Goal: Transaction & Acquisition: Obtain resource

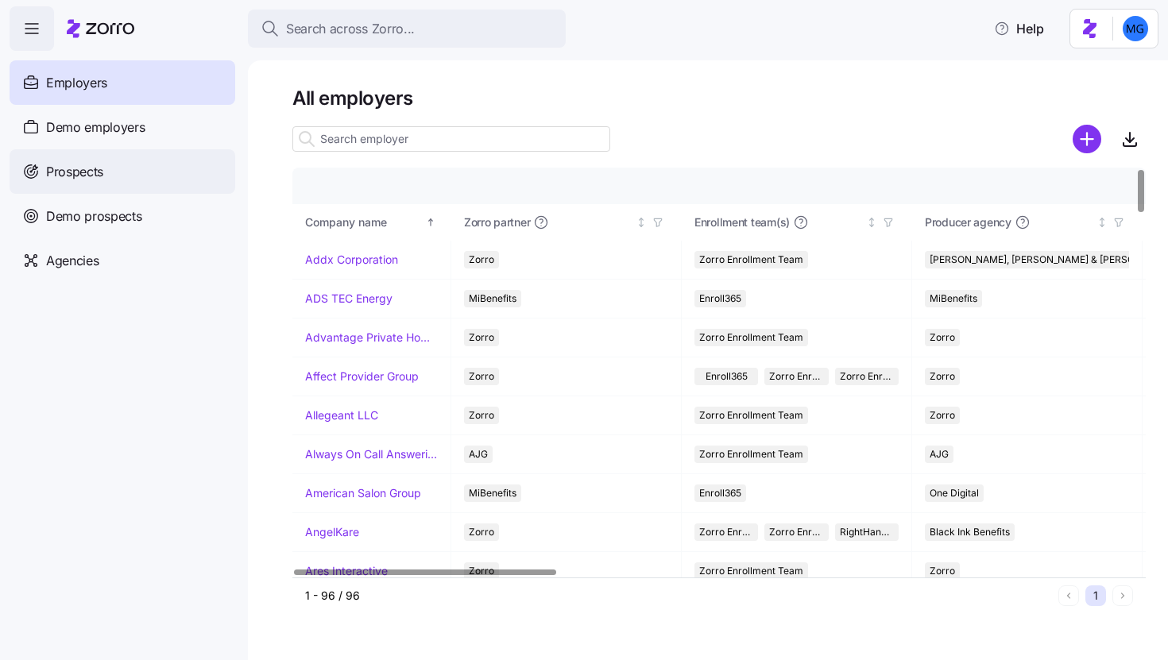
click at [186, 172] on div "Prospects" at bounding box center [123, 171] width 226 height 45
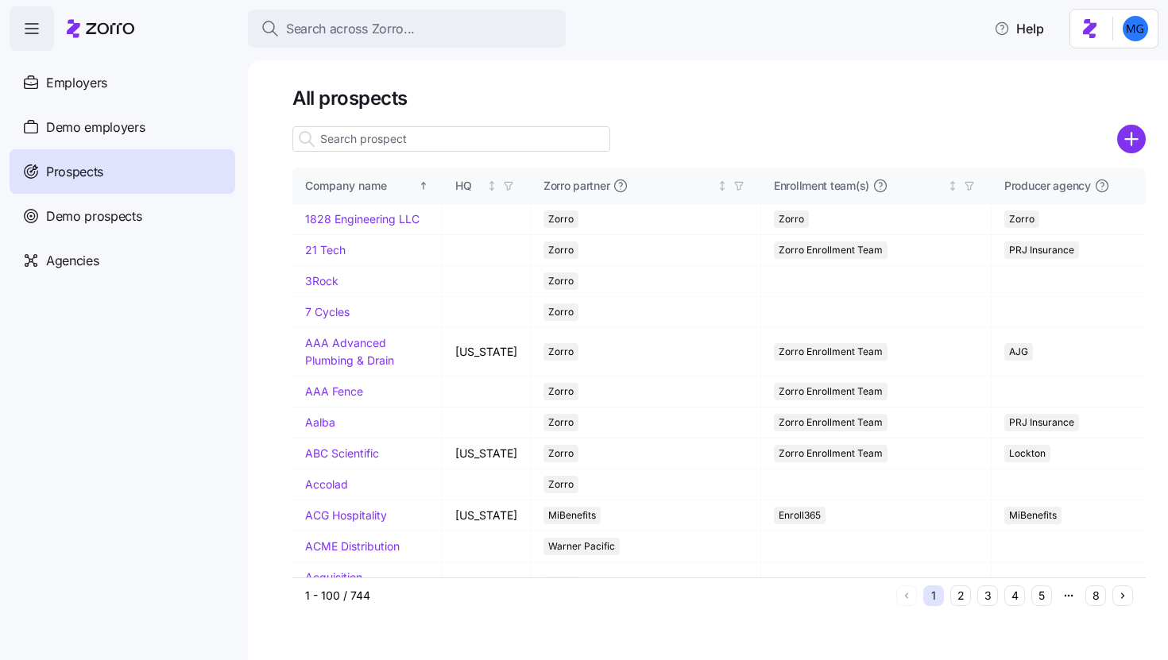
click at [1137, 138] on circle "add icon" at bounding box center [1132, 139] width 26 height 26
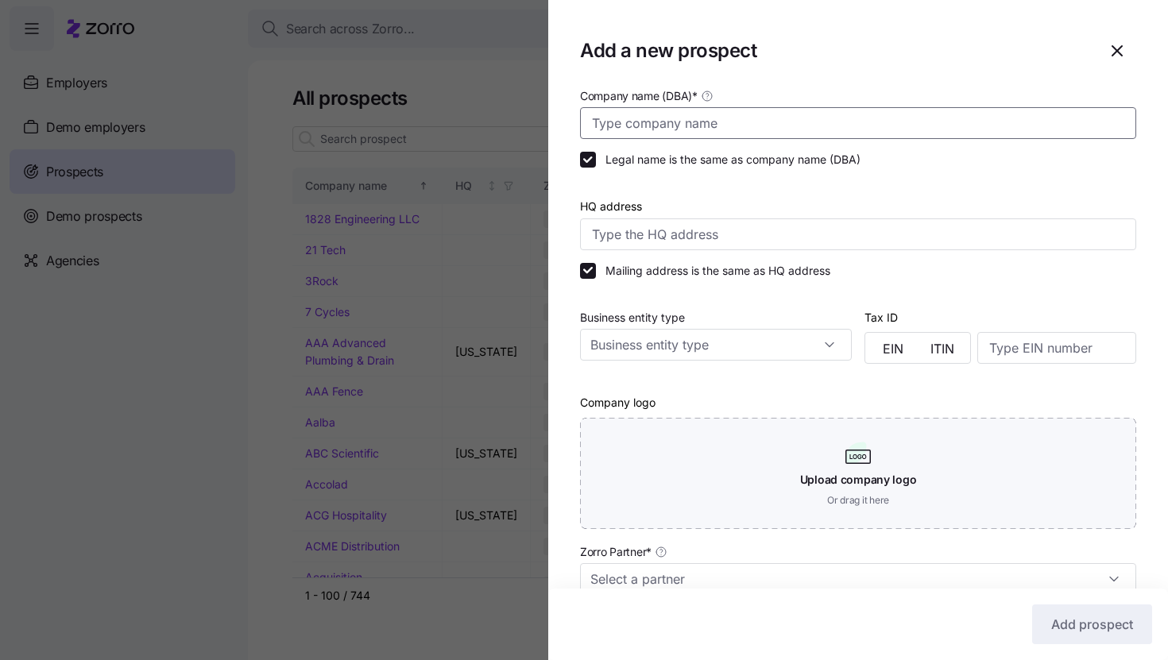
click at [777, 127] on input "Company name (DBA) *" at bounding box center [858, 123] width 556 height 32
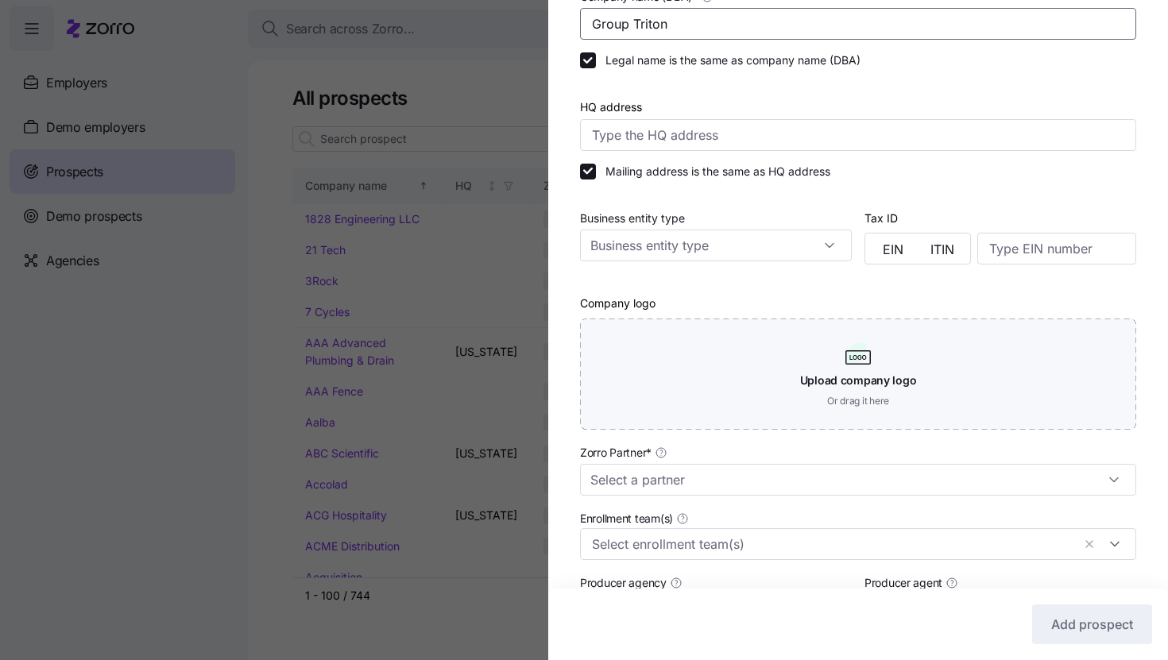
scroll to position [316, 0]
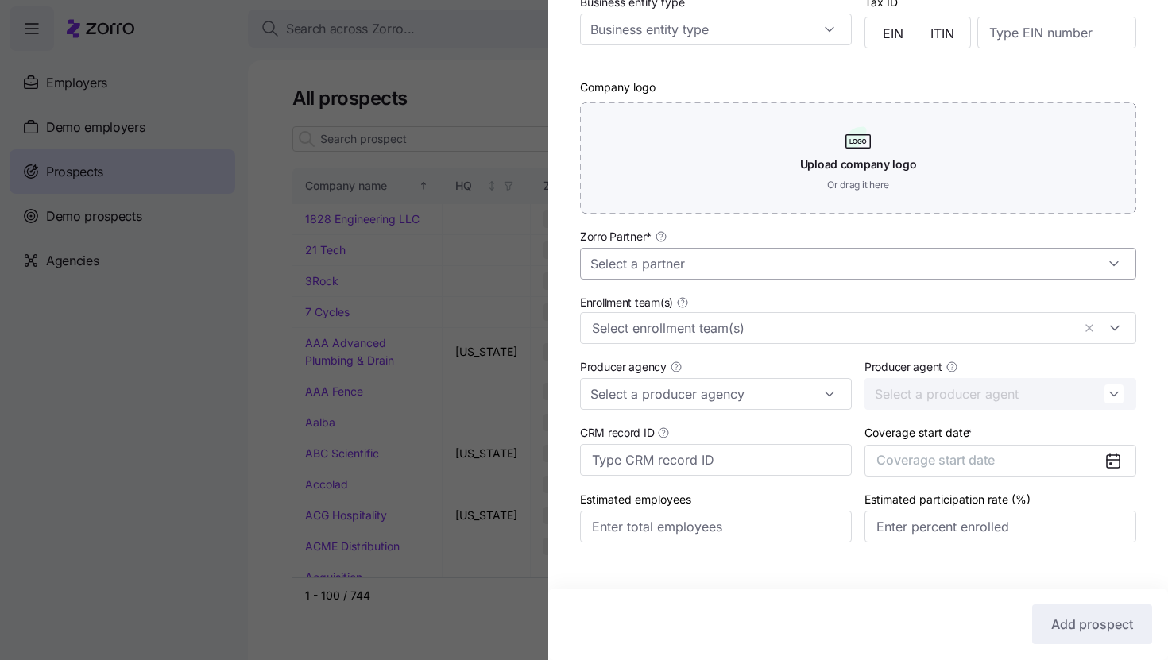
type input "Group Triton"
click at [788, 267] on input "Zorro Partner *" at bounding box center [858, 264] width 556 height 32
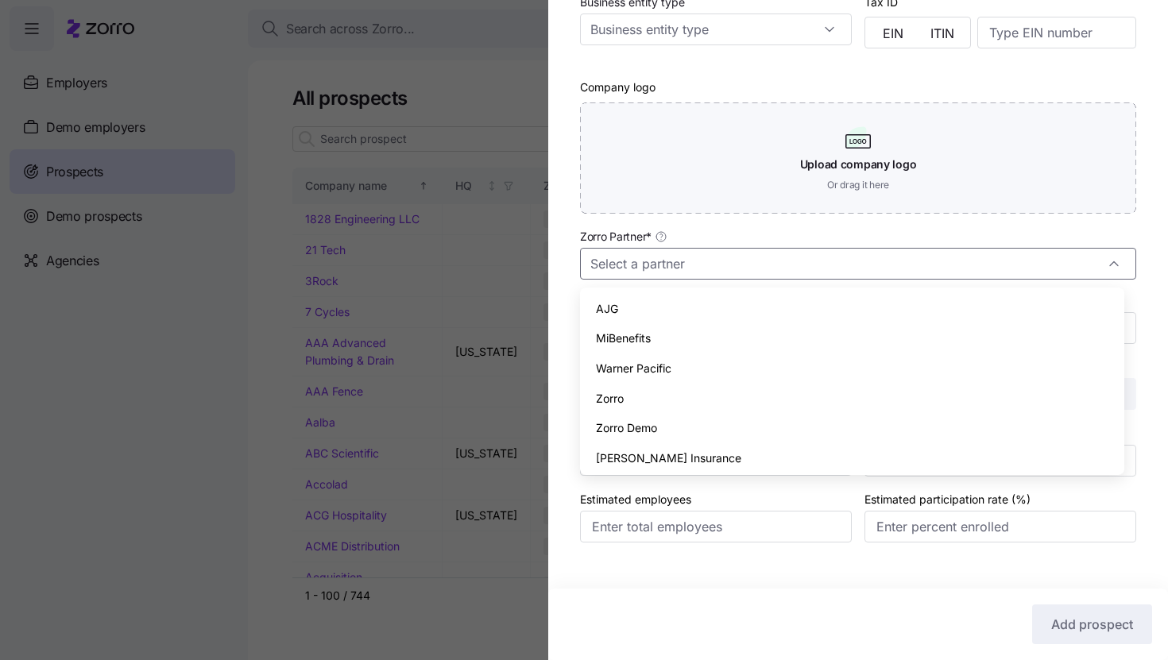
click at [745, 396] on div "Zorro" at bounding box center [853, 399] width 532 height 30
type input "Zorro"
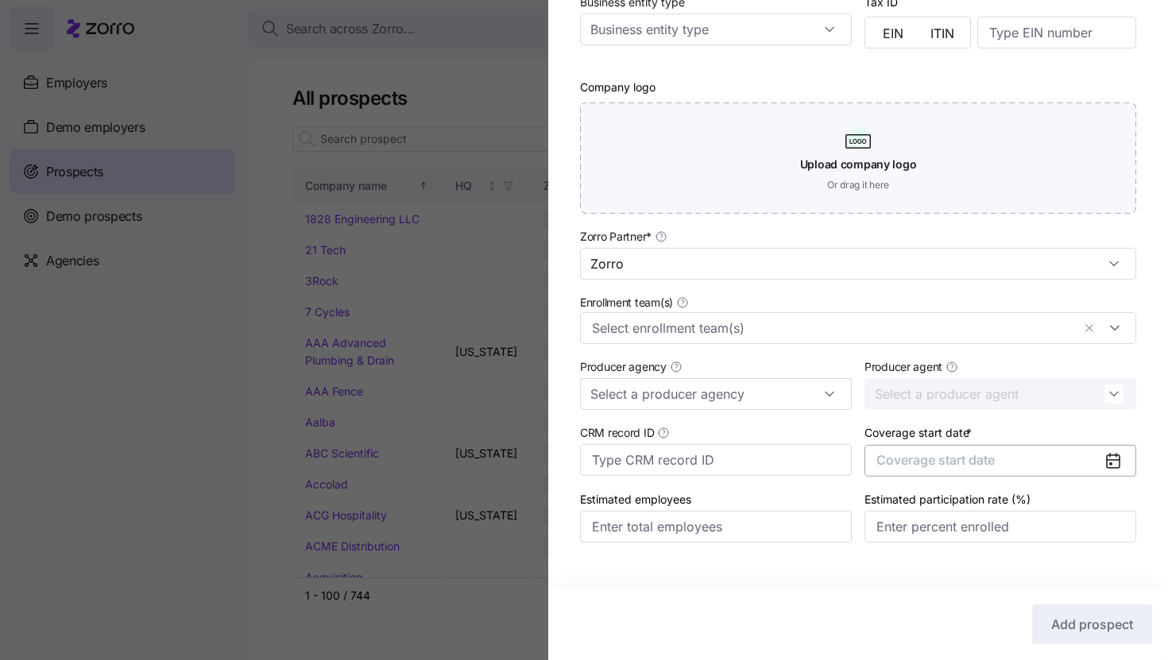
click at [1044, 473] on button "Coverage start date" at bounding box center [1001, 461] width 272 height 32
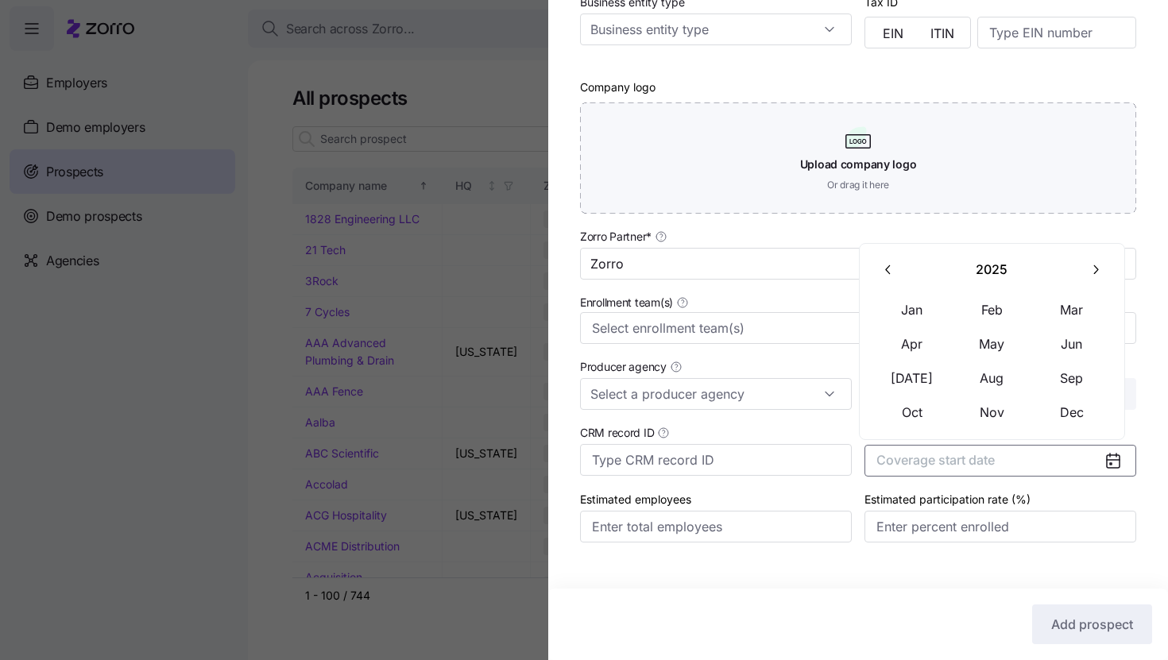
click at [1090, 279] on button "button" at bounding box center [1095, 270] width 33 height 33
click at [936, 306] on button "Jan" at bounding box center [912, 309] width 79 height 33
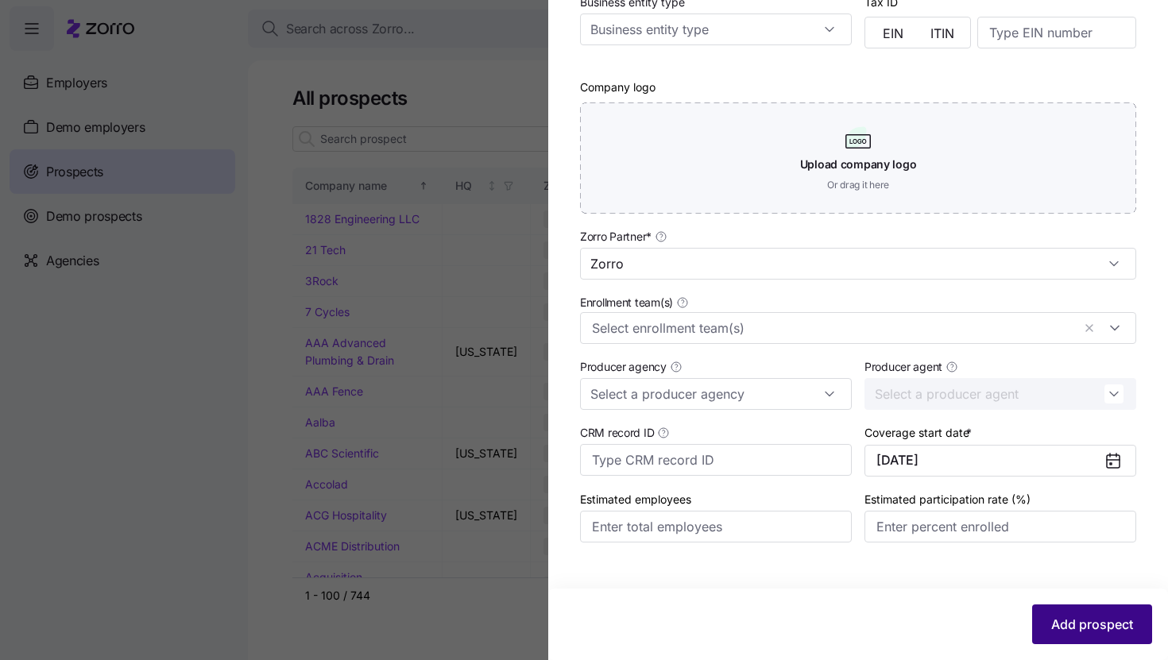
click at [1093, 623] on span "Add prospect" at bounding box center [1093, 624] width 82 height 19
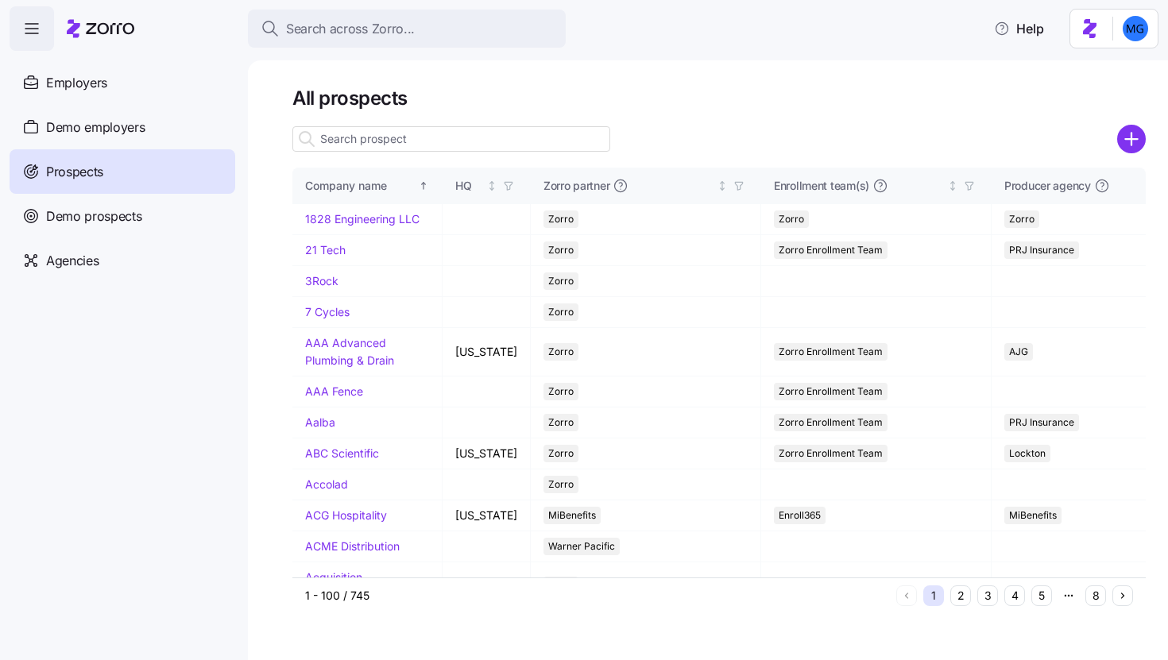
click at [486, 140] on input at bounding box center [451, 138] width 318 height 25
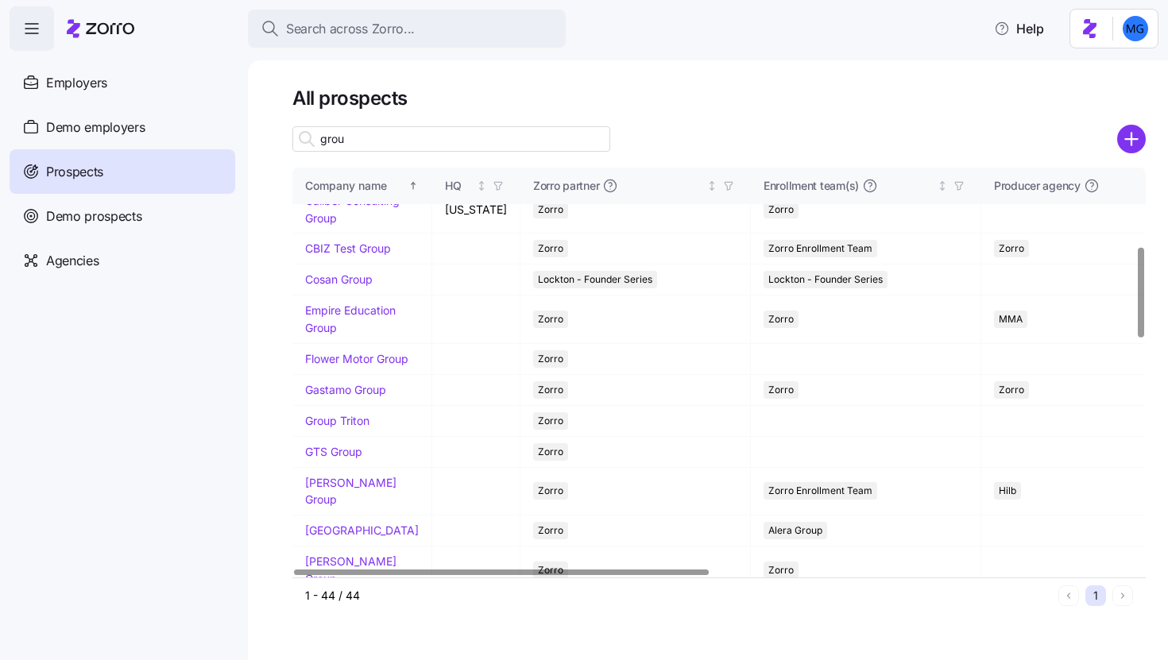
scroll to position [358, 0]
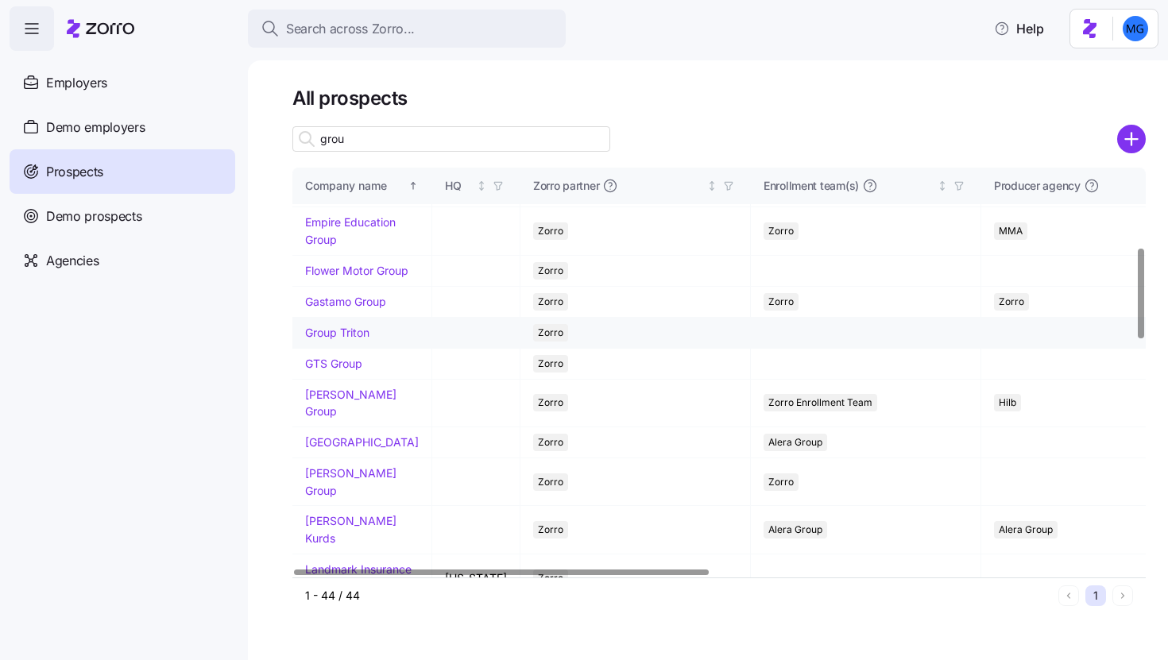
type input "grou"
click at [353, 339] on link "Group Triton" at bounding box center [337, 333] width 64 height 14
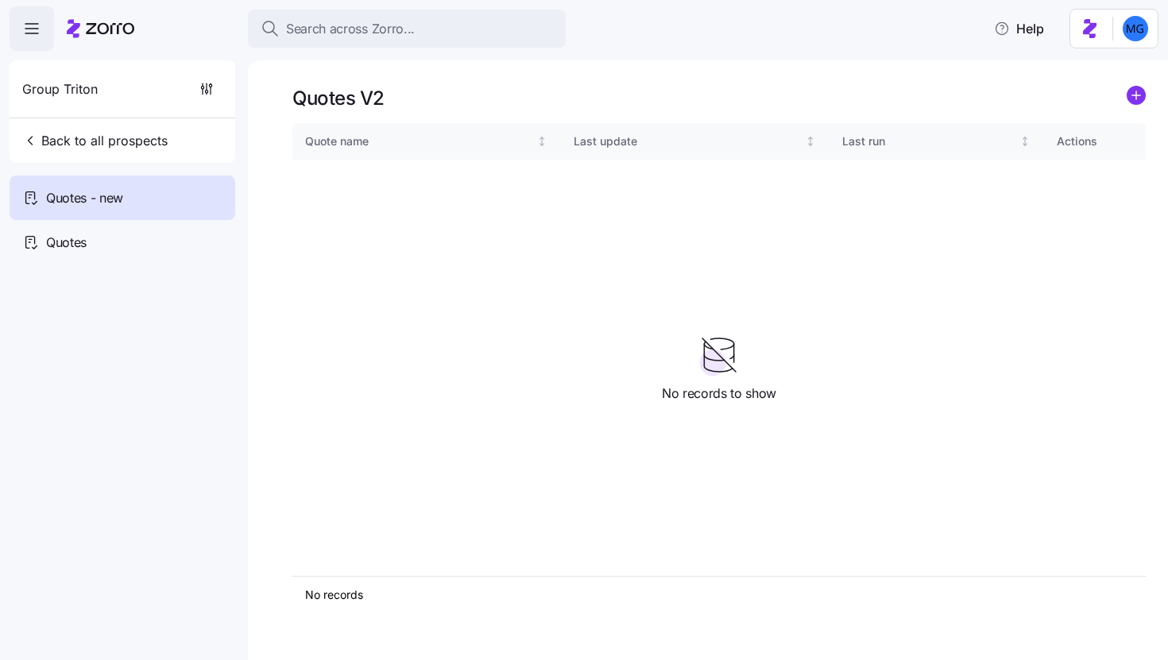
click at [1145, 99] on icon "add icon" at bounding box center [1136, 95] width 19 height 19
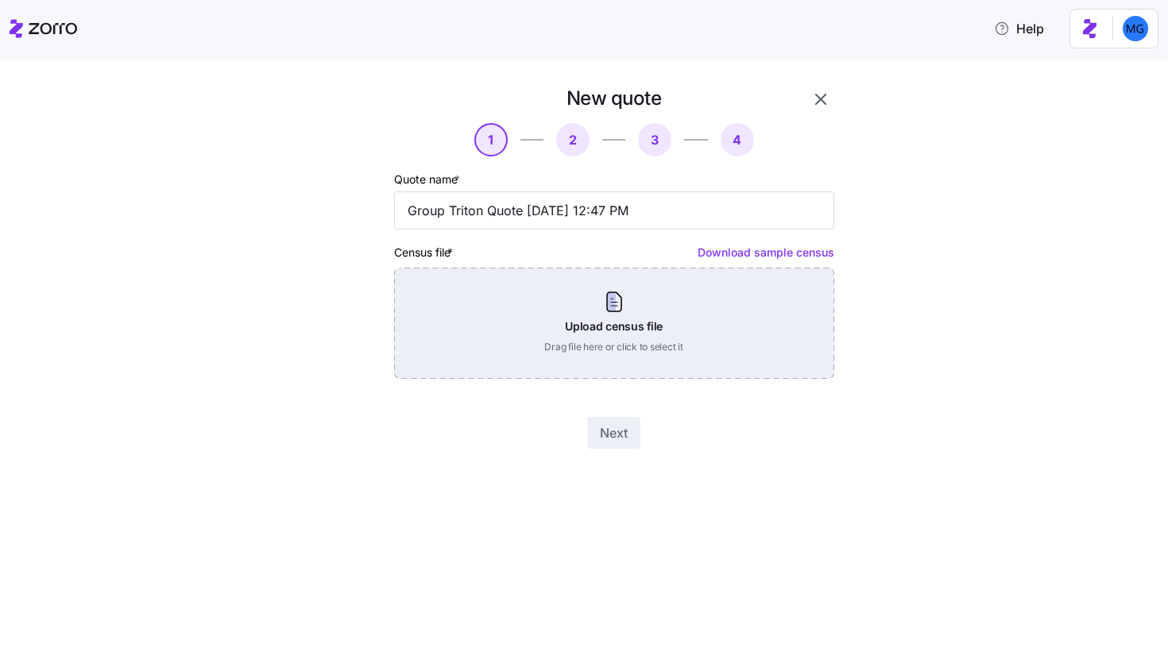
click at [679, 332] on div "Upload census file Drag file here or click to select it" at bounding box center [614, 323] width 440 height 111
click at [610, 312] on div "Upload census file Drag file here or click to select it" at bounding box center [614, 323] width 440 height 111
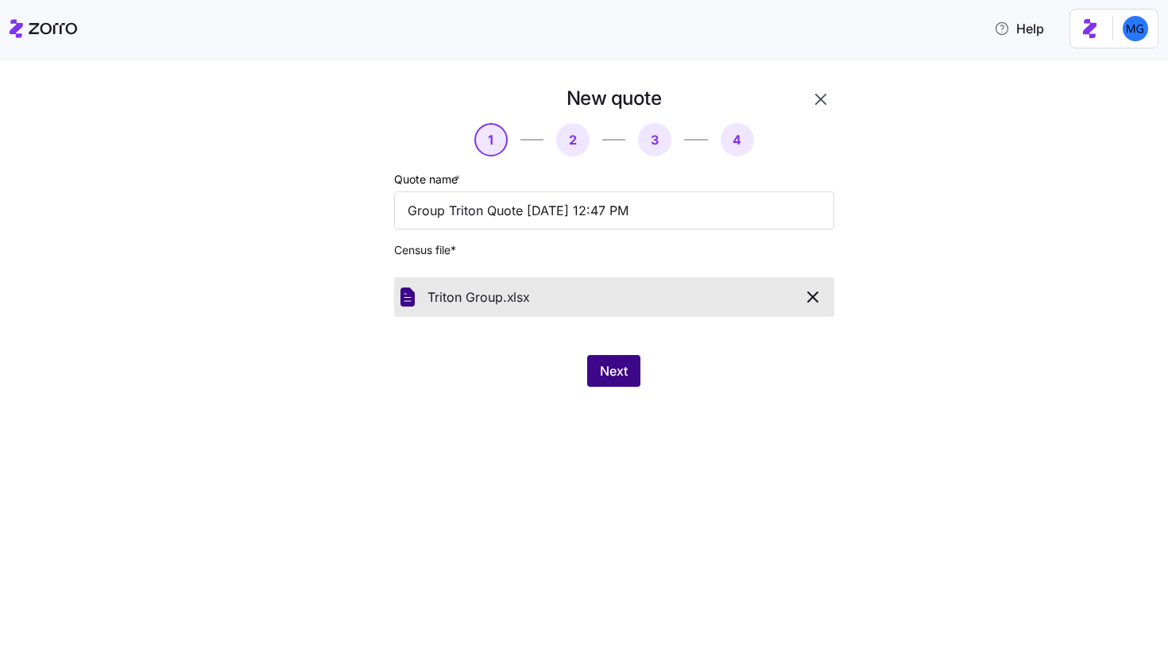
click at [615, 375] on span "Next" at bounding box center [614, 371] width 28 height 19
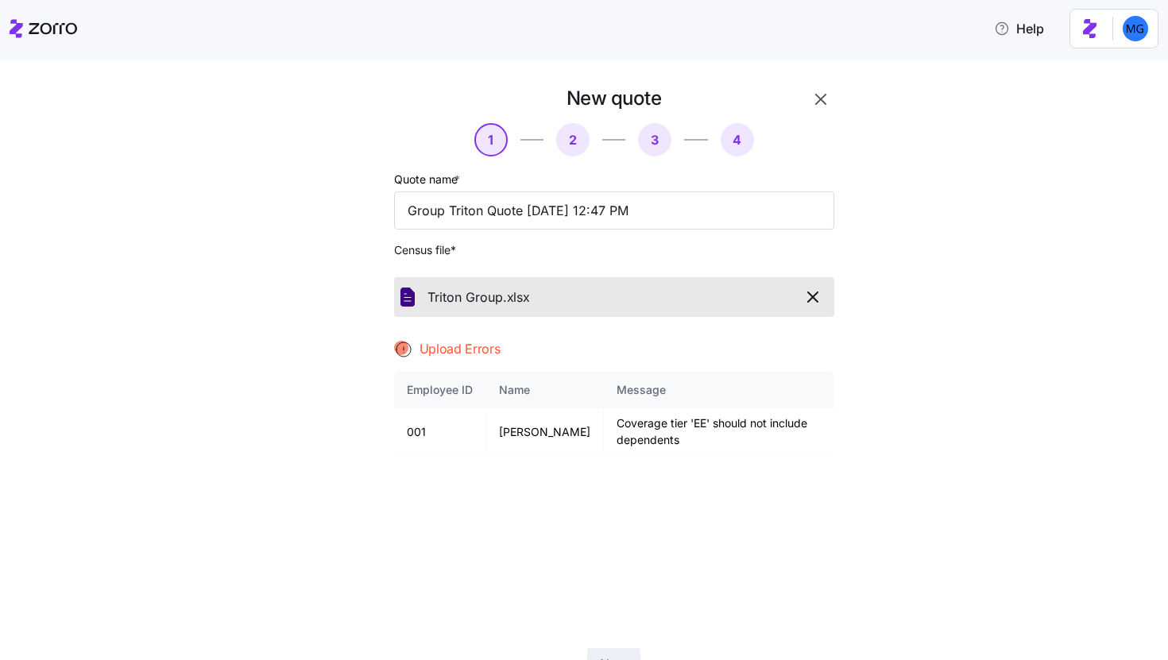
click at [813, 298] on icon "button" at bounding box center [813, 297] width 19 height 19
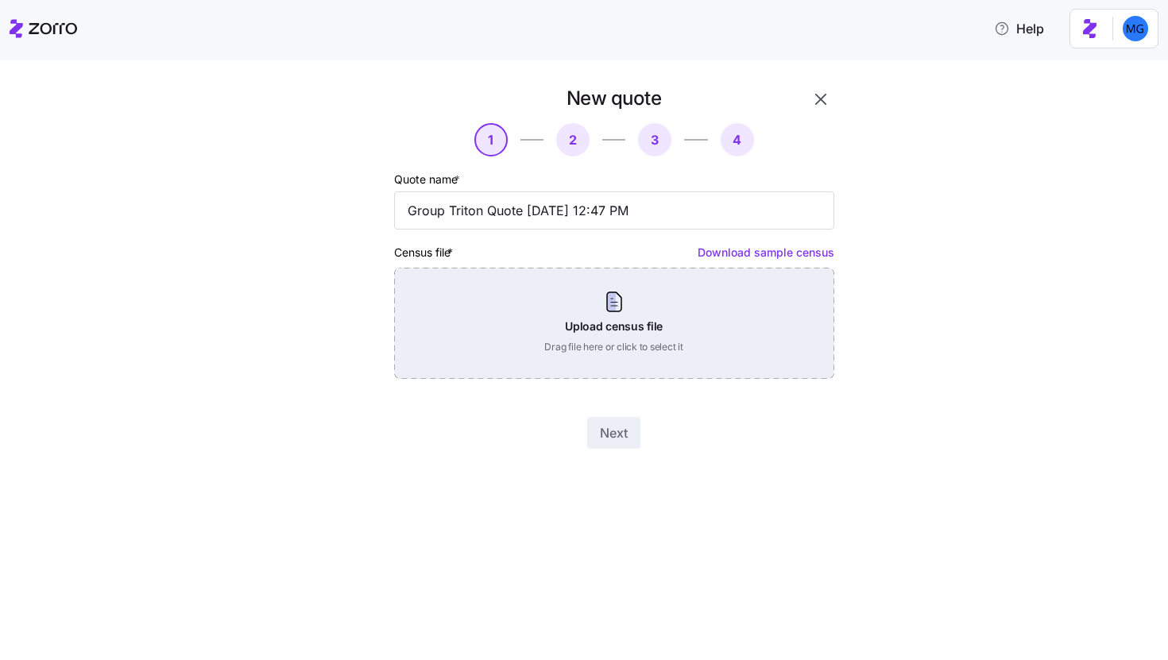
click at [665, 309] on div "Upload census file Drag file here or click to select it" at bounding box center [614, 323] width 440 height 111
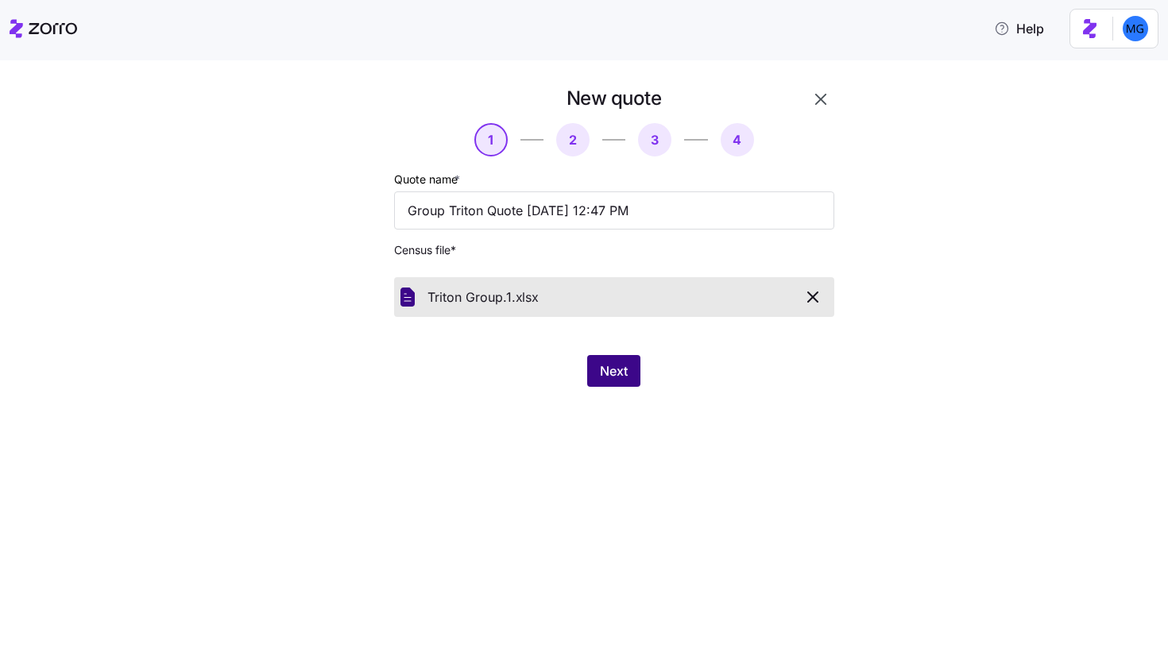
click at [618, 373] on span "Next" at bounding box center [614, 371] width 28 height 19
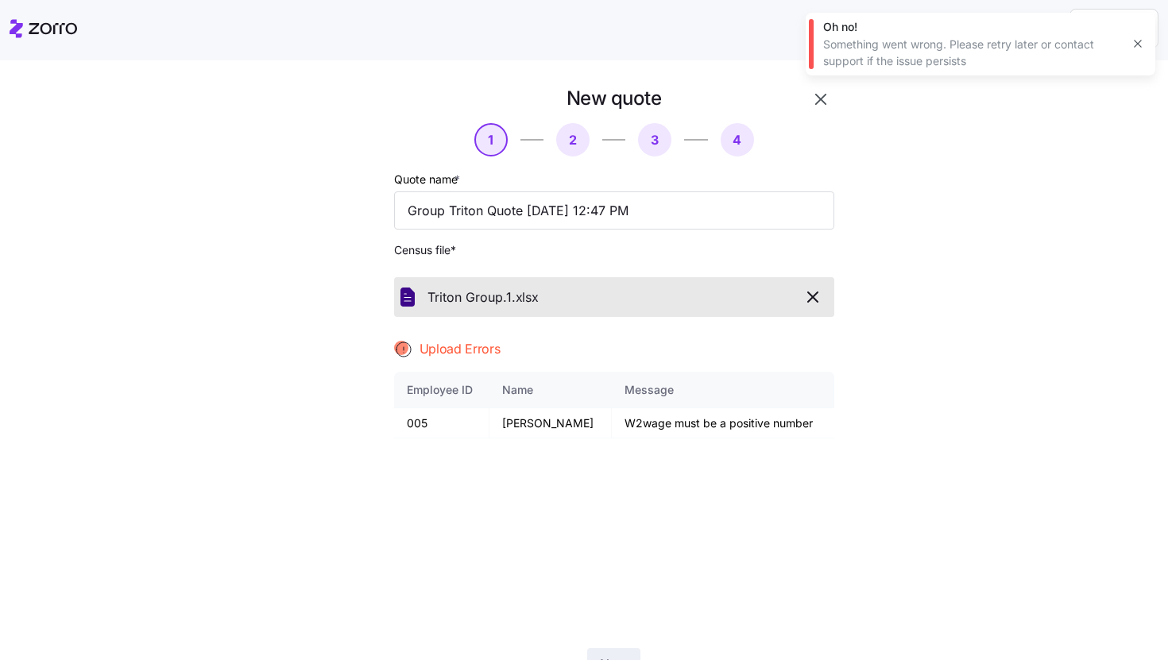
click at [819, 296] on span "button" at bounding box center [814, 297] width 28 height 19
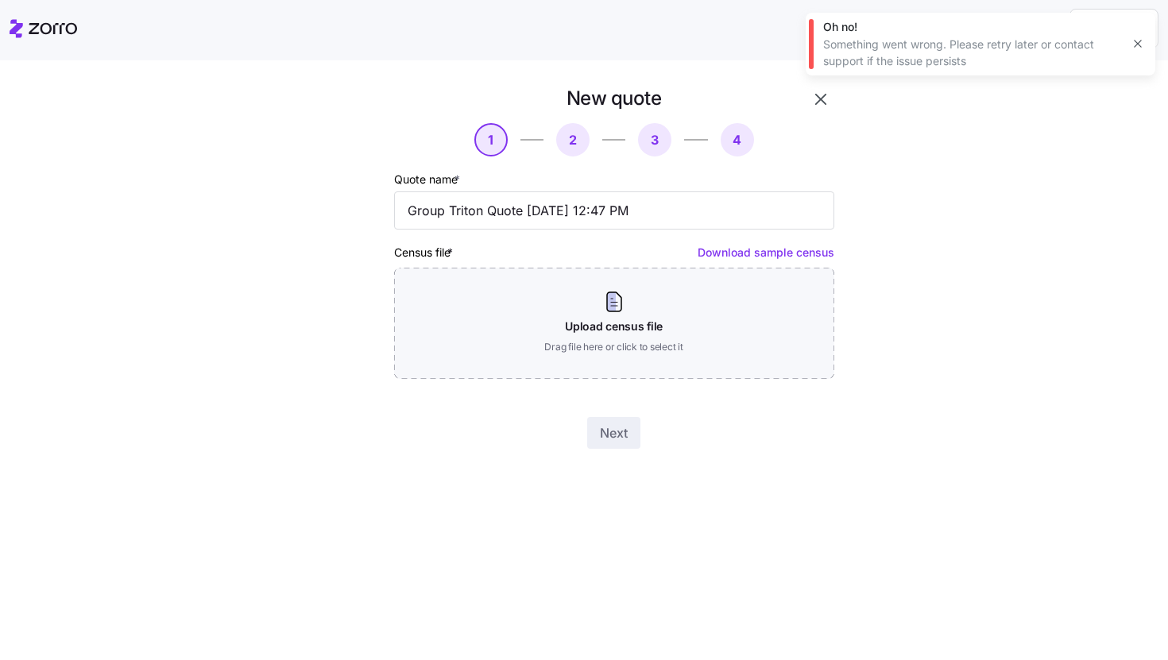
click at [1138, 45] on icon "button" at bounding box center [1137, 44] width 7 height 7
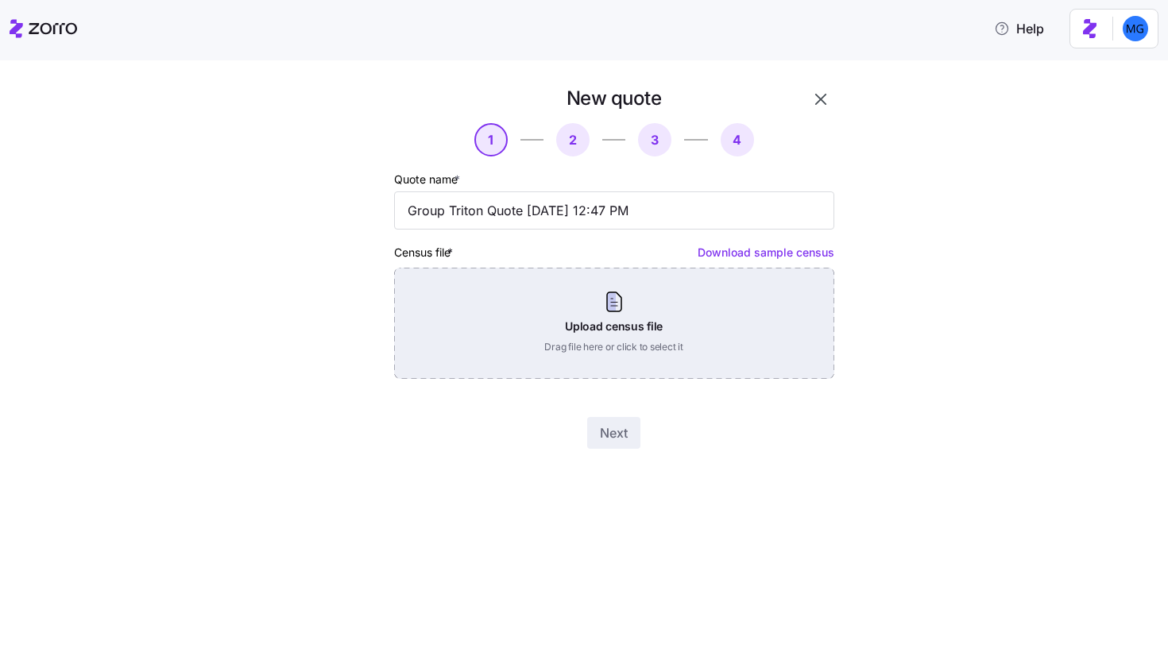
click at [722, 277] on div "Upload census file Drag file here or click to select it" at bounding box center [614, 323] width 440 height 111
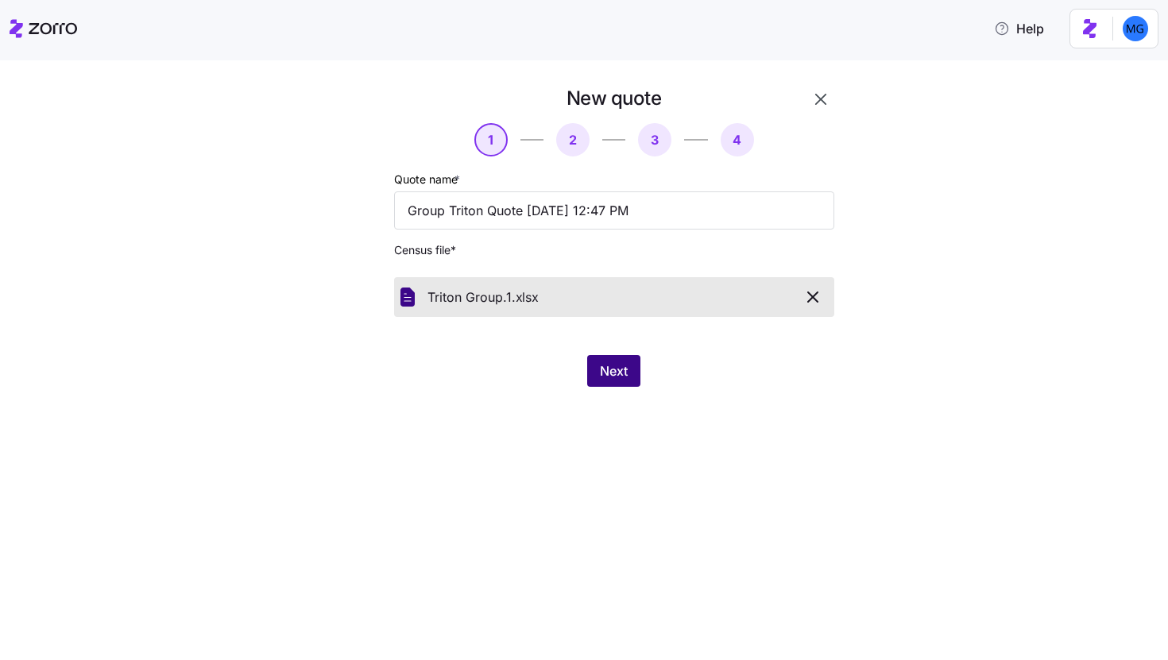
click at [602, 378] on span "Next" at bounding box center [614, 371] width 28 height 19
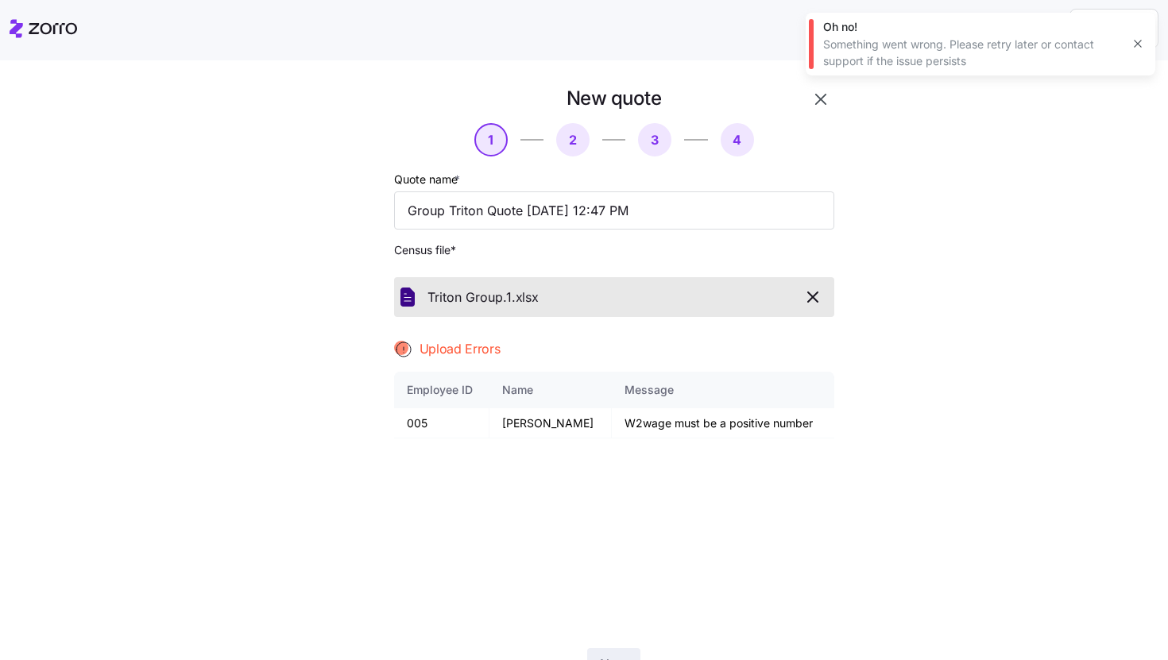
click at [808, 292] on icon "button" at bounding box center [813, 297] width 19 height 19
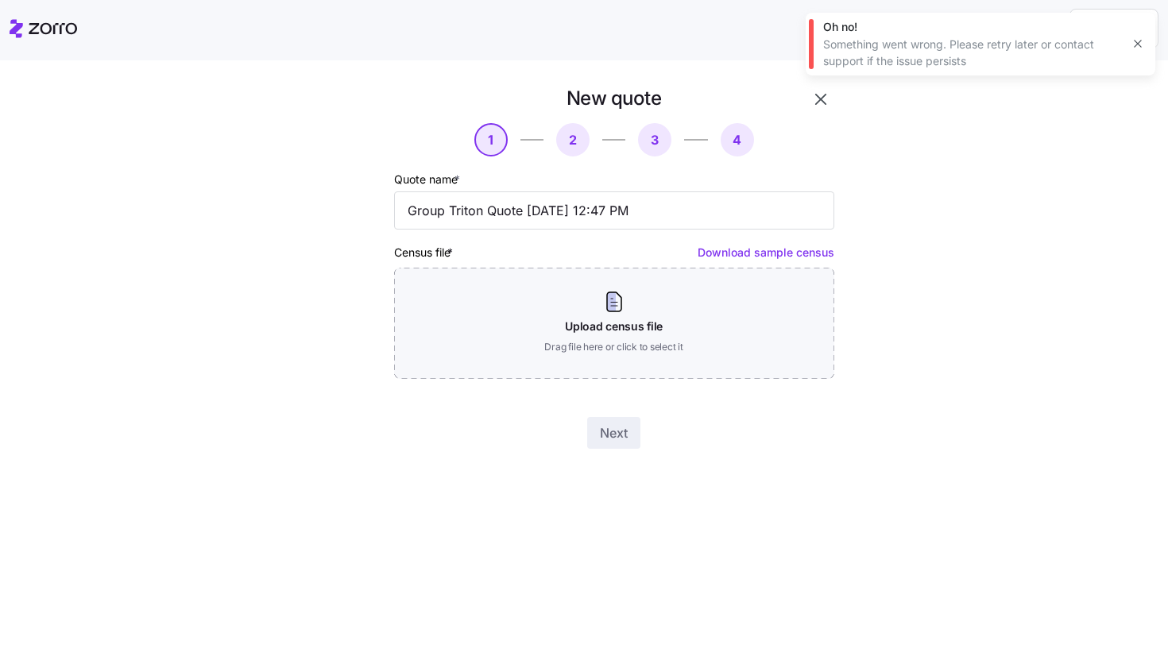
click at [1133, 44] on icon "button" at bounding box center [1138, 43] width 13 height 13
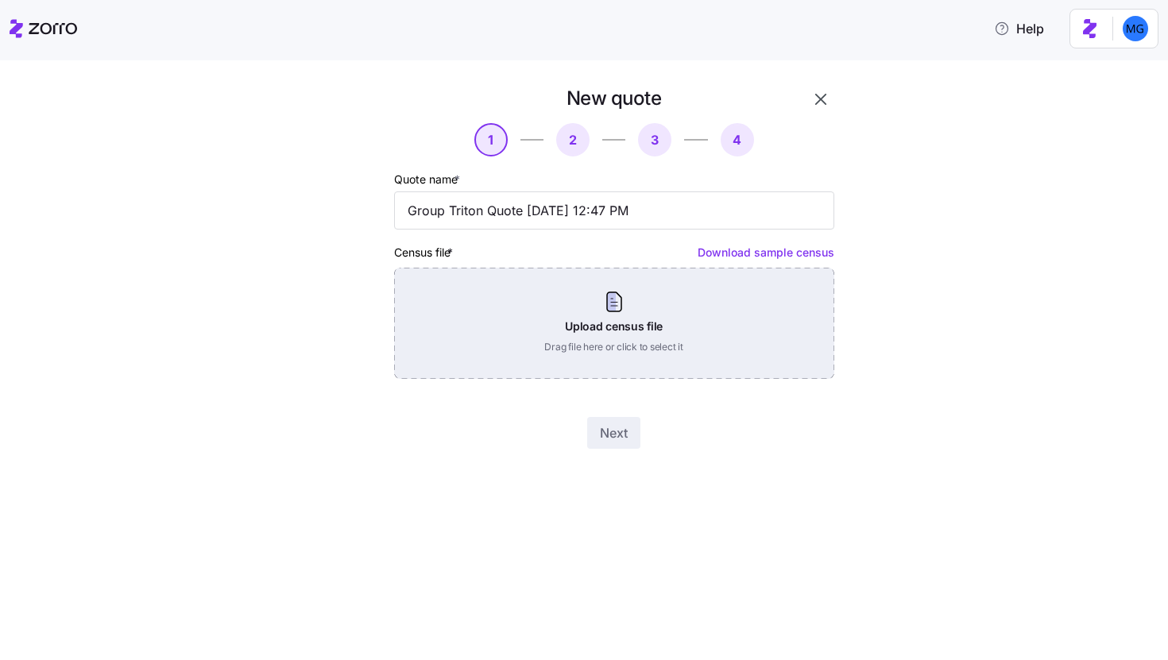
click at [649, 295] on div "Upload census file Drag file here or click to select it" at bounding box center [614, 323] width 440 height 111
click at [594, 334] on div "Upload census file Drag file here or click to select it" at bounding box center [614, 323] width 440 height 111
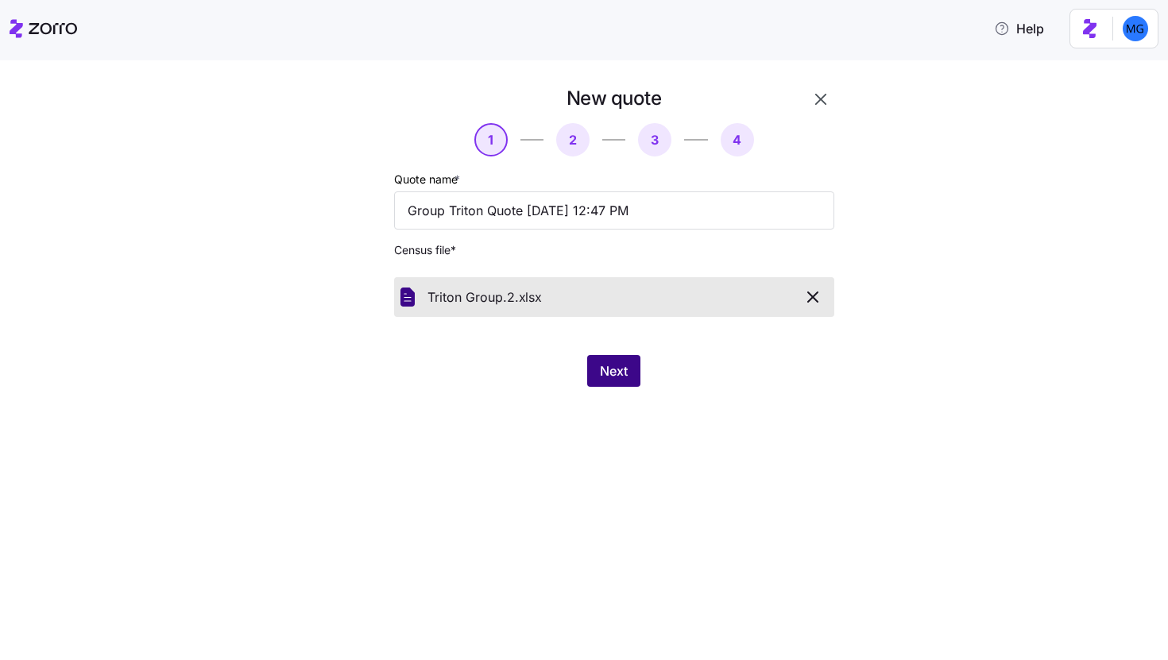
click at [612, 378] on span "Next" at bounding box center [614, 371] width 28 height 19
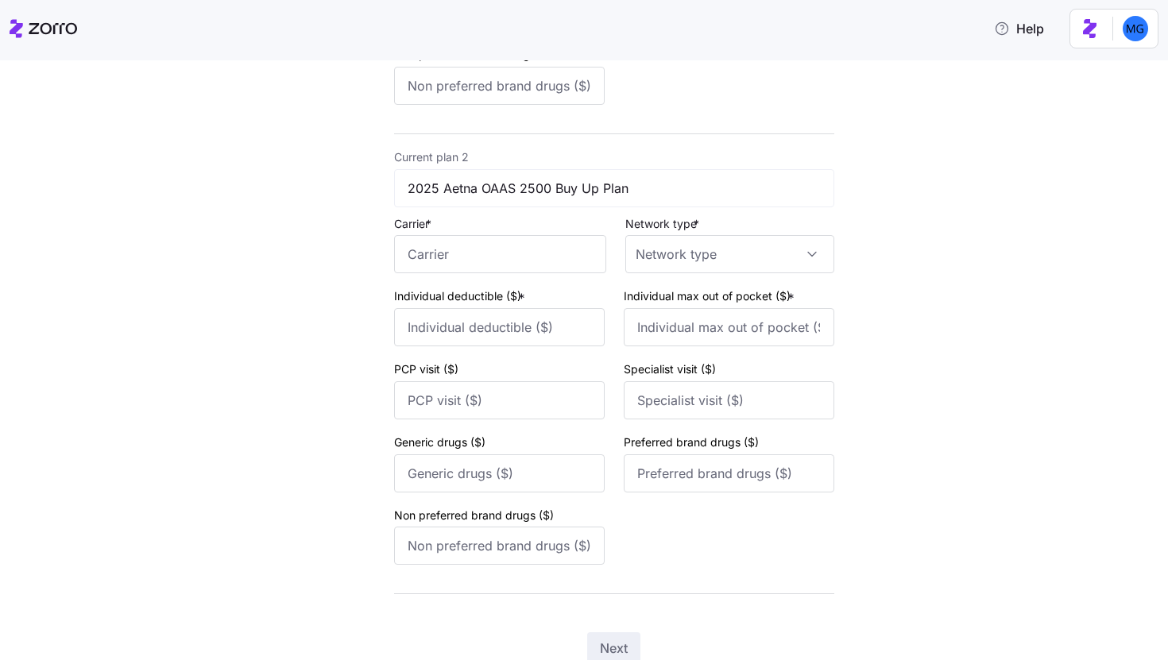
scroll to position [629, 0]
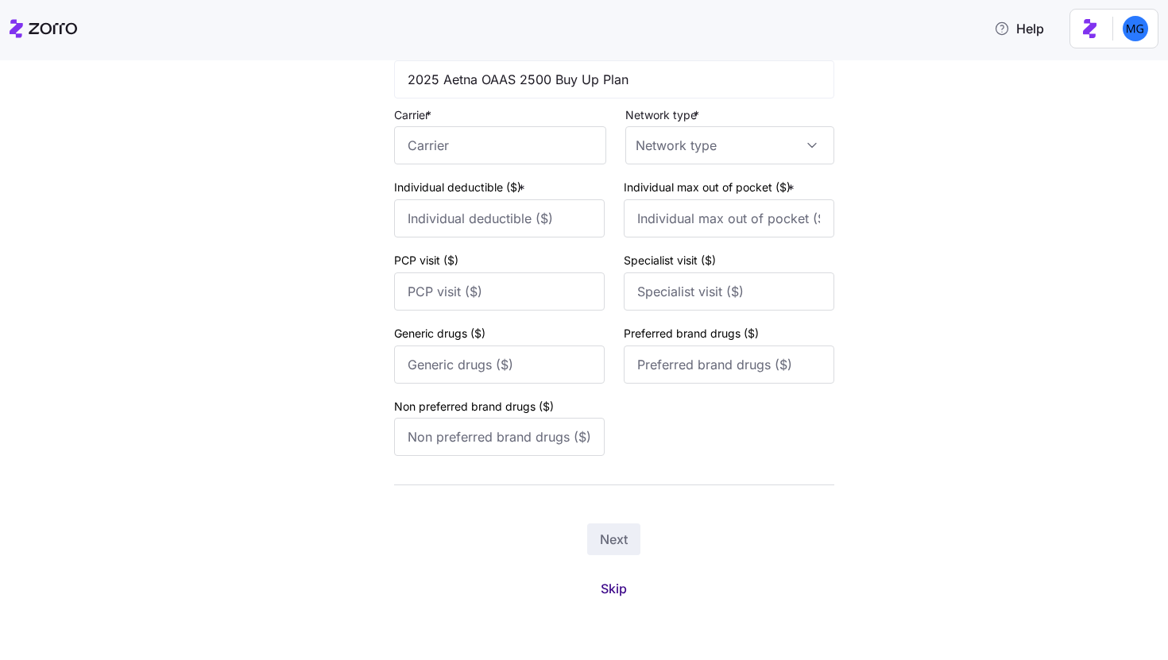
click at [609, 589] on span "Skip" at bounding box center [614, 588] width 26 height 19
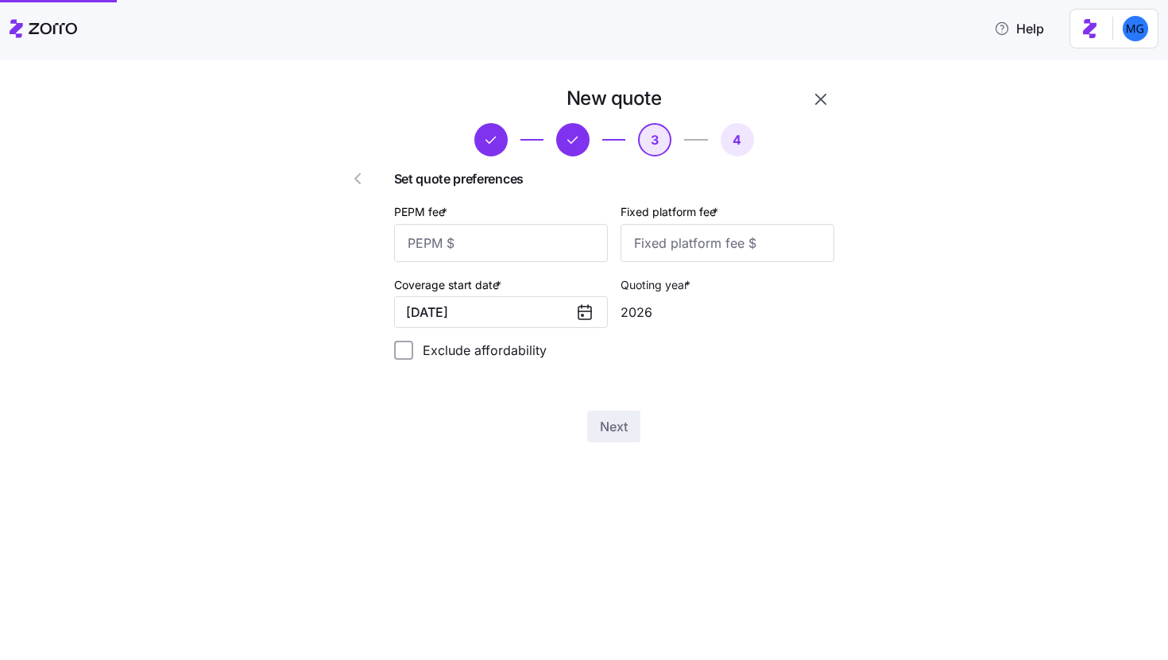
scroll to position [0, 0]
click at [525, 242] on input "PEPM fee *" at bounding box center [501, 243] width 214 height 38
click at [572, 254] on input "PEPM fee *" at bounding box center [501, 243] width 214 height 38
type input "0"
type input "20"
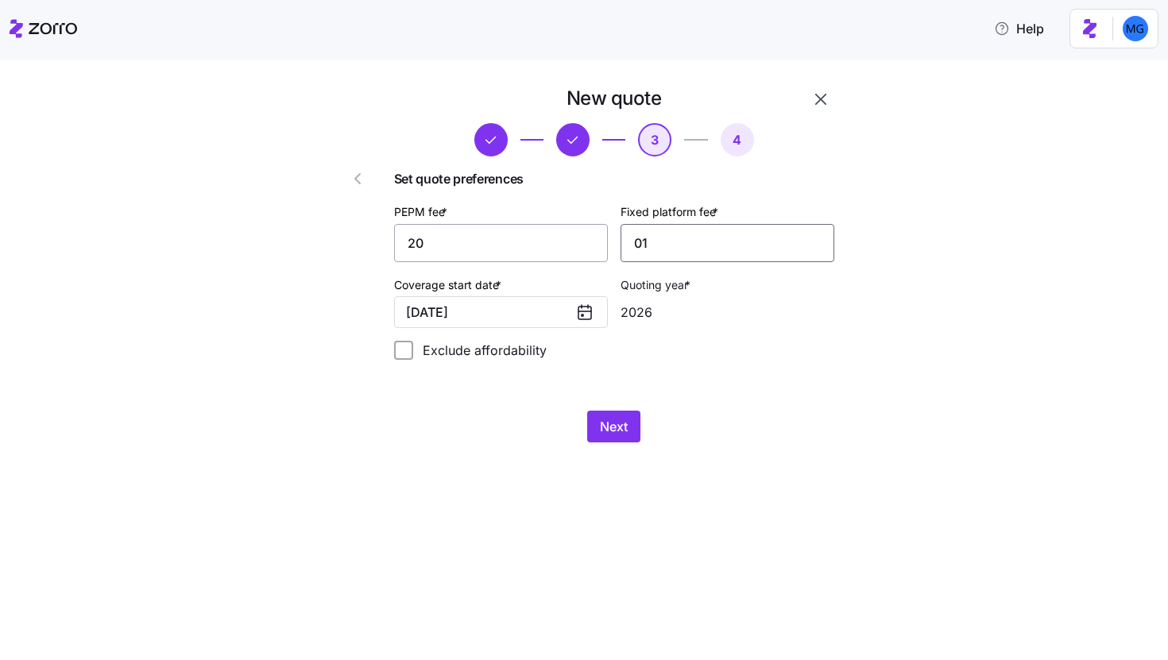
type input "0"
type input "1000"
click at [611, 436] on span "Next" at bounding box center [614, 426] width 28 height 19
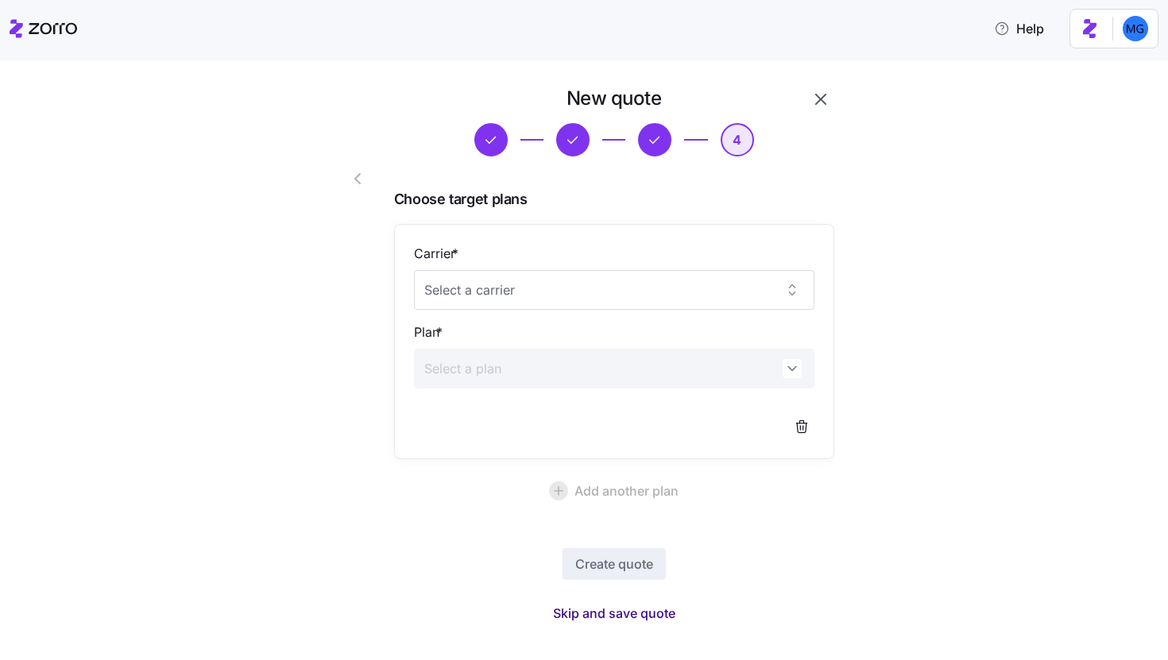
click at [631, 616] on span "Skip and save quote" at bounding box center [614, 613] width 122 height 19
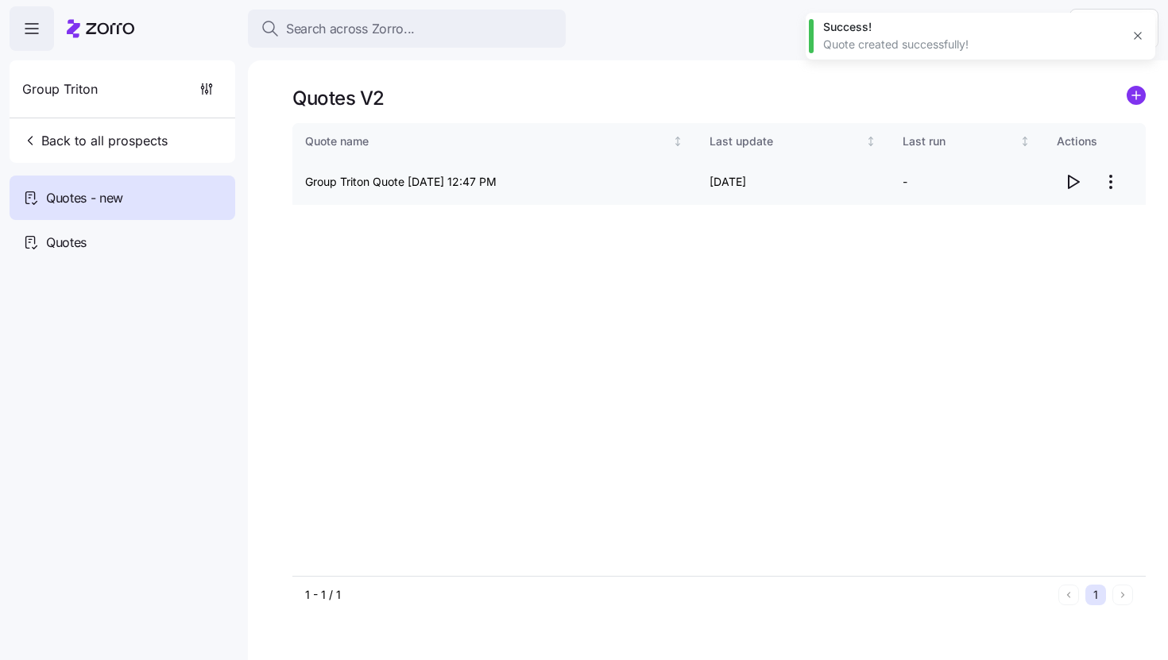
click at [1071, 185] on icon "button" at bounding box center [1072, 181] width 19 height 19
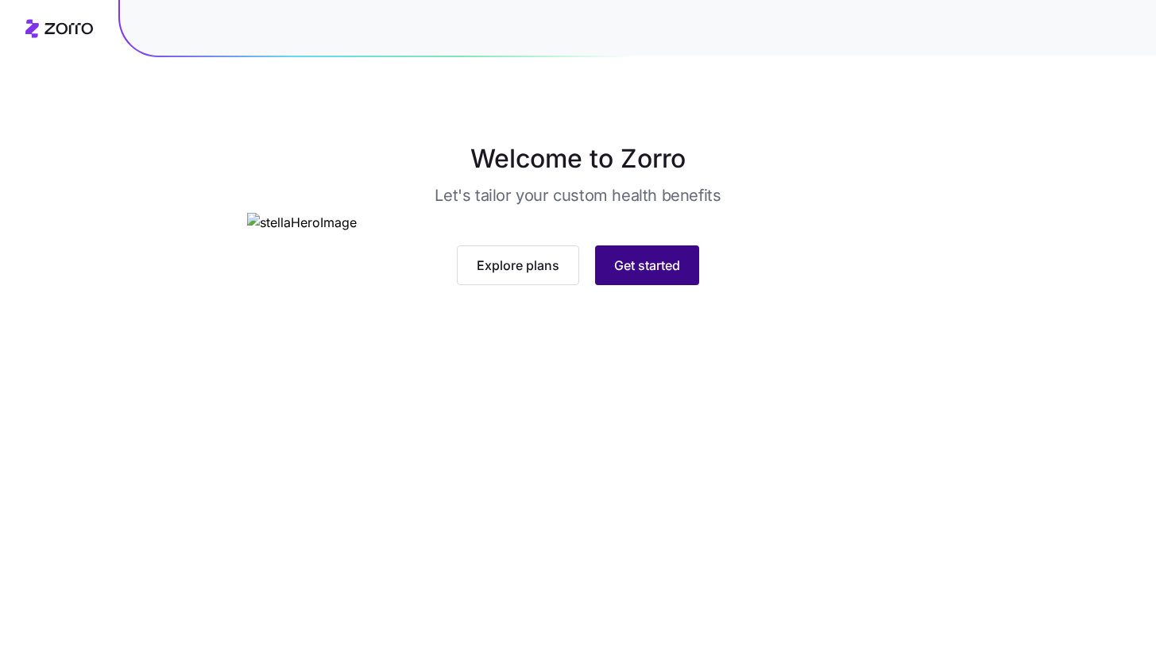
click at [614, 275] on span "Get started" at bounding box center [647, 265] width 66 height 19
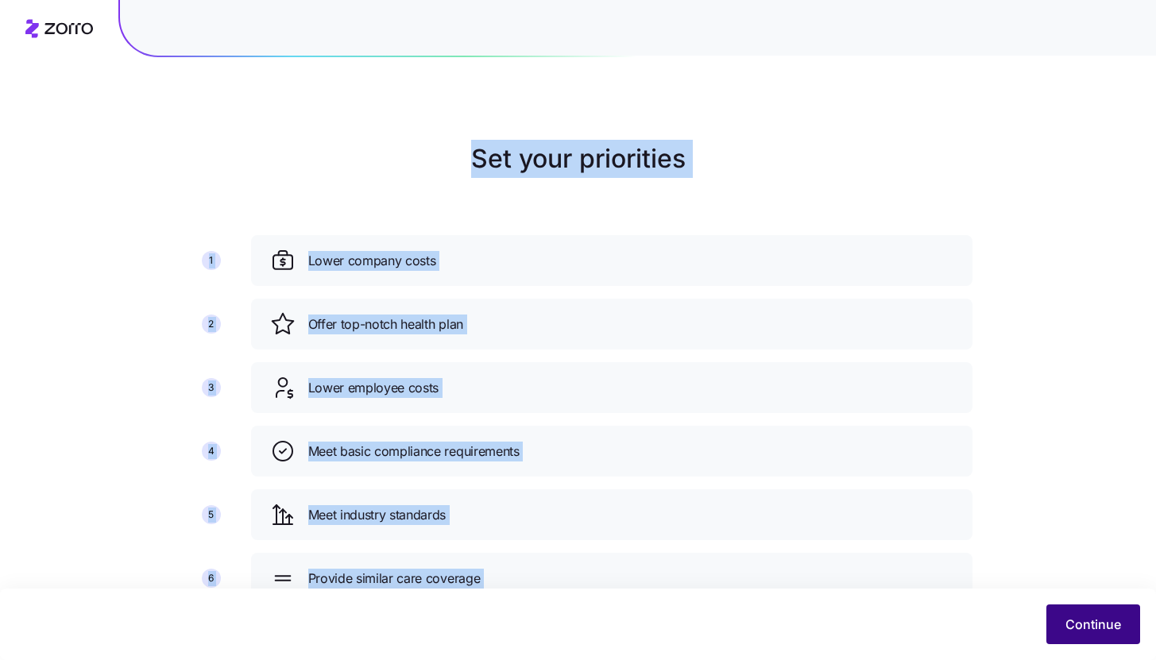
click at [1068, 631] on span "Continue" at bounding box center [1094, 624] width 56 height 19
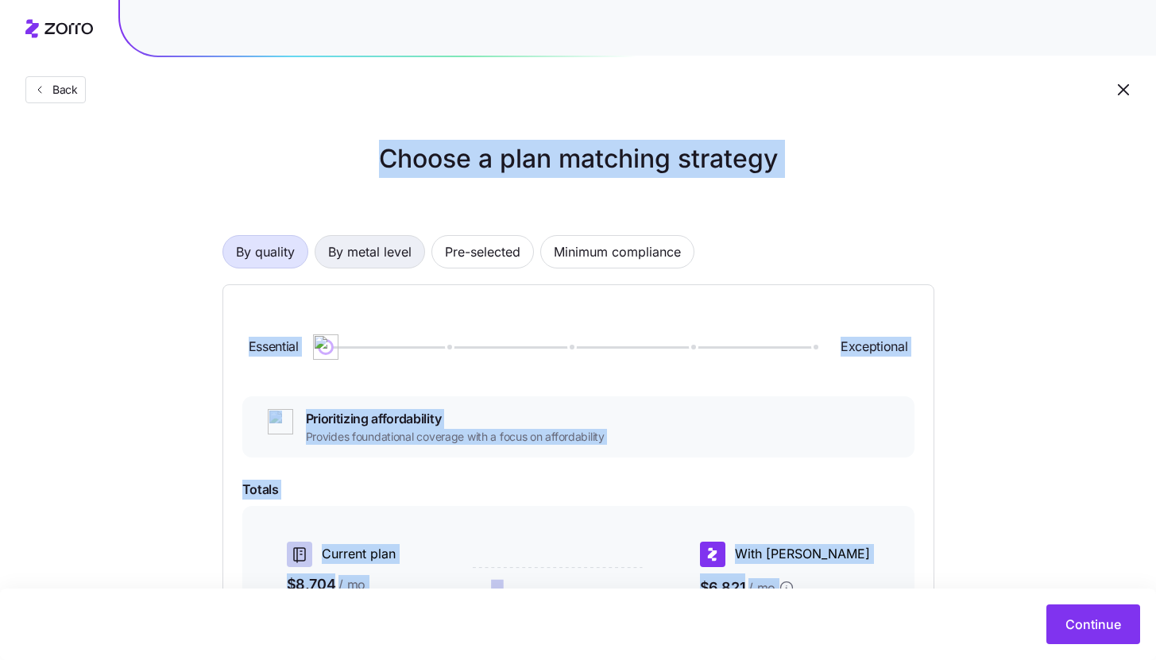
click at [377, 254] on span "By metal level" at bounding box center [369, 252] width 83 height 32
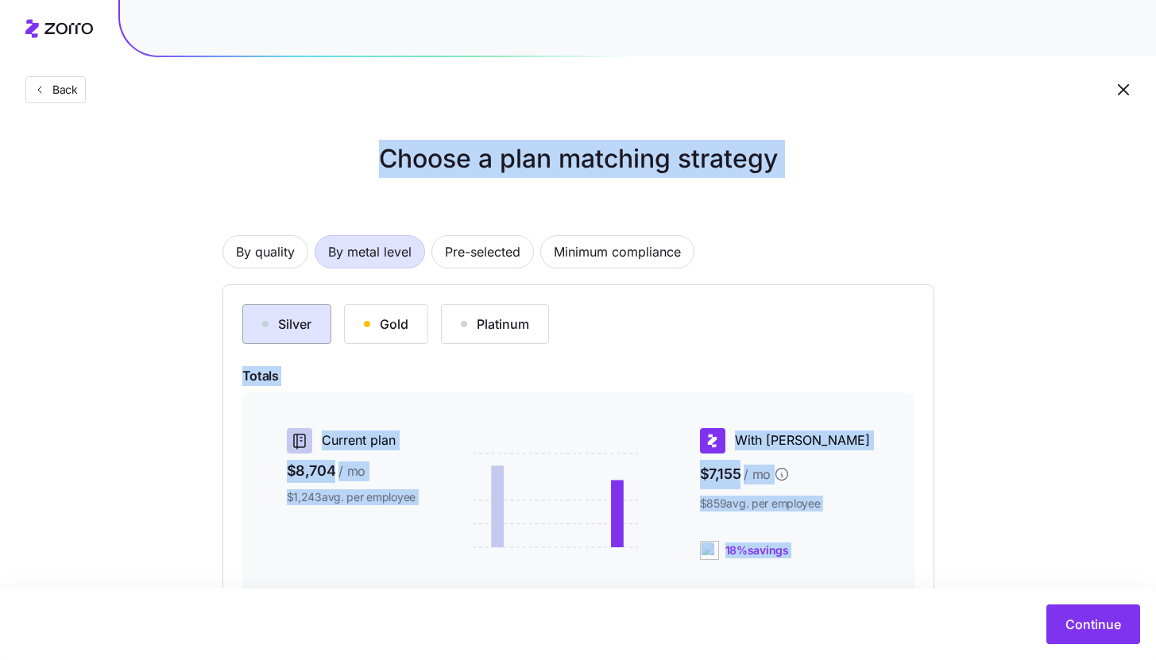
click at [305, 338] on button "Silver" at bounding box center [286, 324] width 89 height 40
click at [1038, 336] on div "Choose a plan matching strategy By quality By metal level Pre-selected Minimum …" at bounding box center [578, 457] width 1156 height 635
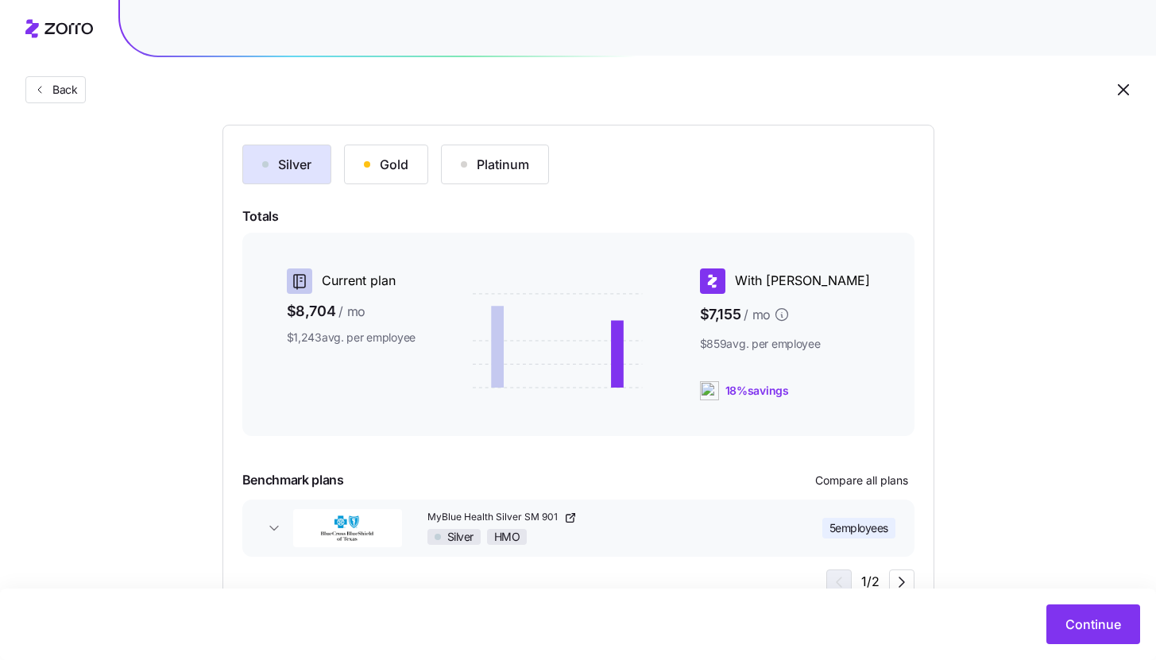
scroll to position [216, 0]
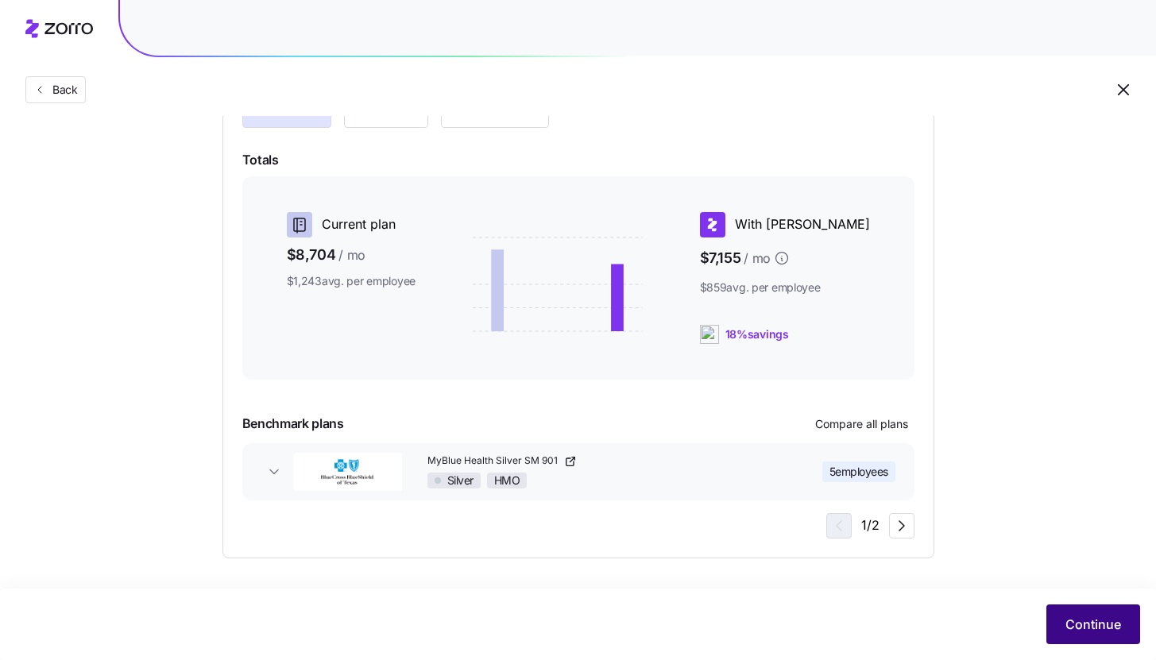
click at [1109, 615] on span "Continue" at bounding box center [1094, 624] width 56 height 19
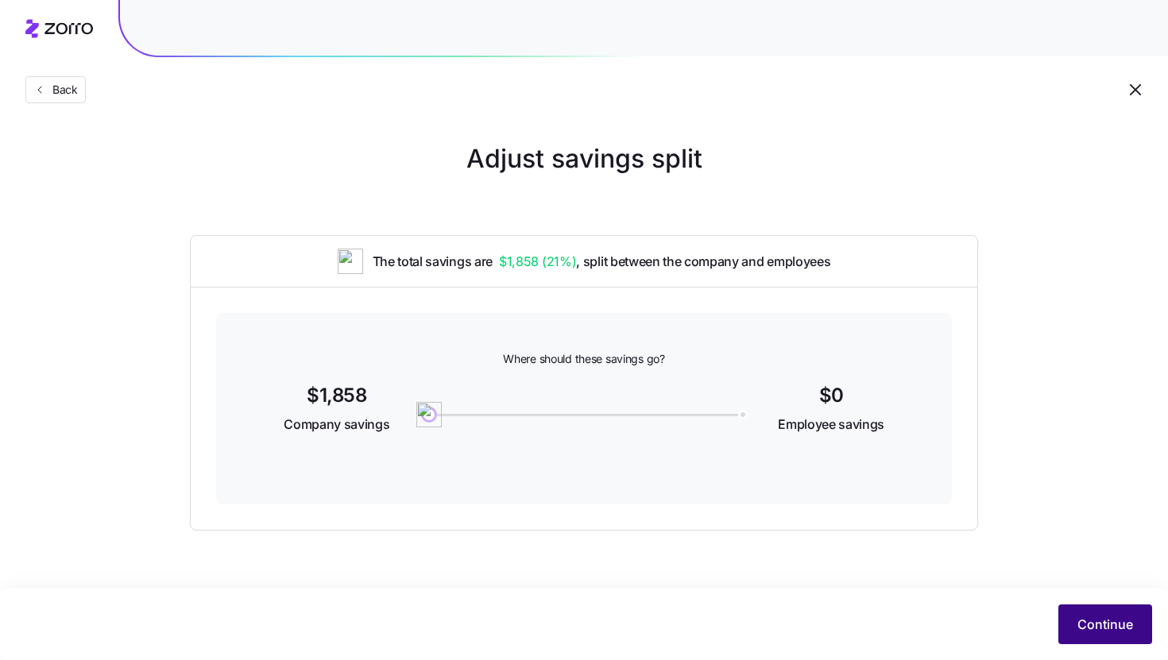
click at [1079, 615] on span "Continue" at bounding box center [1106, 624] width 56 height 19
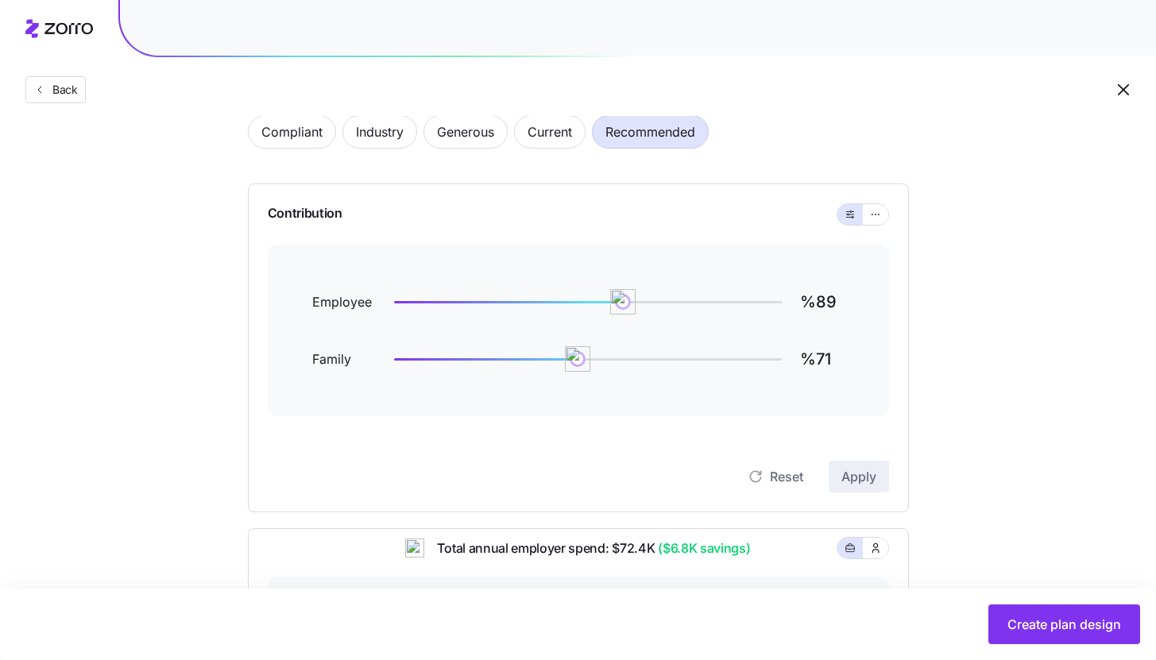
scroll to position [80, 0]
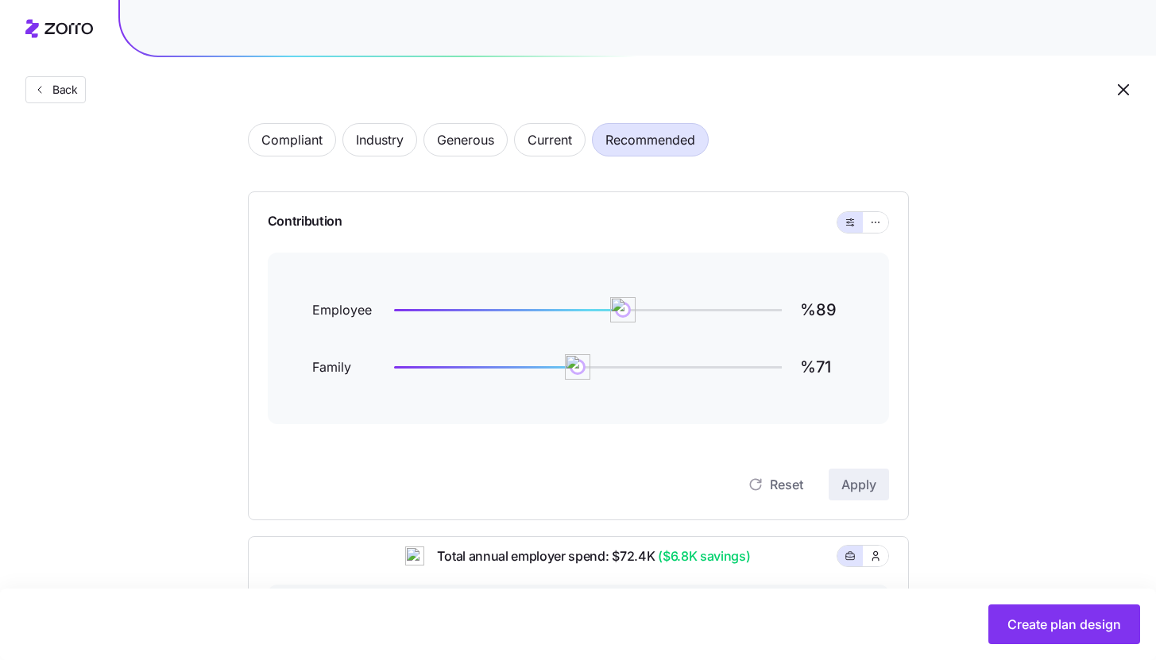
click at [870, 232] on div at bounding box center [863, 222] width 52 height 22
click at [889, 223] on div "Contribution Employee %89 Family %71 Reset Apply" at bounding box center [578, 356] width 661 height 329
click at [877, 226] on icon "button" at bounding box center [875, 222] width 11 height 19
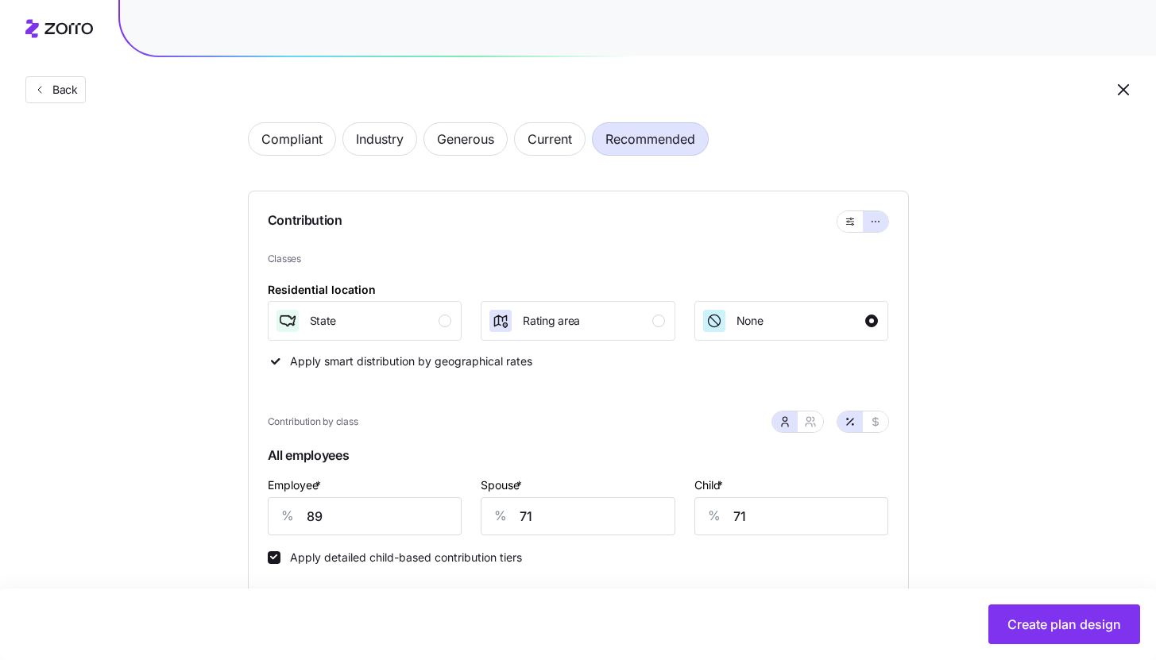
scroll to position [200, 0]
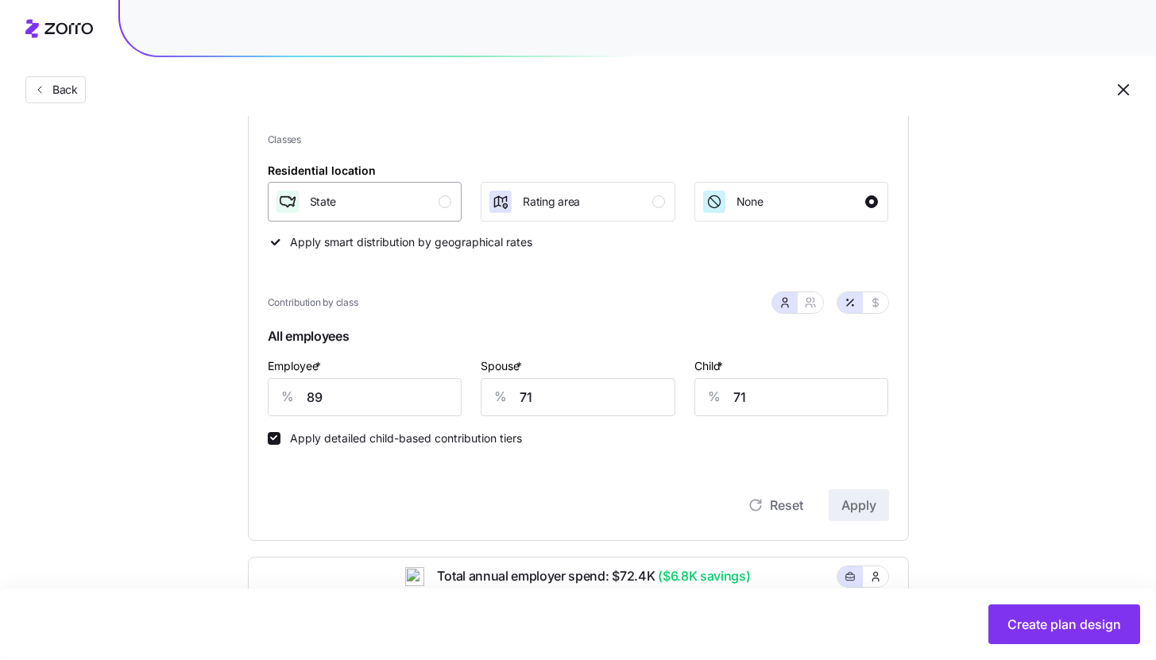
click at [412, 215] on div "State" at bounding box center [363, 201] width 177 height 25
click at [393, 399] on input "89" at bounding box center [365, 397] width 195 height 38
type input "80"
type input "50"
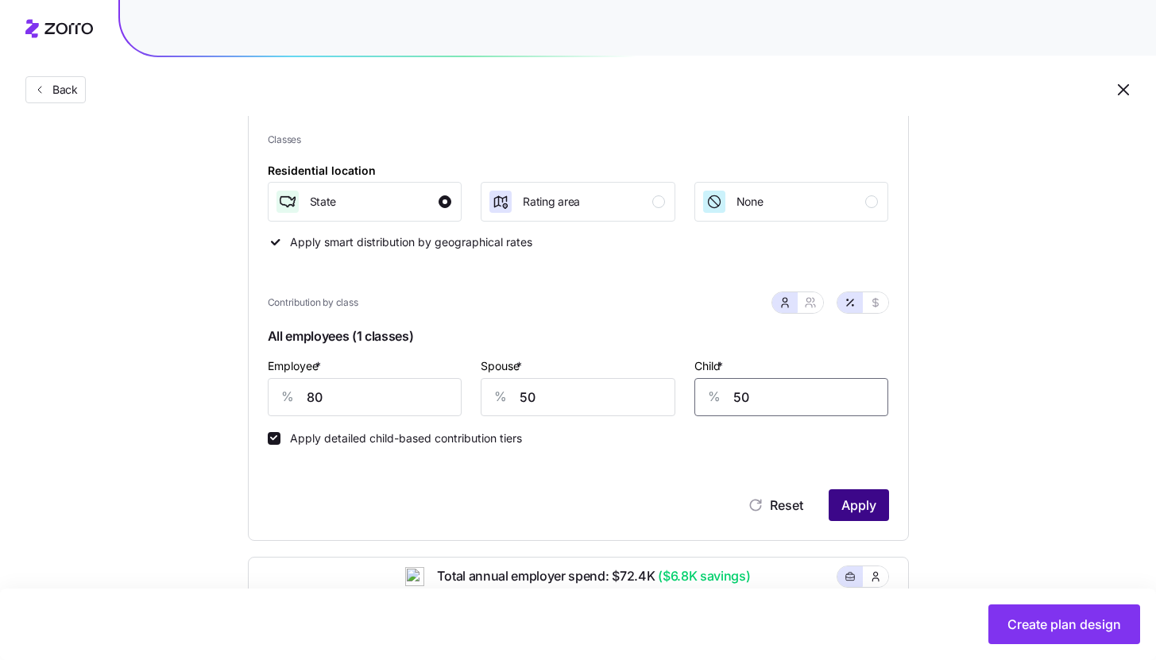
type input "50"
click at [853, 499] on span "Apply" at bounding box center [859, 505] width 35 height 19
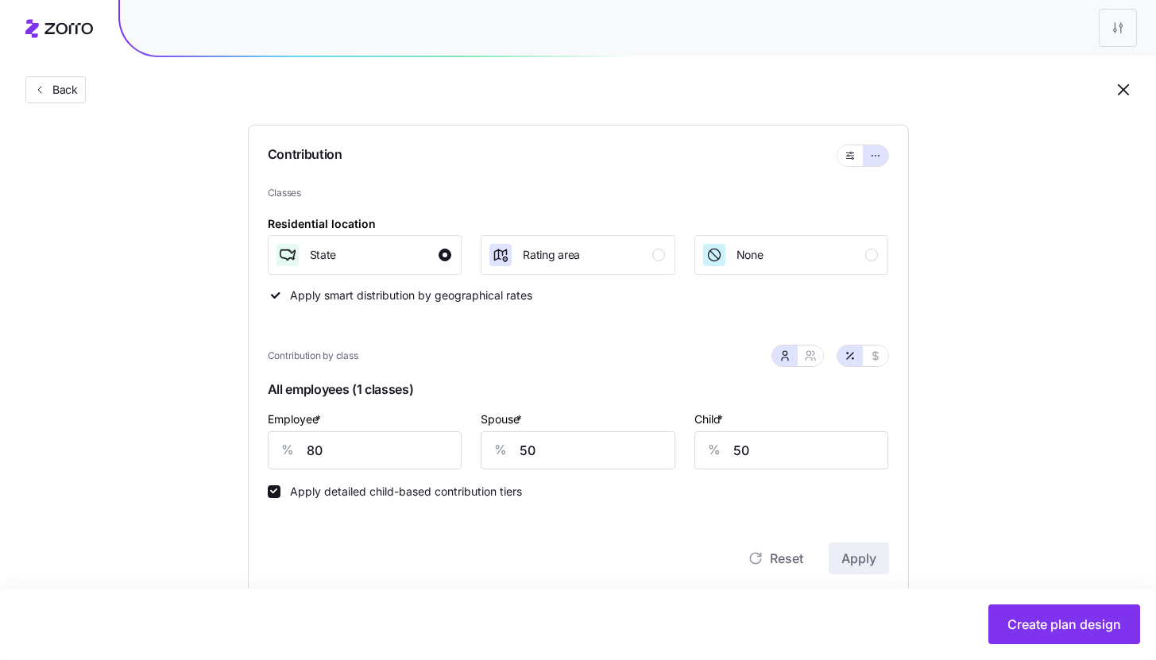
scroll to position [667, 0]
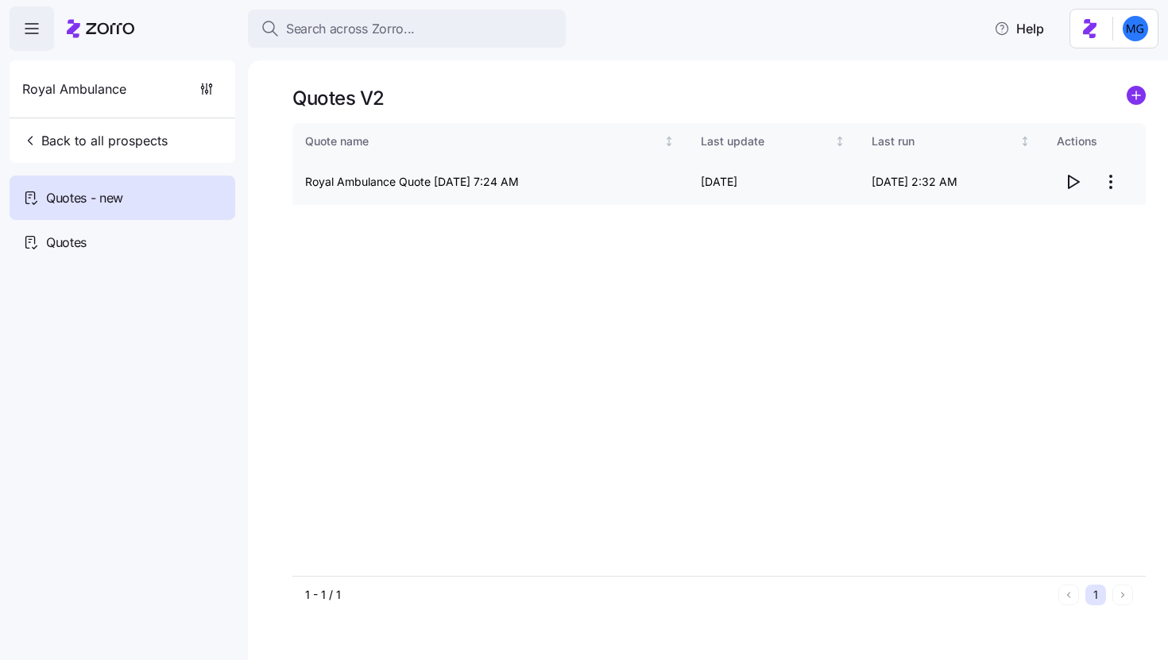
click at [1102, 179] on html "Search across Zorro... Help Royal Ambulance Back to all prospects Quotes - new …" at bounding box center [584, 325] width 1168 height 651
click at [1038, 234] on div "Delete quote" at bounding box center [1047, 246] width 146 height 25
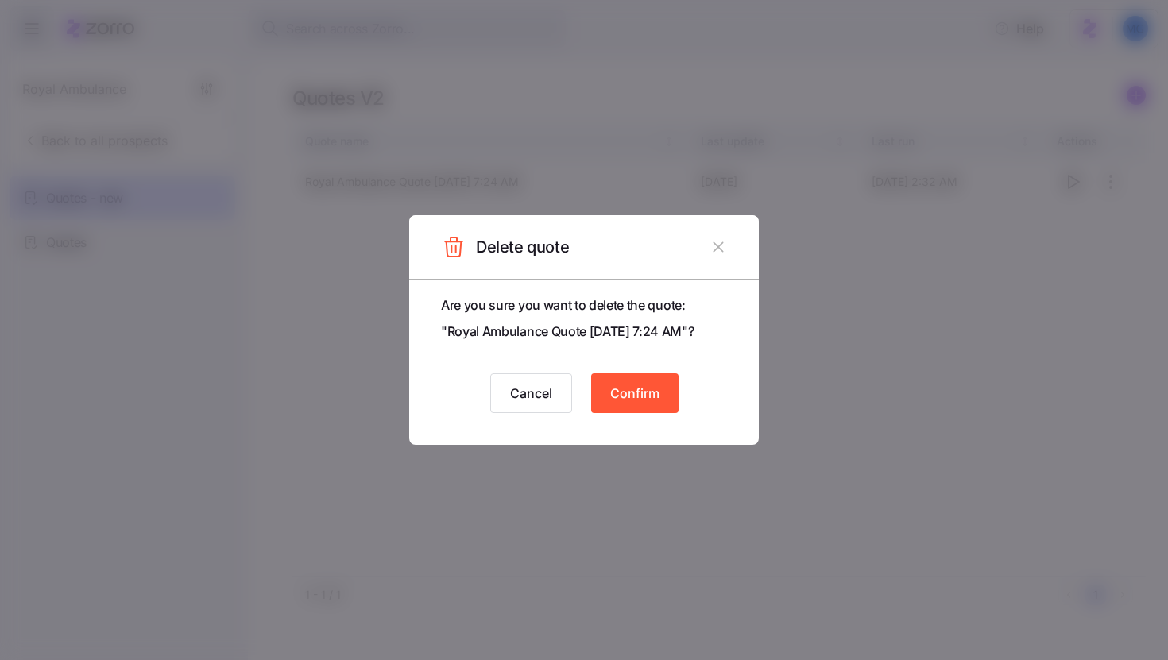
click at [694, 254] on header "Delete quote" at bounding box center [584, 247] width 350 height 64
click at [730, 252] on button "button" at bounding box center [718, 246] width 25 height 25
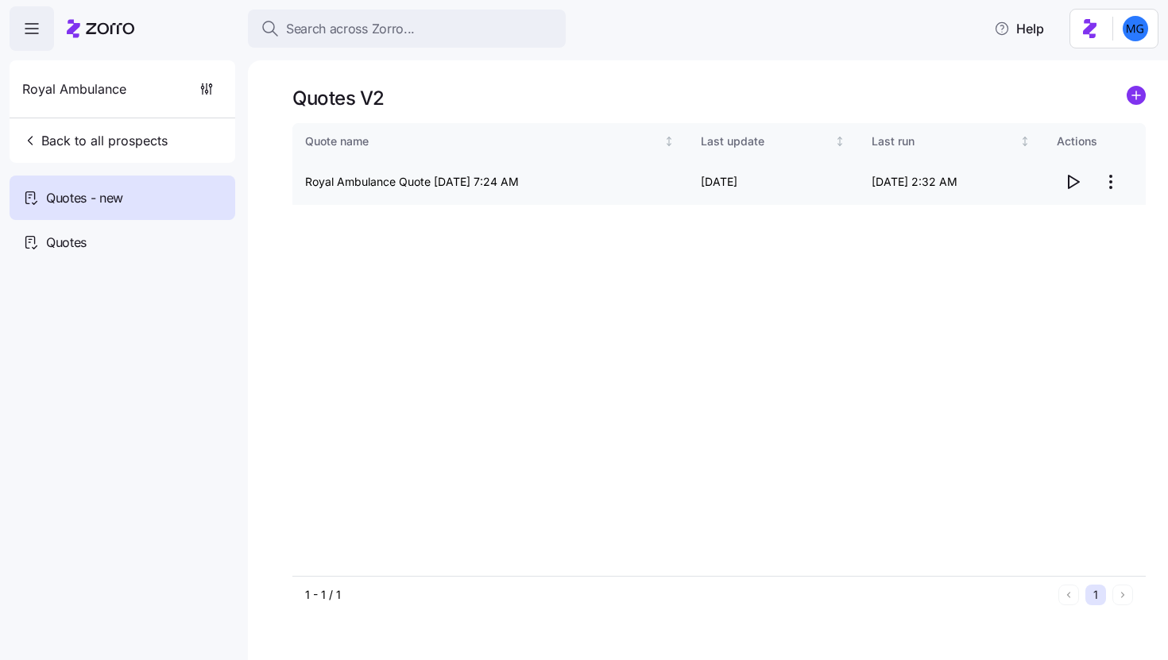
click at [1109, 184] on html "Search across Zorro... Help Royal Ambulance Back to all prospects Quotes - new …" at bounding box center [584, 325] width 1168 height 651
click at [1038, 221] on div "Edit quote" at bounding box center [1047, 220] width 146 height 25
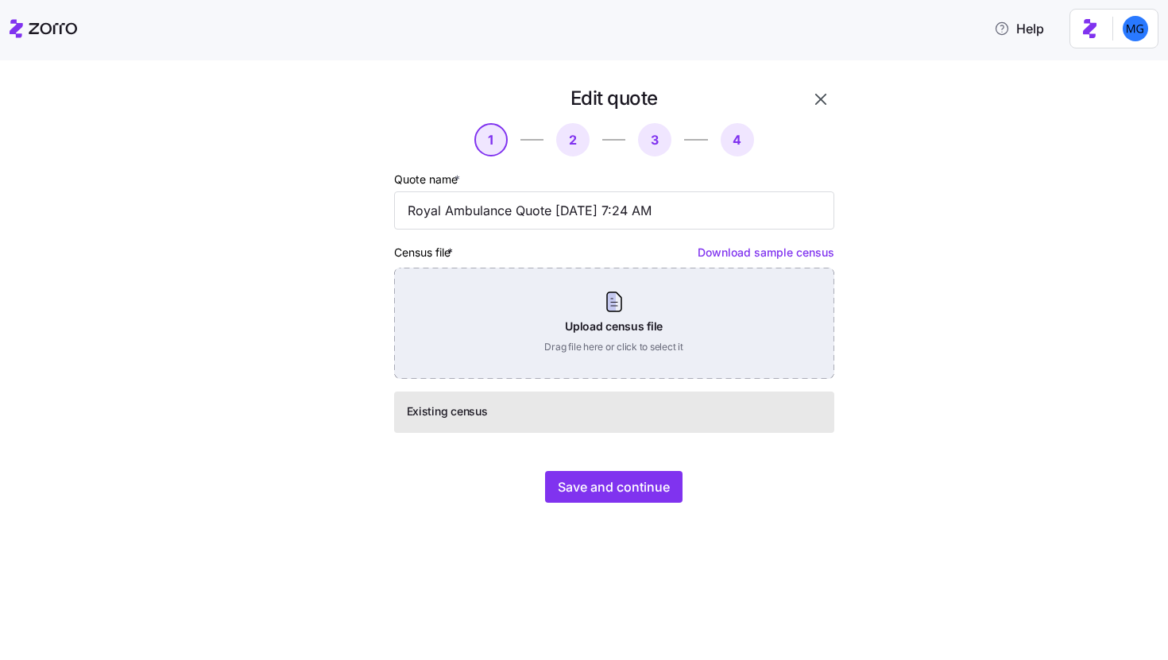
click at [599, 319] on div "Upload census file Drag file here or click to select it" at bounding box center [614, 323] width 440 height 111
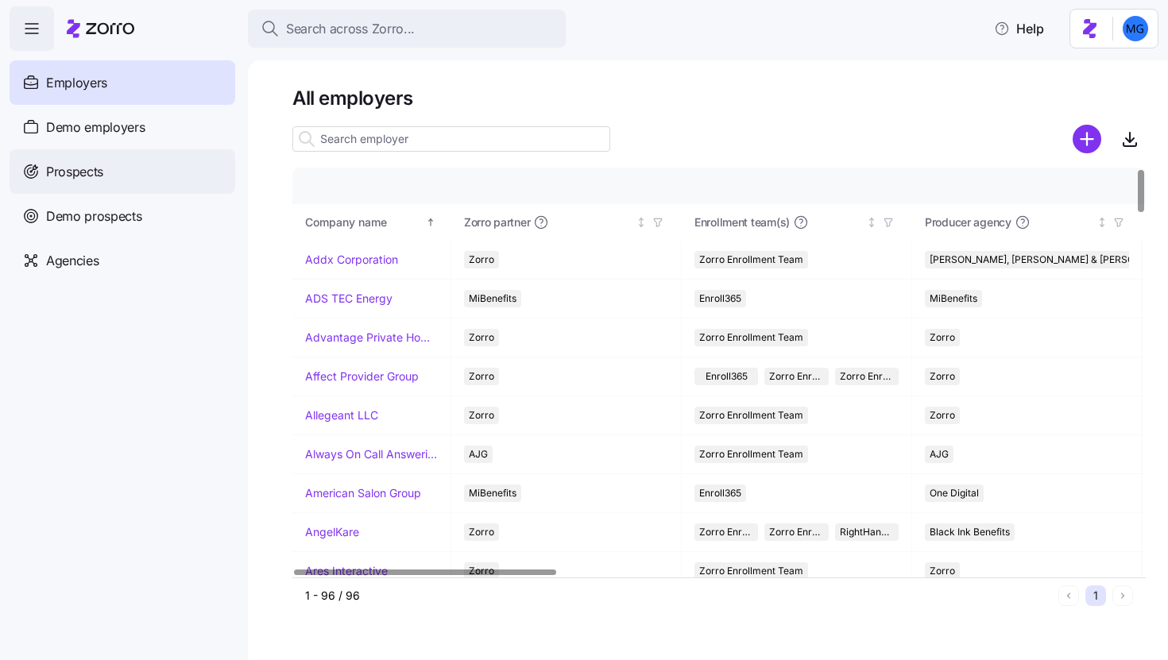
click at [114, 177] on div "Prospects" at bounding box center [123, 171] width 226 height 45
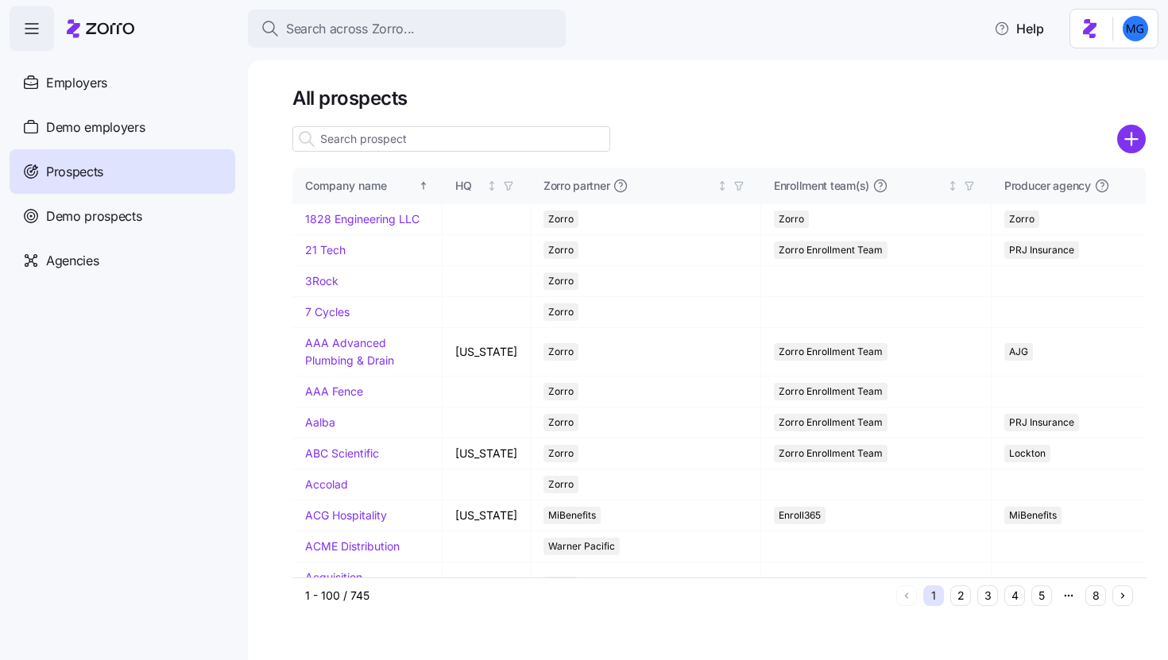
click at [388, 142] on input at bounding box center [451, 138] width 318 height 25
click at [163, 79] on div "Employers" at bounding box center [123, 82] width 226 height 45
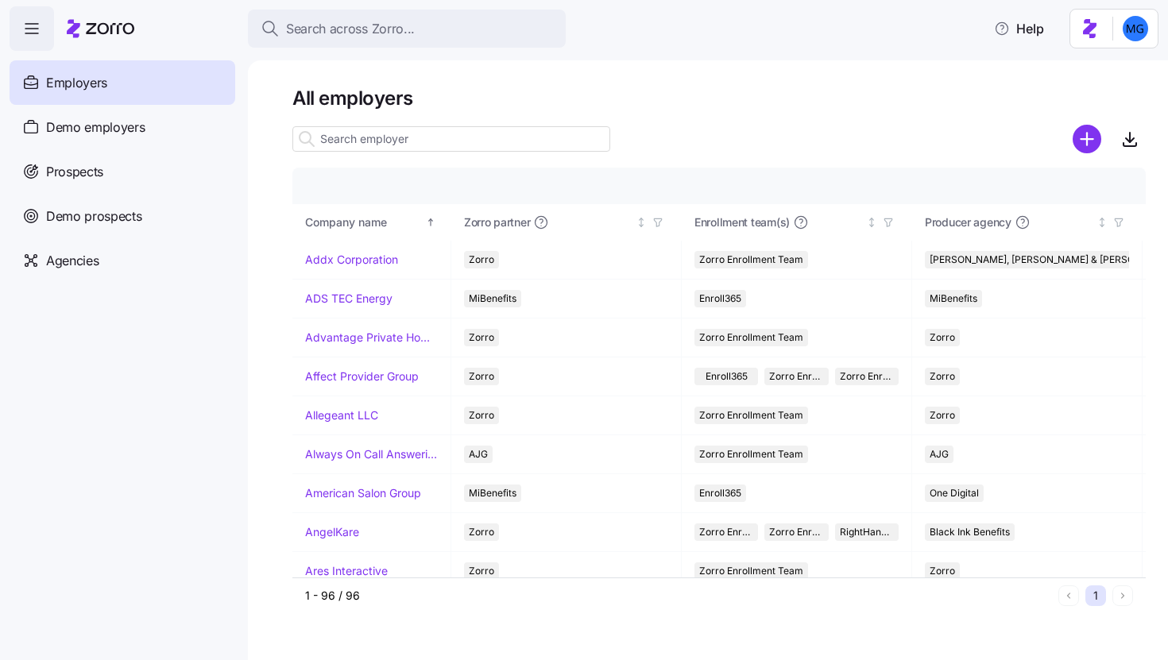
click at [471, 127] on input at bounding box center [451, 138] width 318 height 25
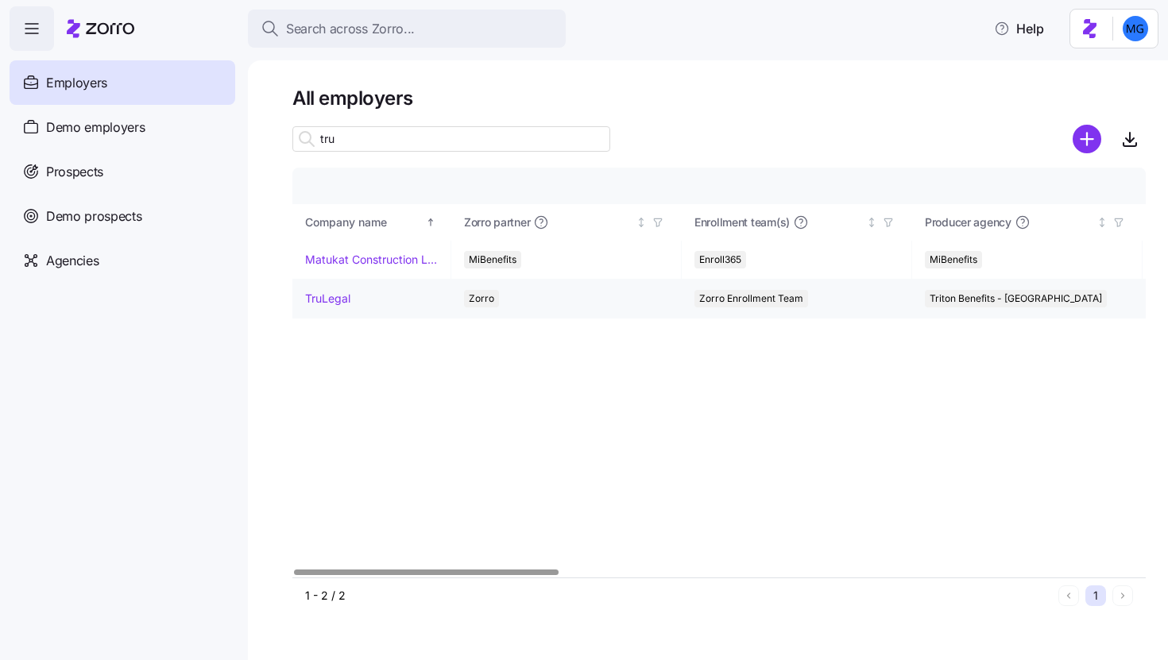
type input "tru"
click at [331, 304] on link "TruLegal" at bounding box center [327, 299] width 45 height 16
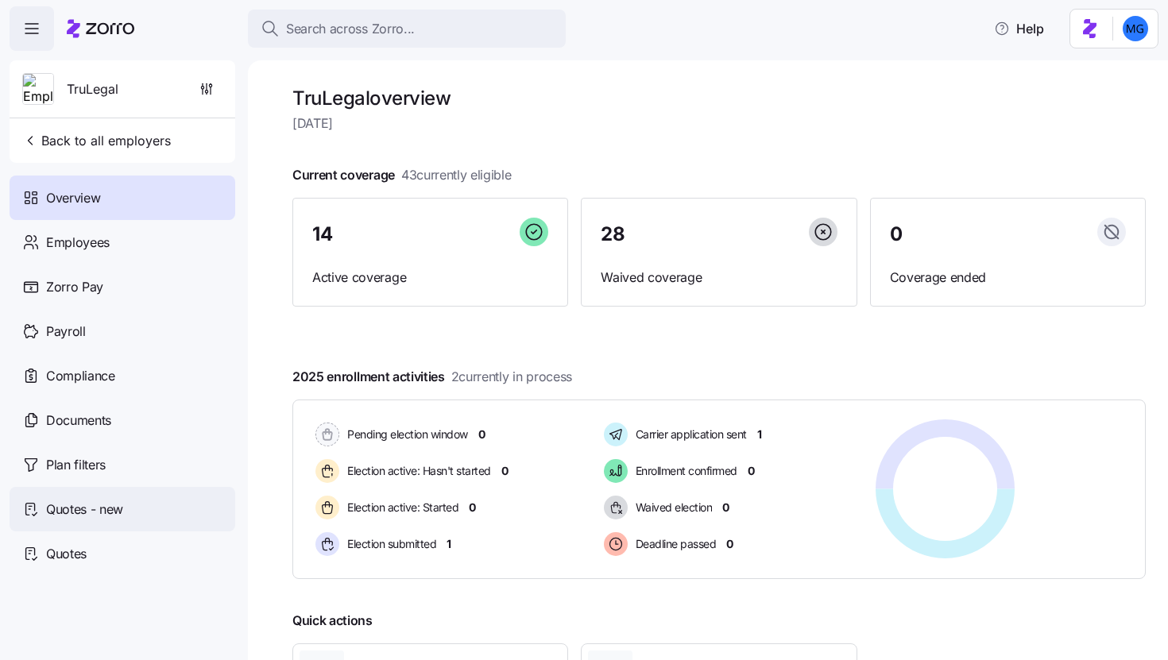
click at [89, 503] on span "Quotes - new" at bounding box center [84, 510] width 77 height 20
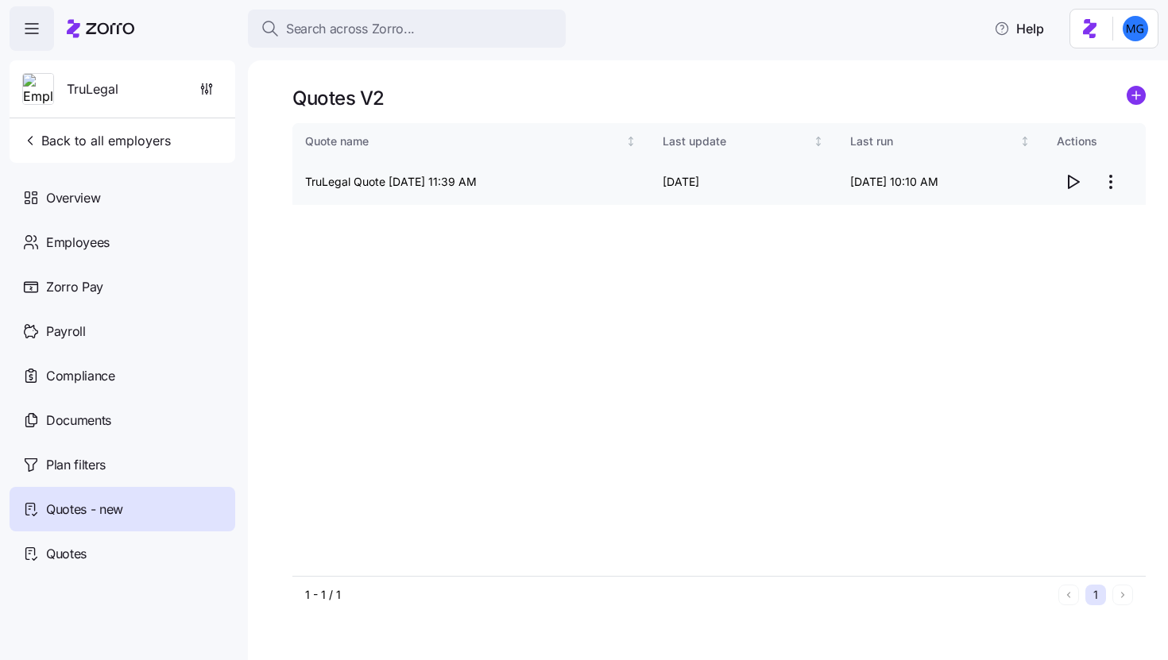
click at [1075, 180] on icon "button" at bounding box center [1074, 182] width 10 height 13
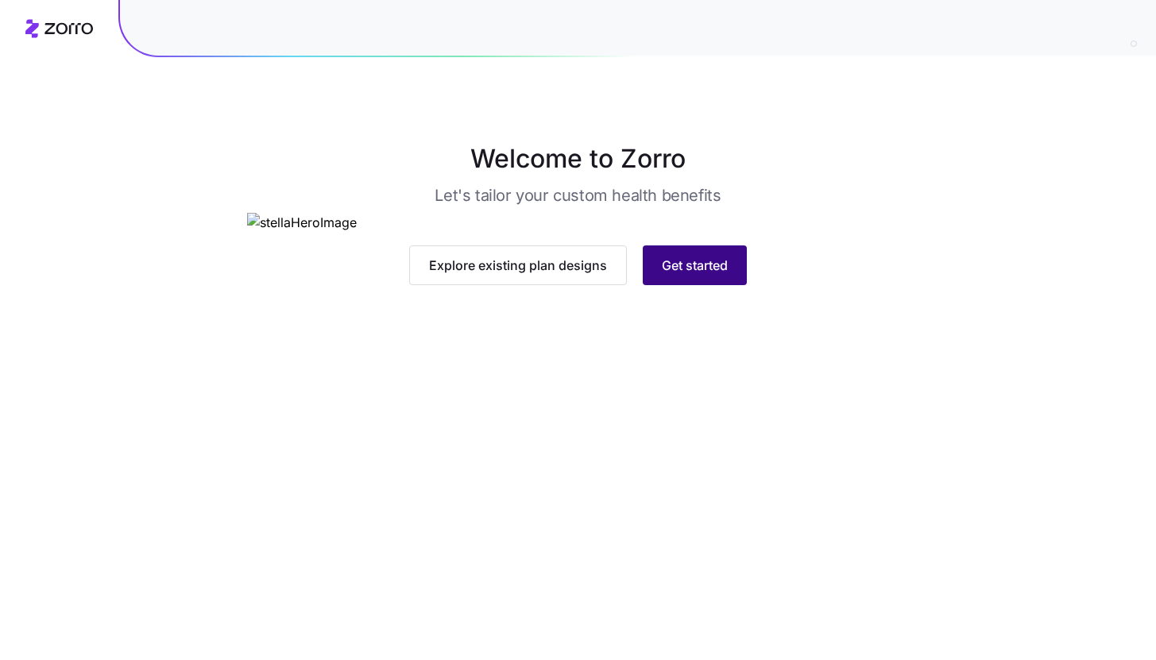
click at [726, 285] on button "Get started" at bounding box center [695, 266] width 104 height 40
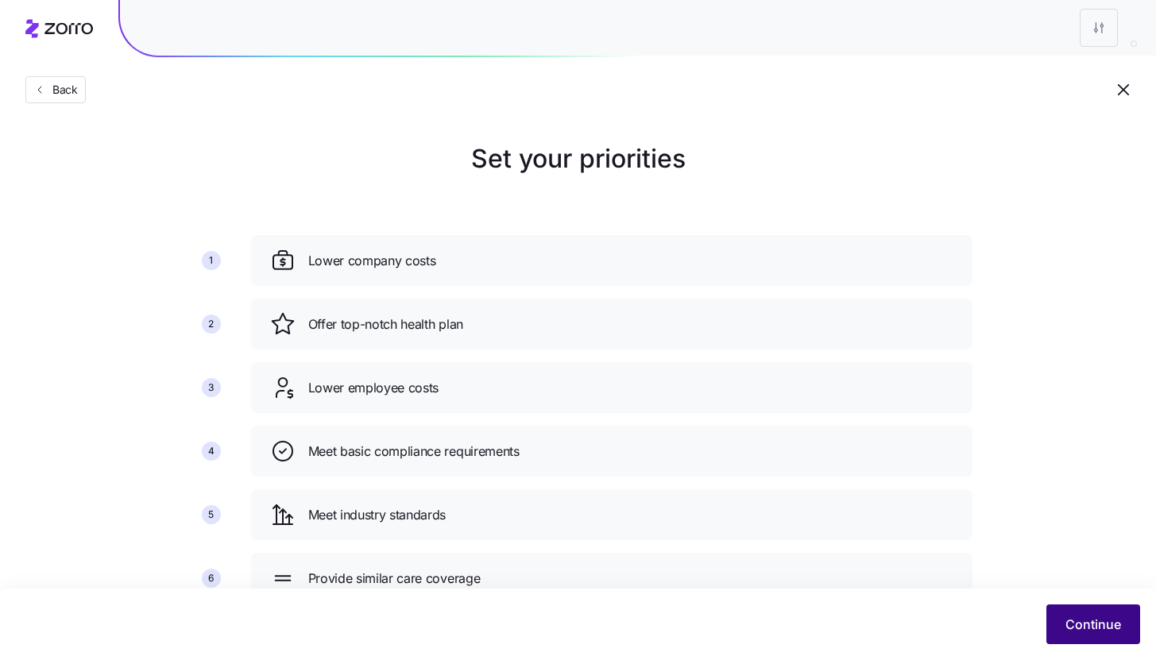
click at [1091, 635] on button "Continue" at bounding box center [1094, 625] width 94 height 40
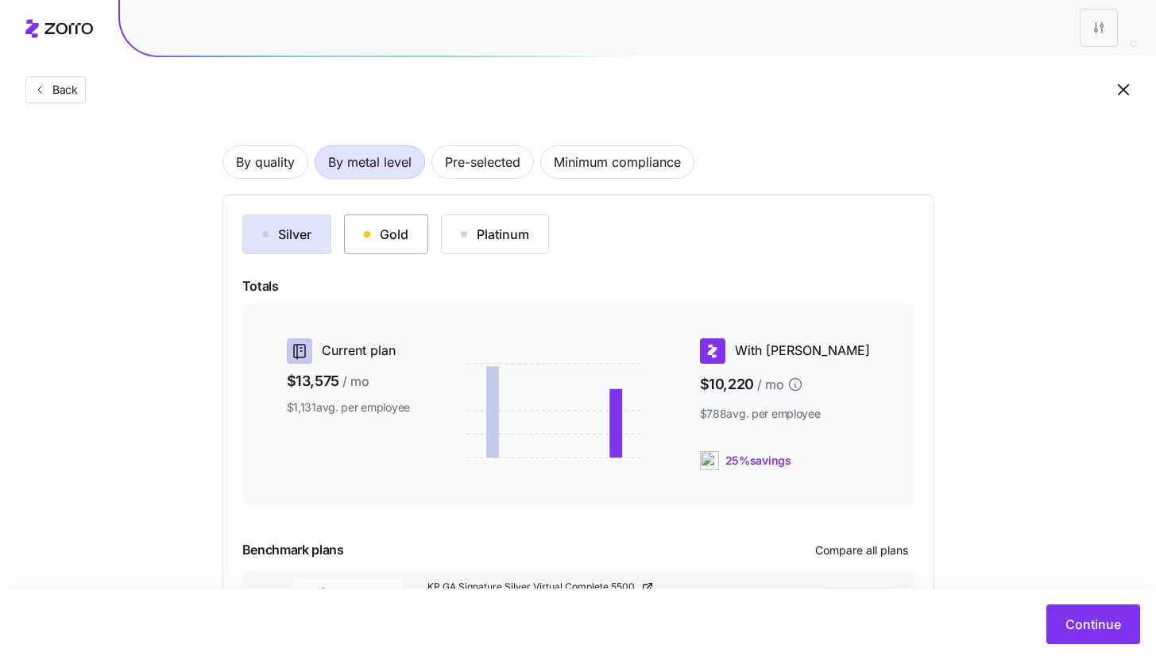
scroll to position [132, 0]
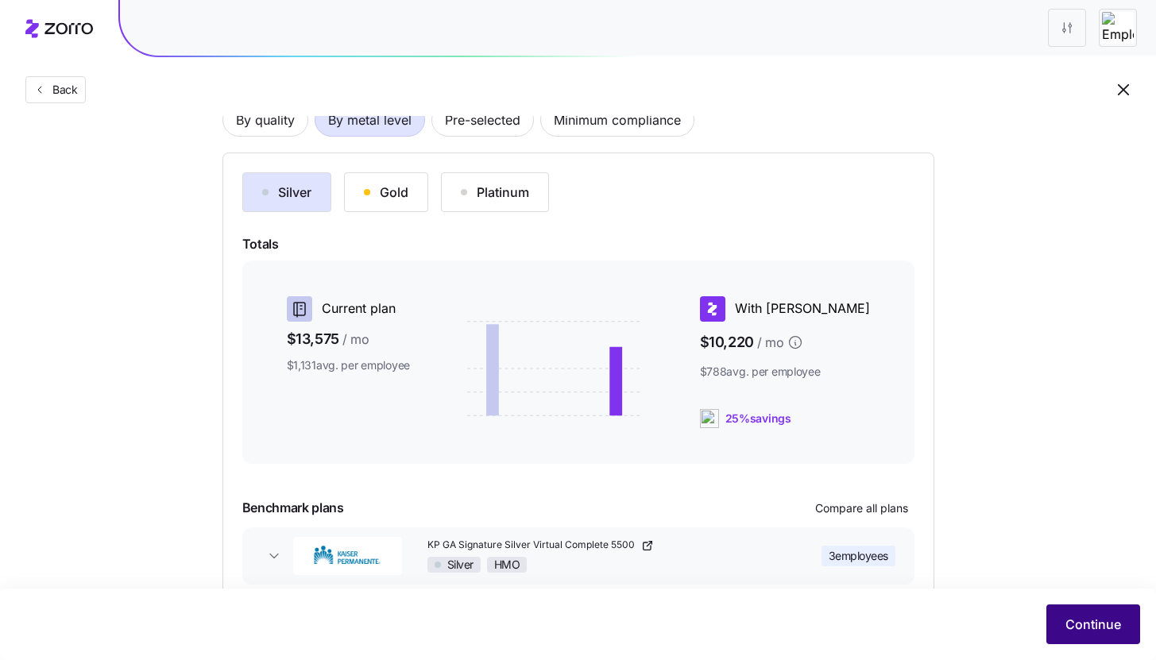
click at [1086, 622] on span "Continue" at bounding box center [1094, 624] width 56 height 19
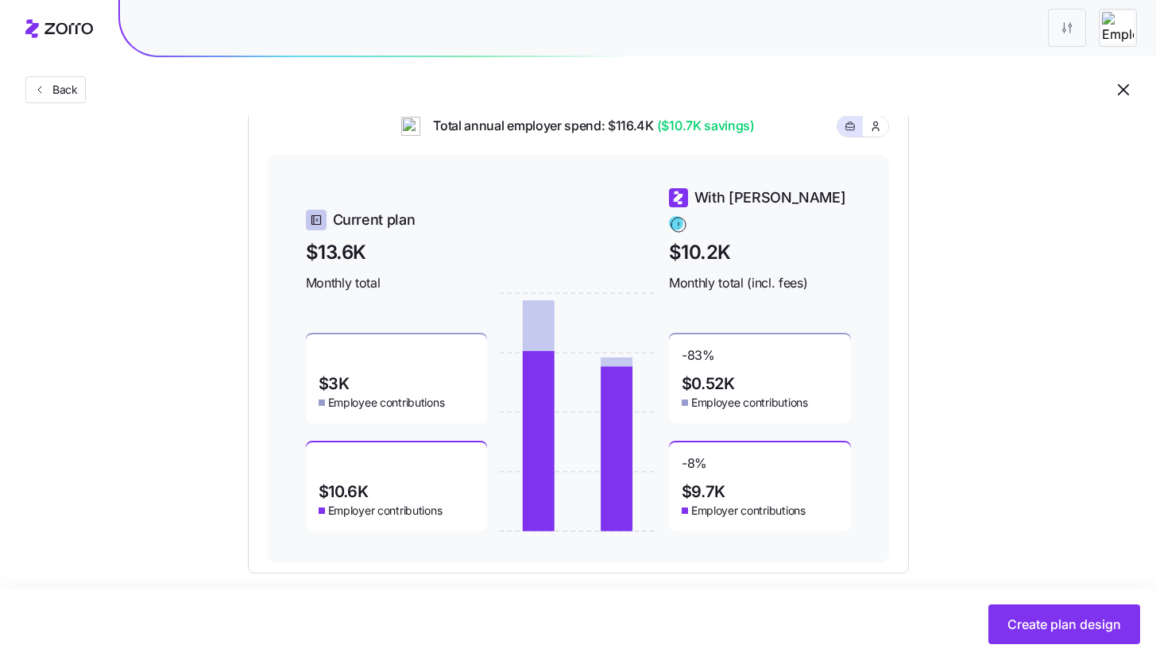
scroll to position [652, 0]
click at [1021, 629] on span "Create plan design" at bounding box center [1065, 624] width 114 height 19
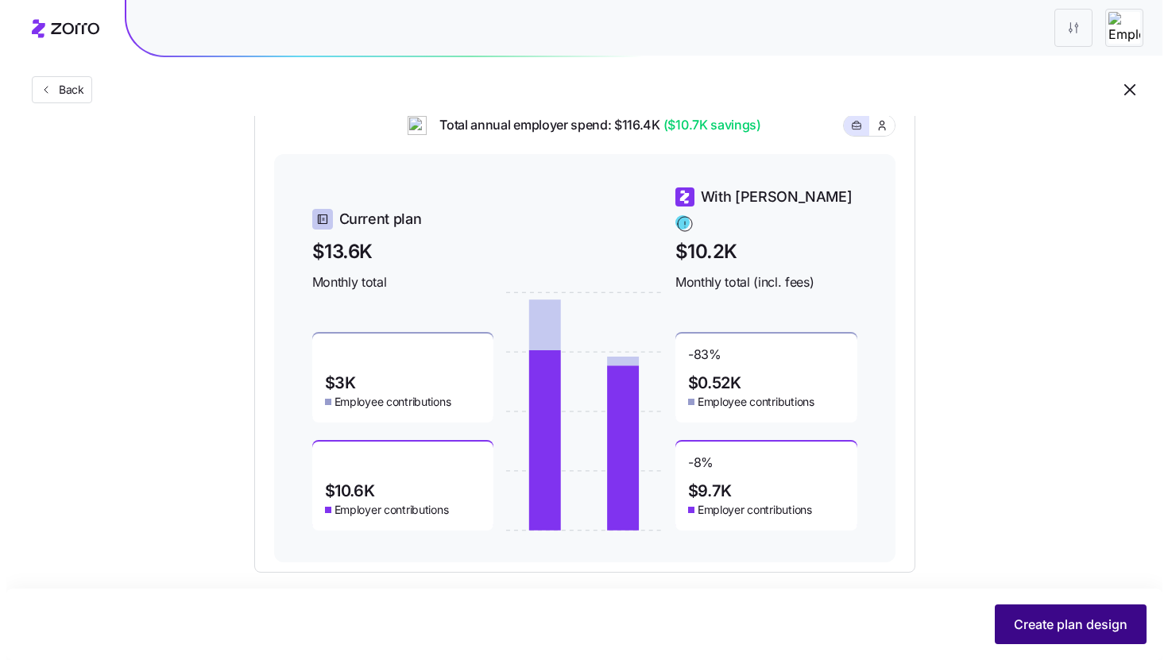
scroll to position [0, 0]
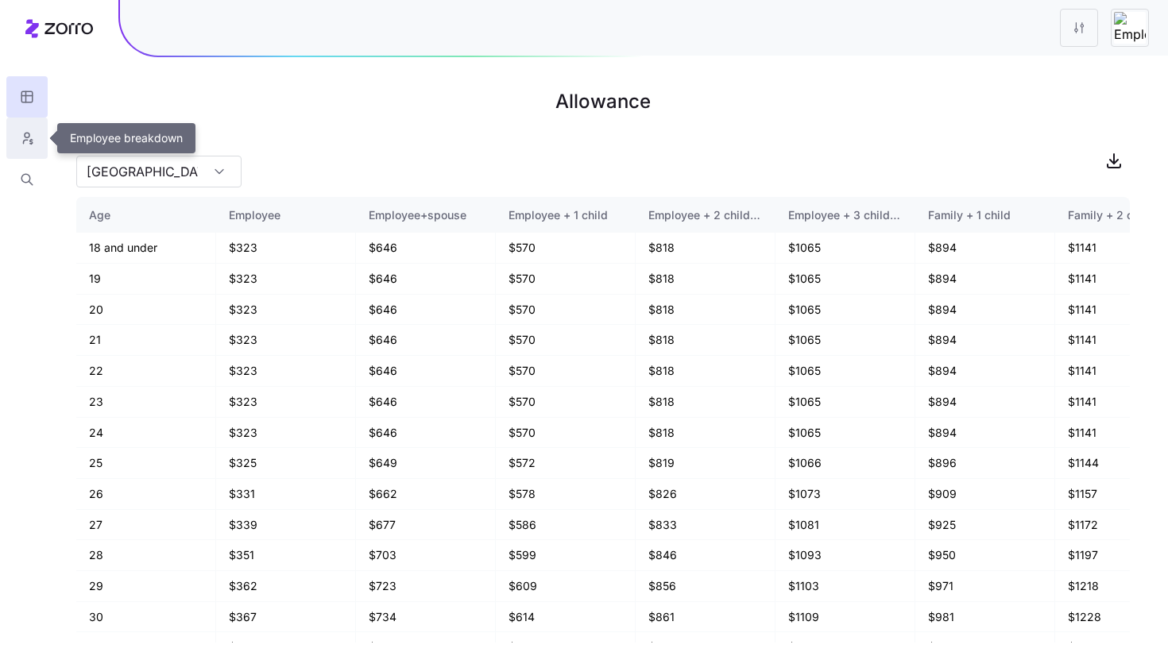
drag, startPoint x: 44, startPoint y: 146, endPoint x: 35, endPoint y: 149, distance: 9.3
click at [44, 146] on button "button" at bounding box center [26, 138] width 41 height 41
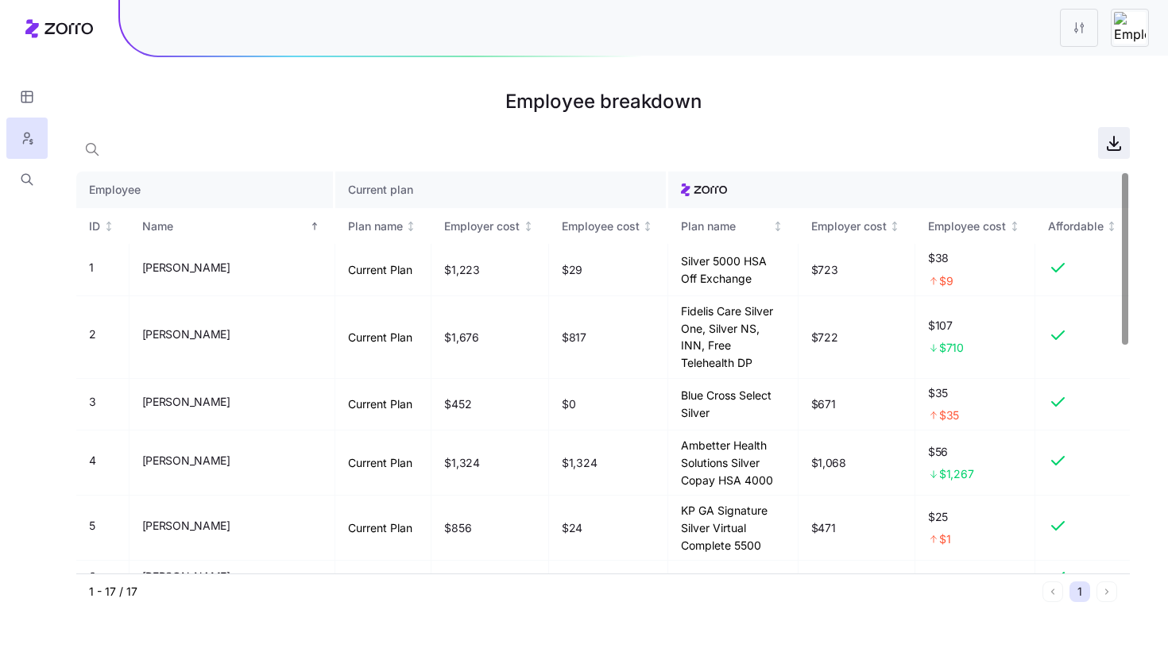
click at [1114, 145] on icon "button" at bounding box center [1114, 142] width 0 height 10
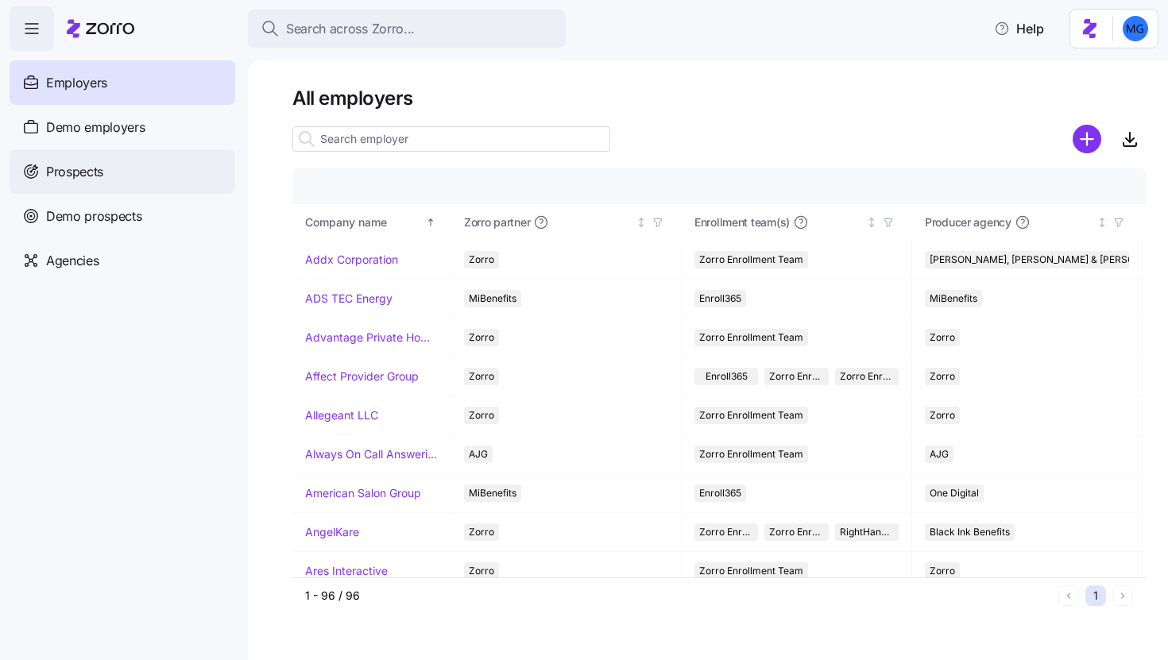
click at [206, 165] on div "Prospects" at bounding box center [123, 171] width 226 height 45
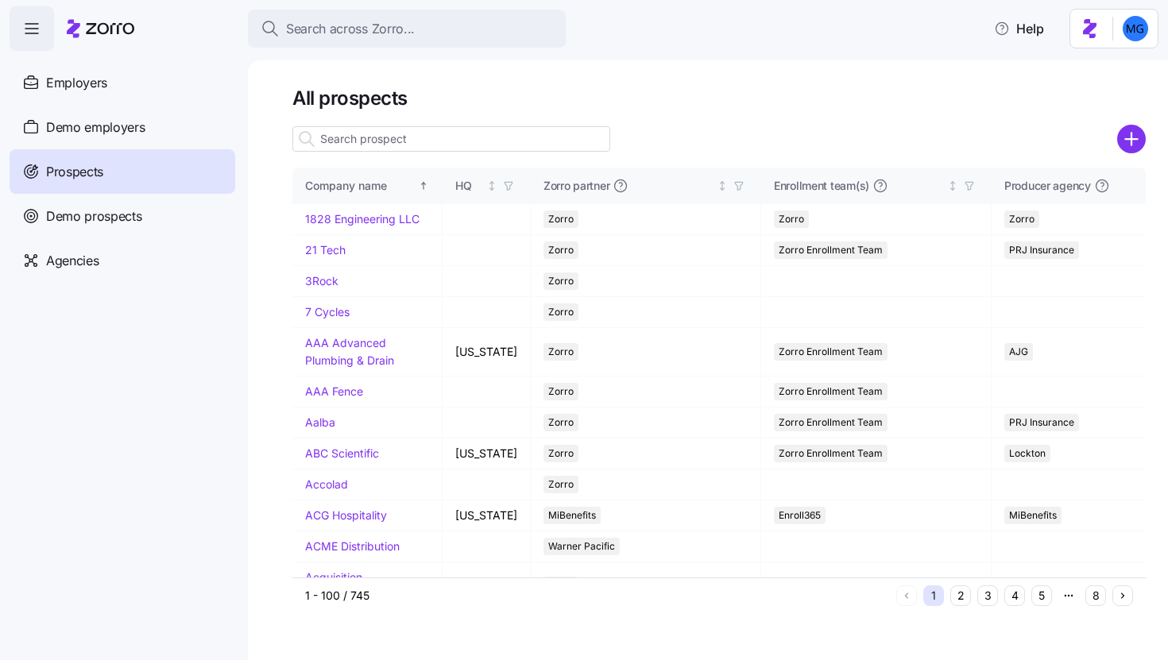
click at [461, 138] on input at bounding box center [451, 138] width 318 height 25
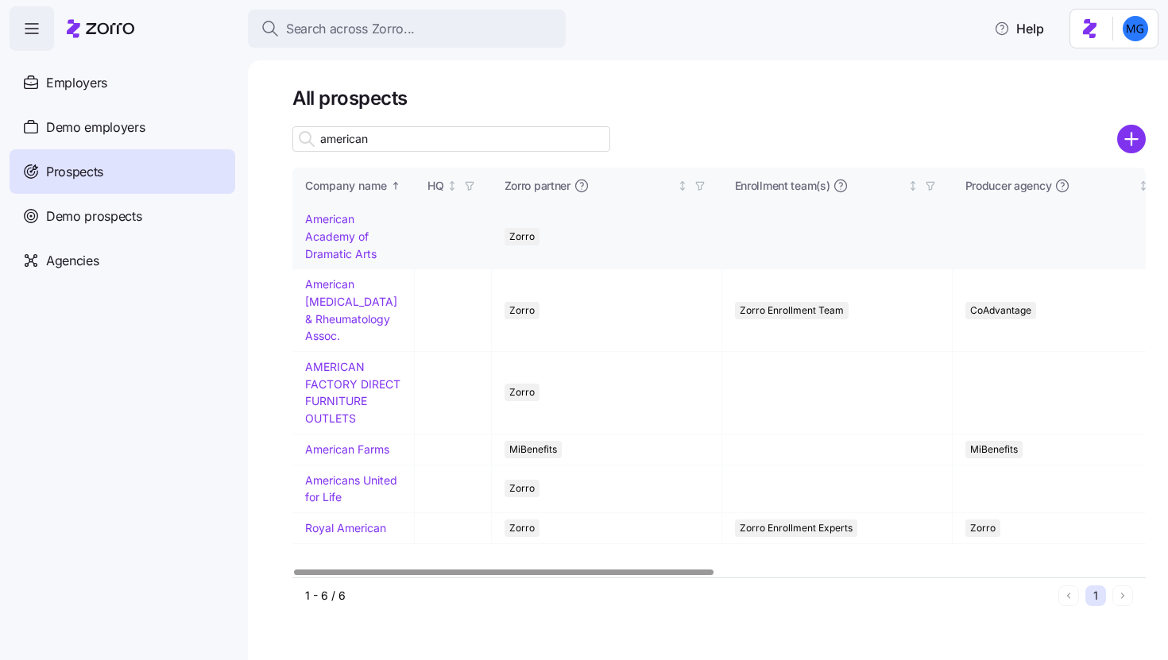
type input "american"
click at [339, 252] on link "American Academy of Dramatic Arts" at bounding box center [341, 236] width 72 height 48
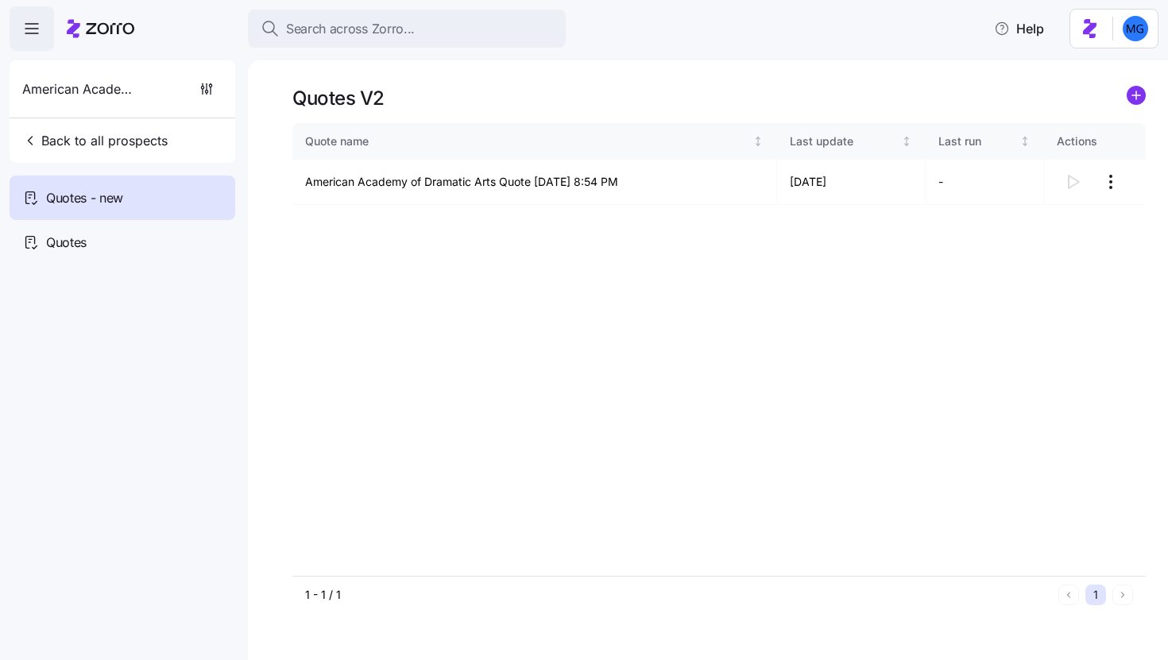
click at [711, 261] on div "Quote name Last update Last run Actions American Academy of Dramatic Arts Quote…" at bounding box center [719, 349] width 854 height 453
click at [1108, 186] on html "Search across Zorro... Help American Academy of Dramatic Arts Back to all prosp…" at bounding box center [584, 325] width 1168 height 651
click at [1046, 222] on div "Continue setup" at bounding box center [1020, 220] width 79 height 17
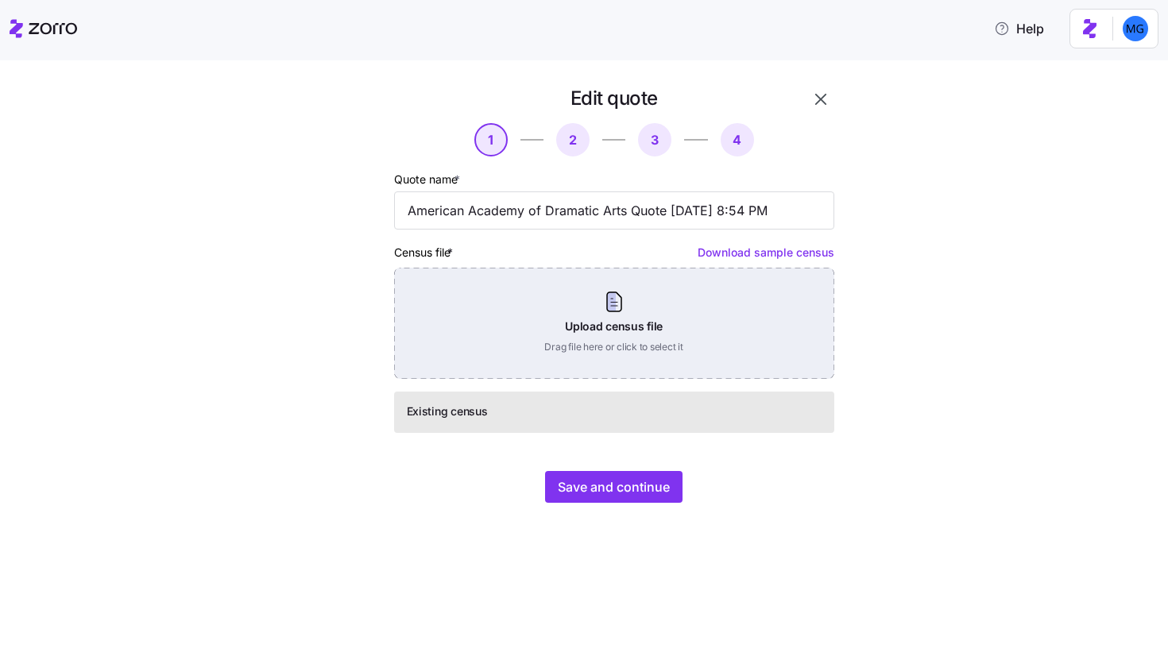
click at [557, 337] on div "Upload census file Drag file here or click to select it" at bounding box center [614, 323] width 440 height 111
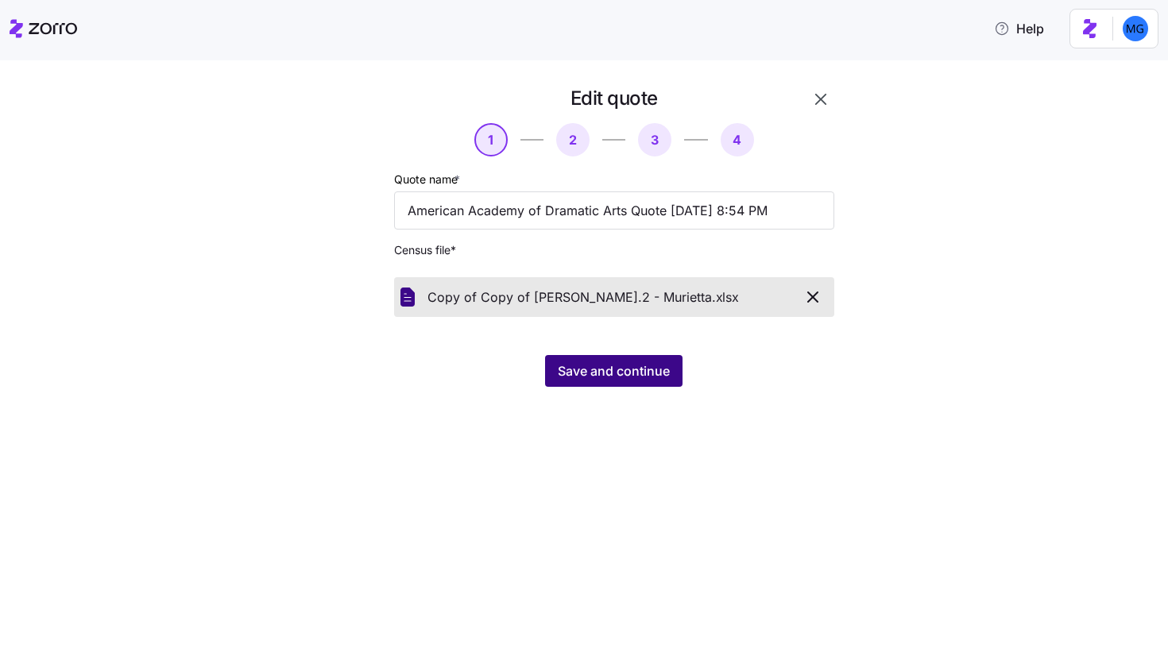
click at [612, 372] on span "Save and continue" at bounding box center [614, 371] width 112 height 19
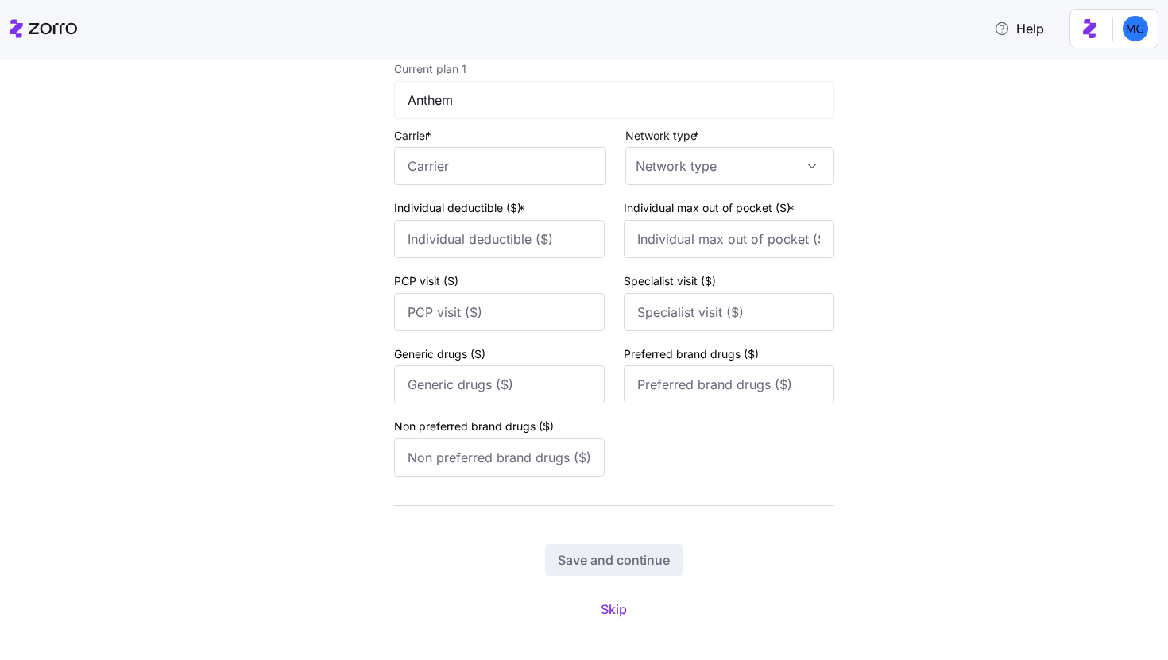
scroll to position [166, 0]
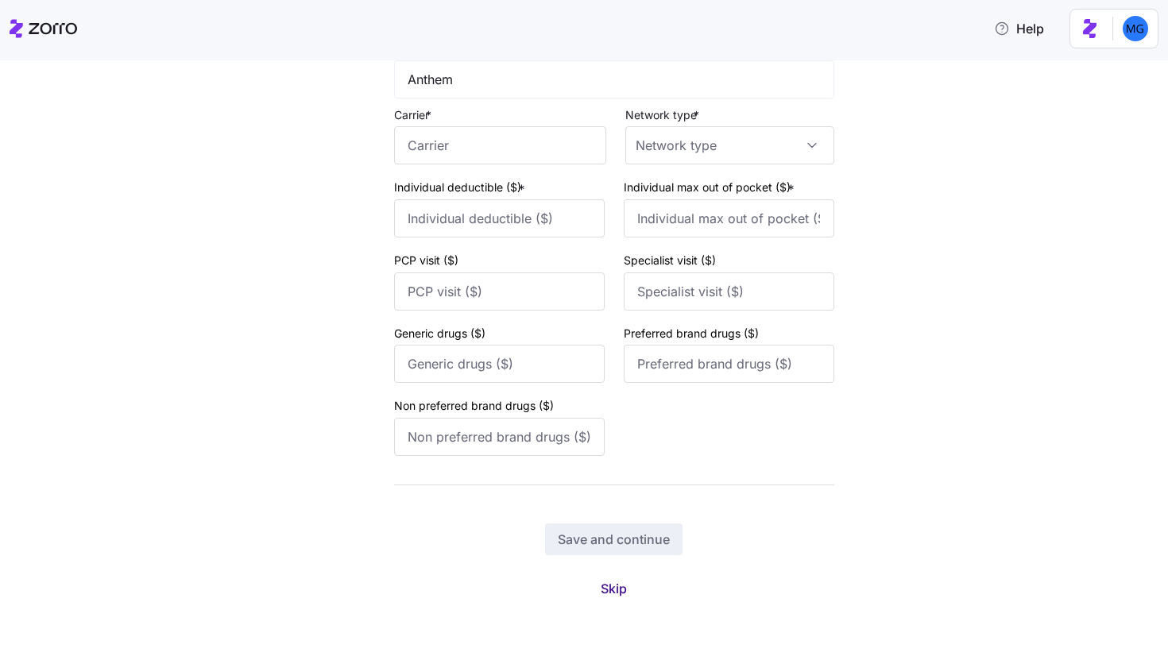
click at [622, 583] on button "Skip" at bounding box center [614, 589] width 52 height 29
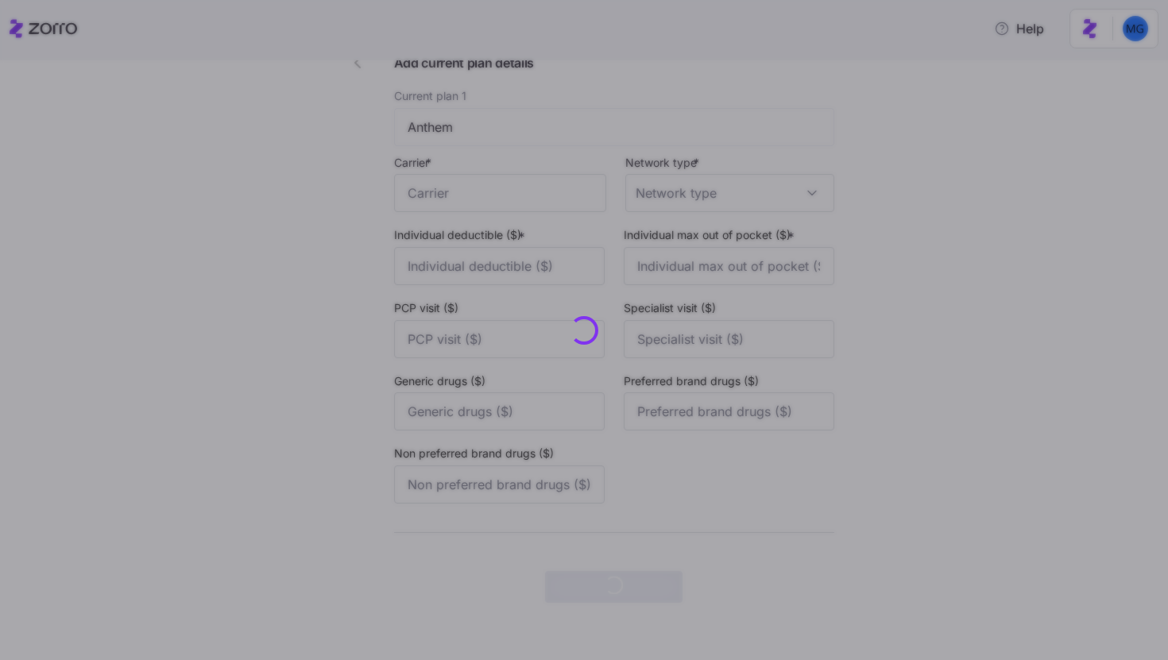
scroll to position [0, 0]
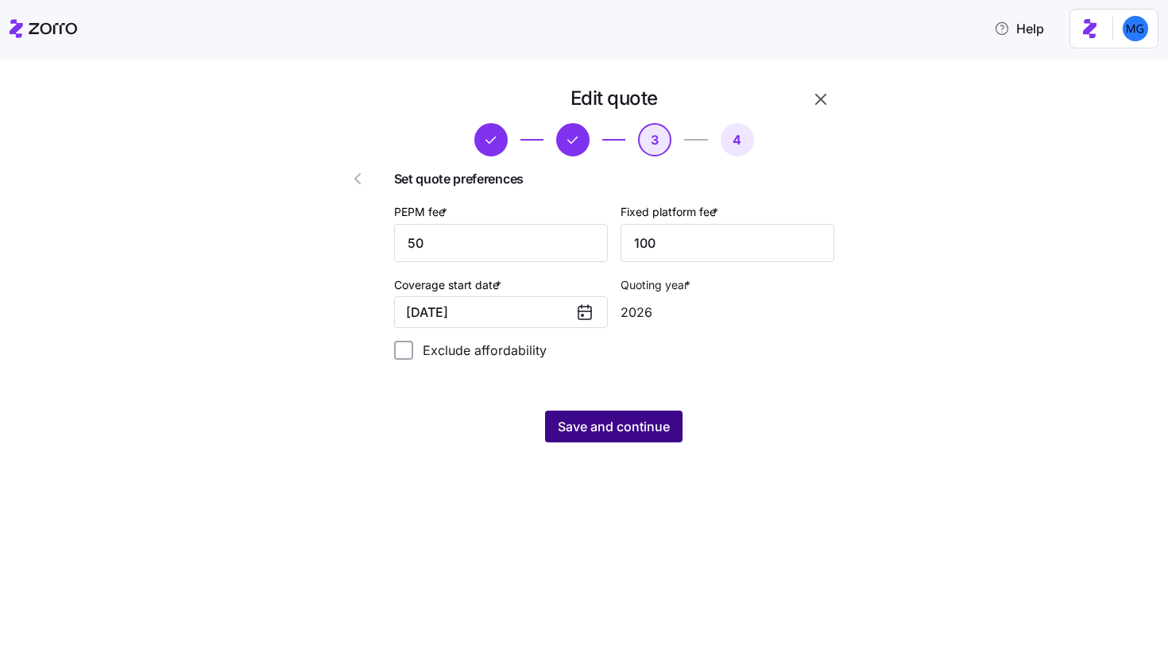
click at [621, 435] on span "Save and continue" at bounding box center [614, 426] width 112 height 19
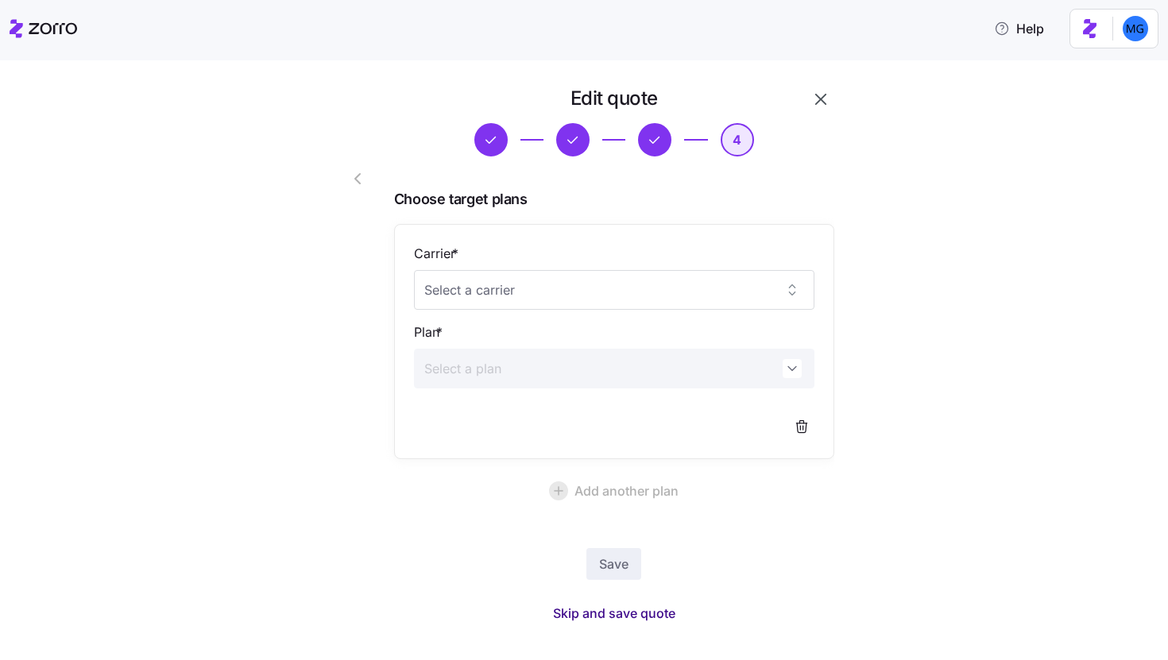
click at [587, 614] on span "Skip and save quote" at bounding box center [614, 613] width 122 height 19
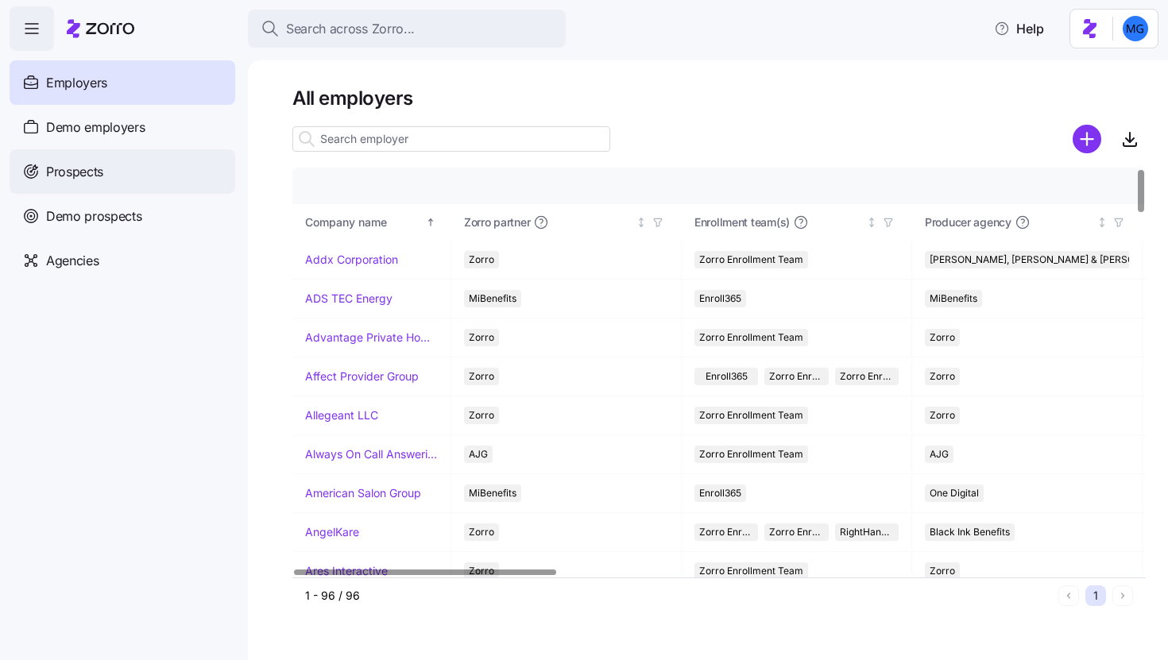
click at [130, 168] on div "Prospects" at bounding box center [123, 171] width 226 height 45
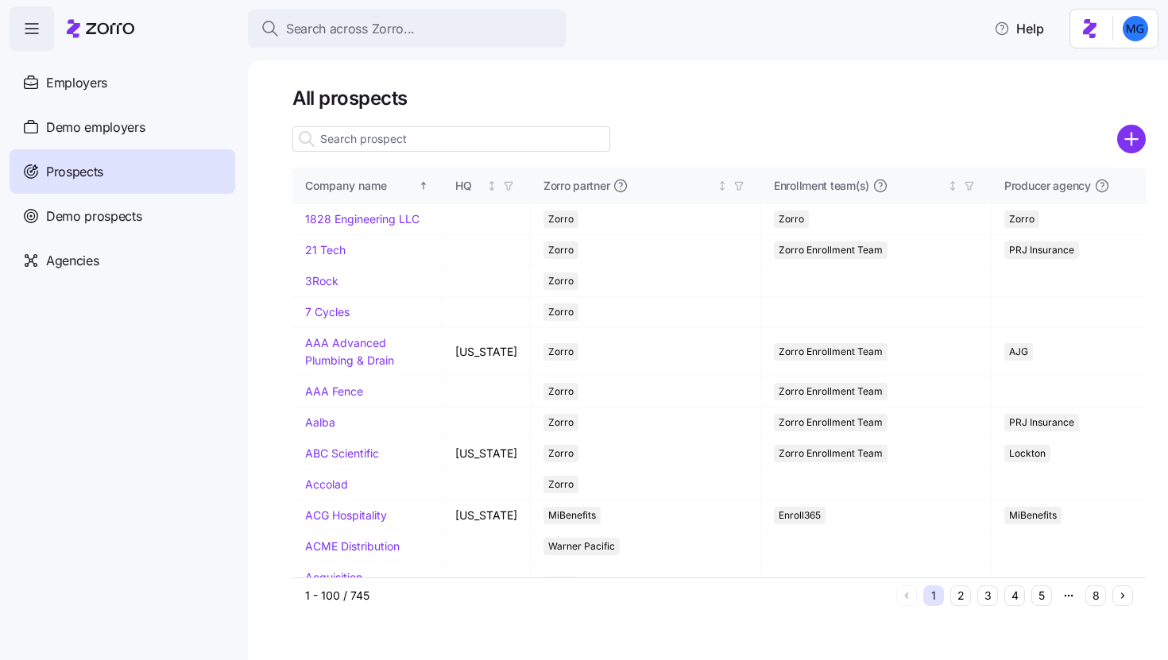
click at [430, 144] on input at bounding box center [451, 138] width 318 height 25
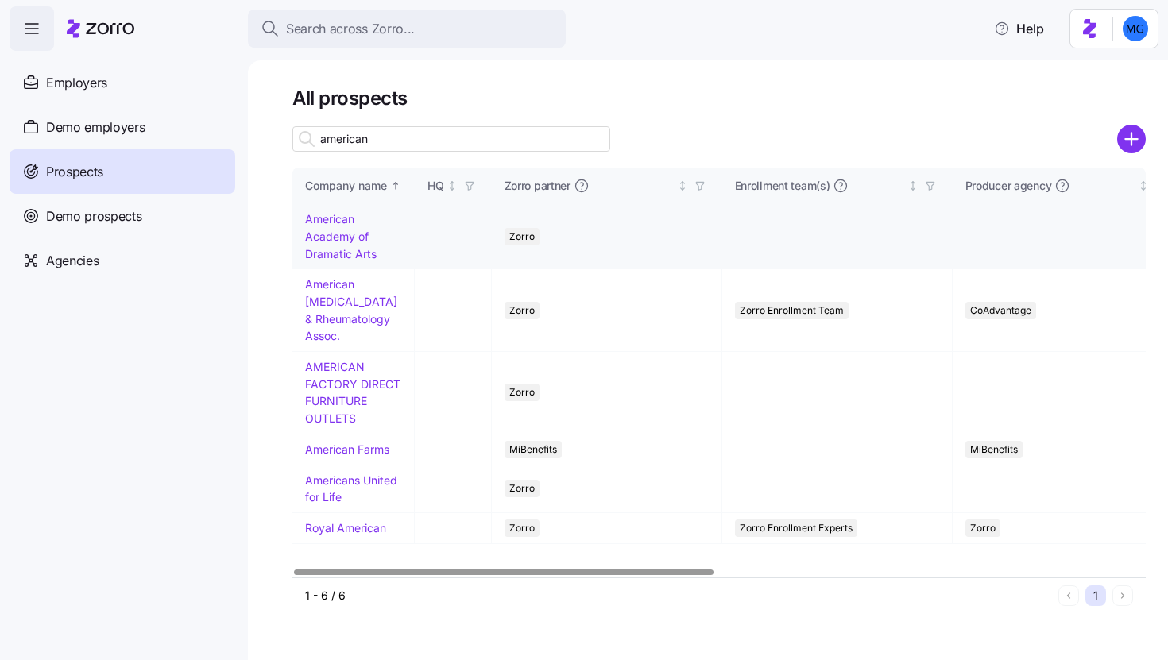
type input "american"
click at [351, 243] on td "American Academy of Dramatic Arts" at bounding box center [353, 236] width 122 height 65
click at [346, 251] on link "American Academy of Dramatic Arts" at bounding box center [341, 236] width 72 height 48
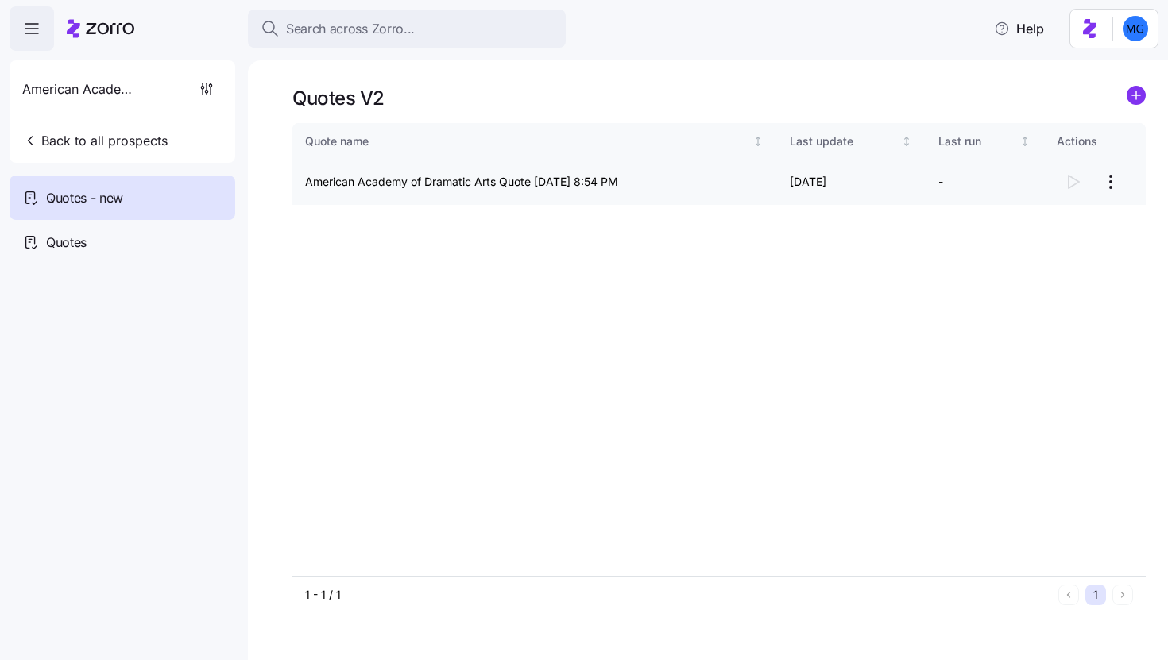
click at [1111, 187] on html "Search across Zorro... Help American Academy of Dramatic Arts Back to all prosp…" at bounding box center [584, 325] width 1168 height 651
click at [1063, 211] on div "Continue setup" at bounding box center [1047, 220] width 146 height 25
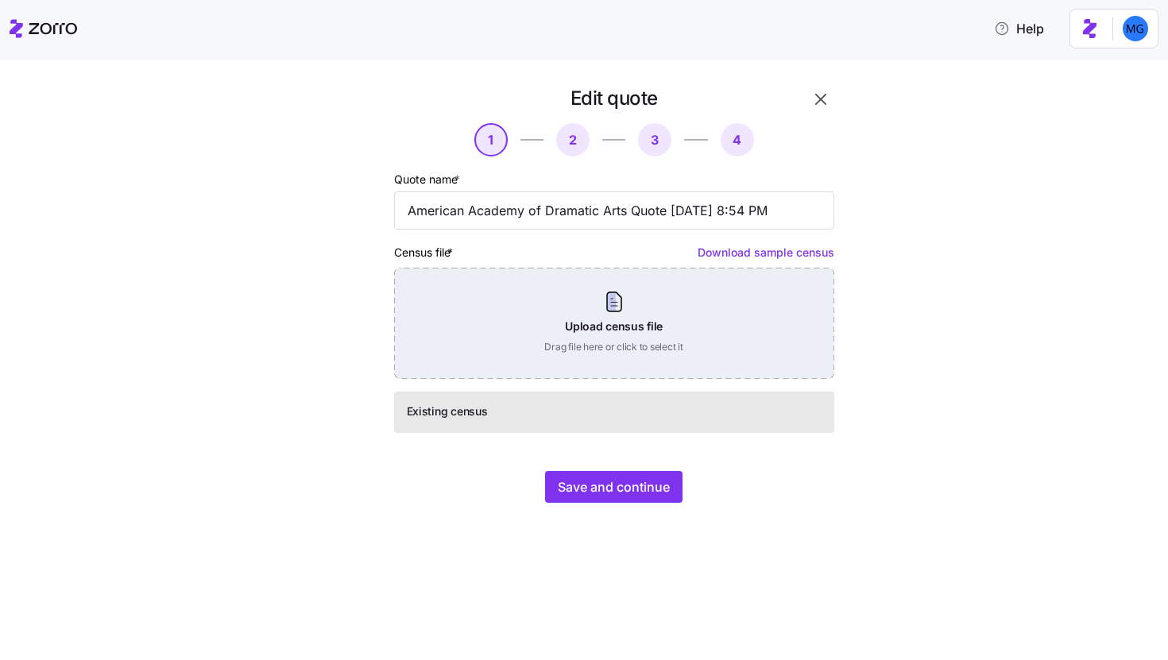
click at [602, 324] on div "Upload census file Drag file here or click to select it" at bounding box center [614, 323] width 440 height 111
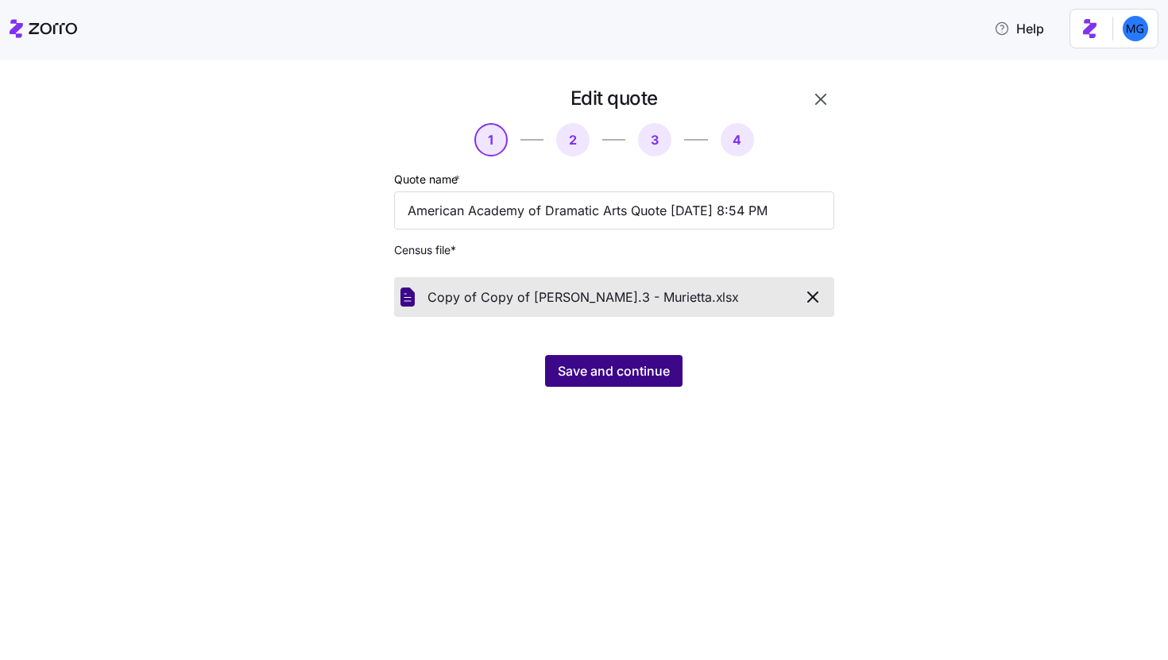
click at [636, 379] on span "Save and continue" at bounding box center [614, 371] width 112 height 19
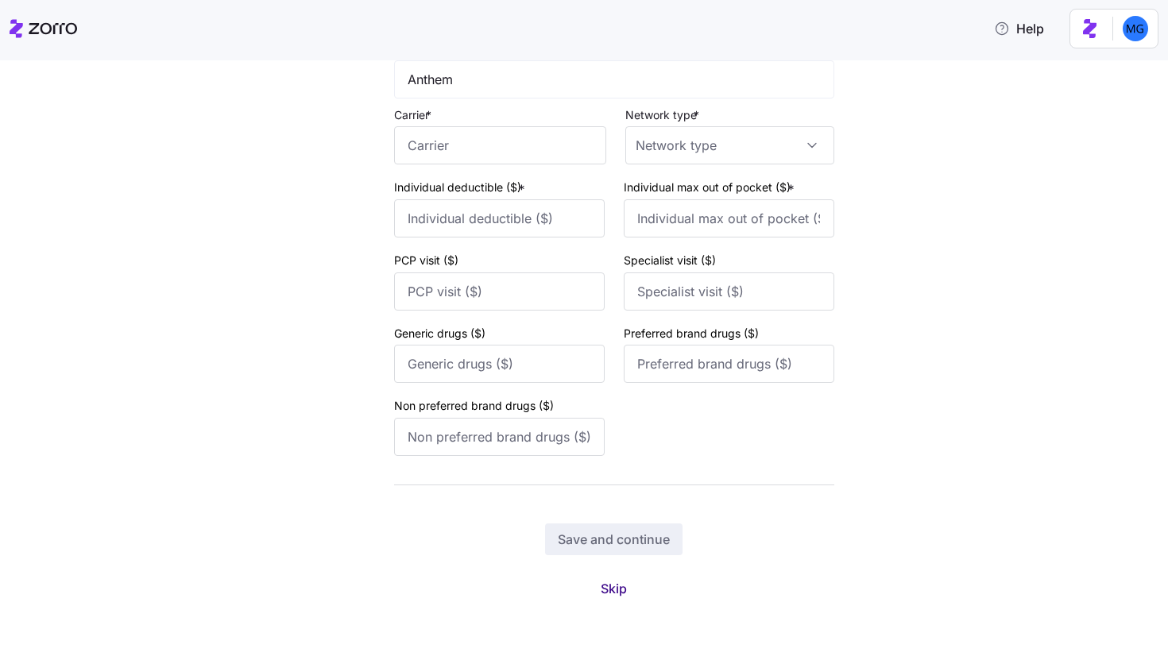
click at [603, 598] on button "Skip" at bounding box center [614, 589] width 52 height 29
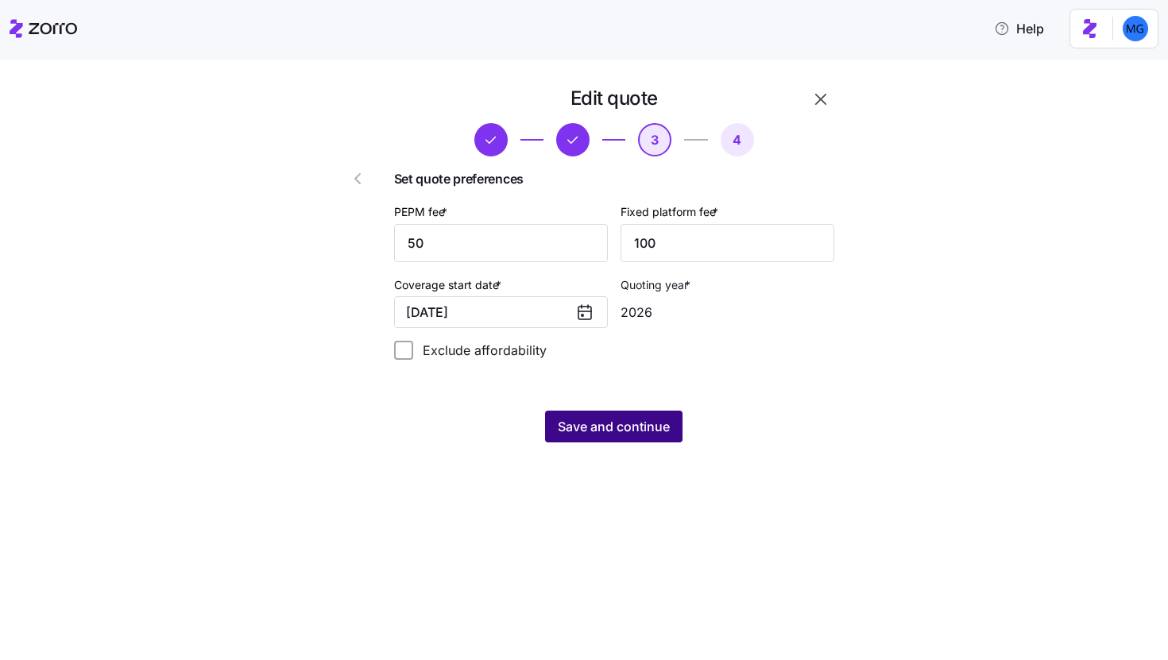
click at [649, 429] on span "Save and continue" at bounding box center [614, 426] width 112 height 19
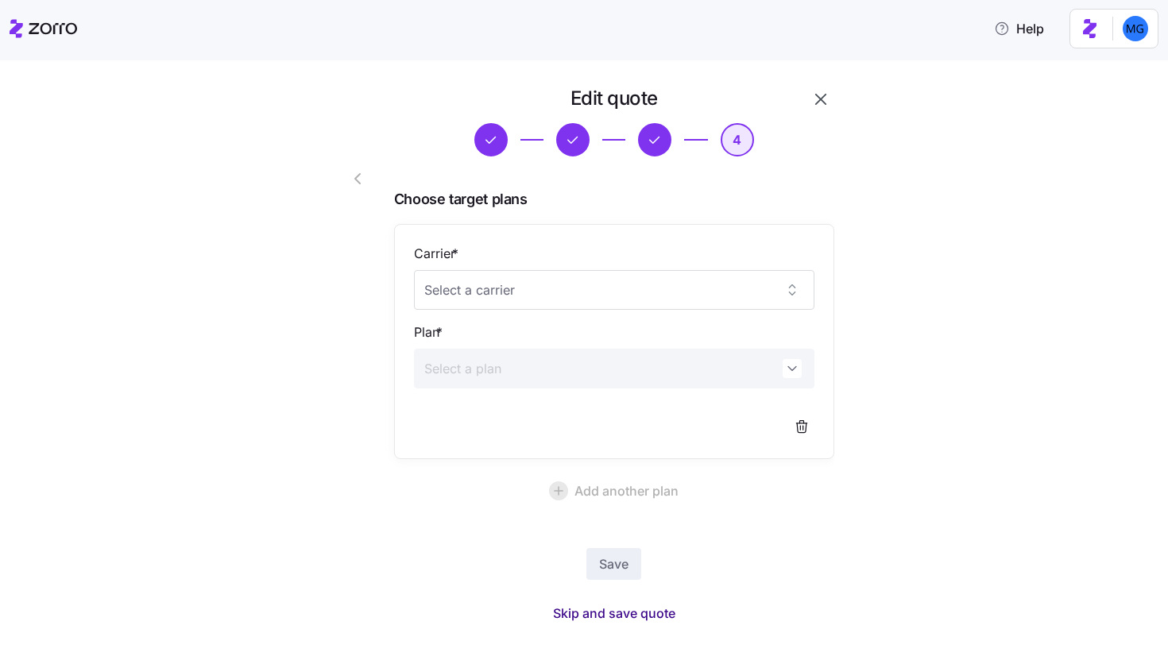
click at [620, 613] on span "Skip and save quote" at bounding box center [614, 613] width 122 height 19
click at [916, 660] on div "Edit quote 4 Choose target plans Carrier * Plan * Add another plan Save" at bounding box center [584, 360] width 1168 height 600
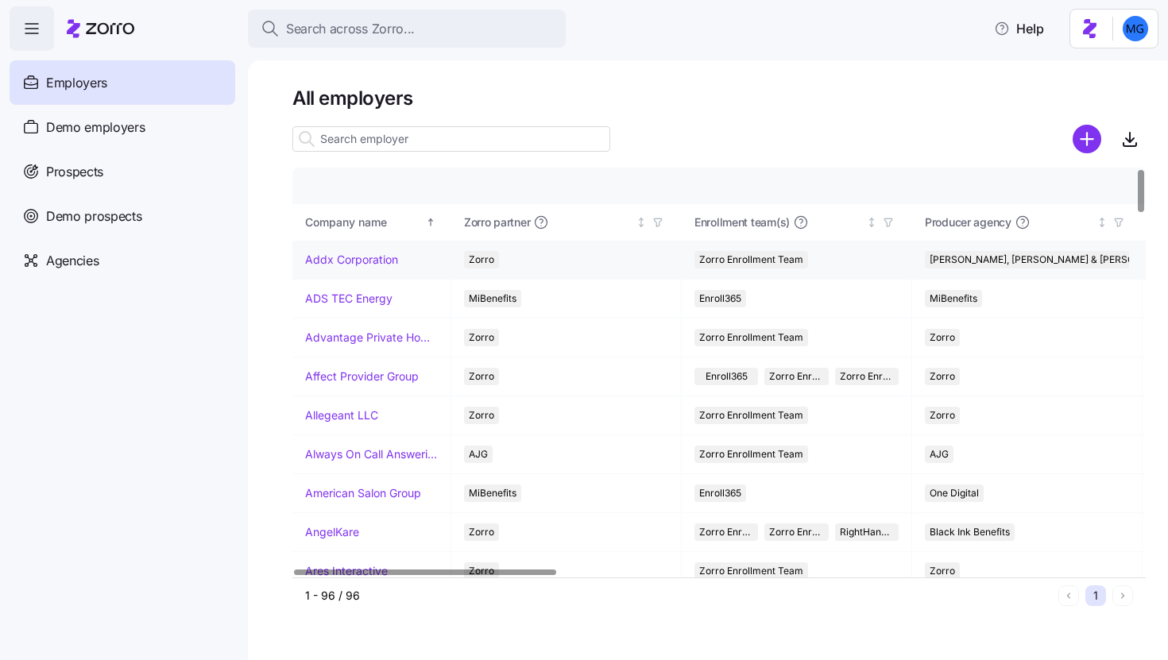
click at [354, 258] on link "Addx Corporation" at bounding box center [351, 260] width 93 height 16
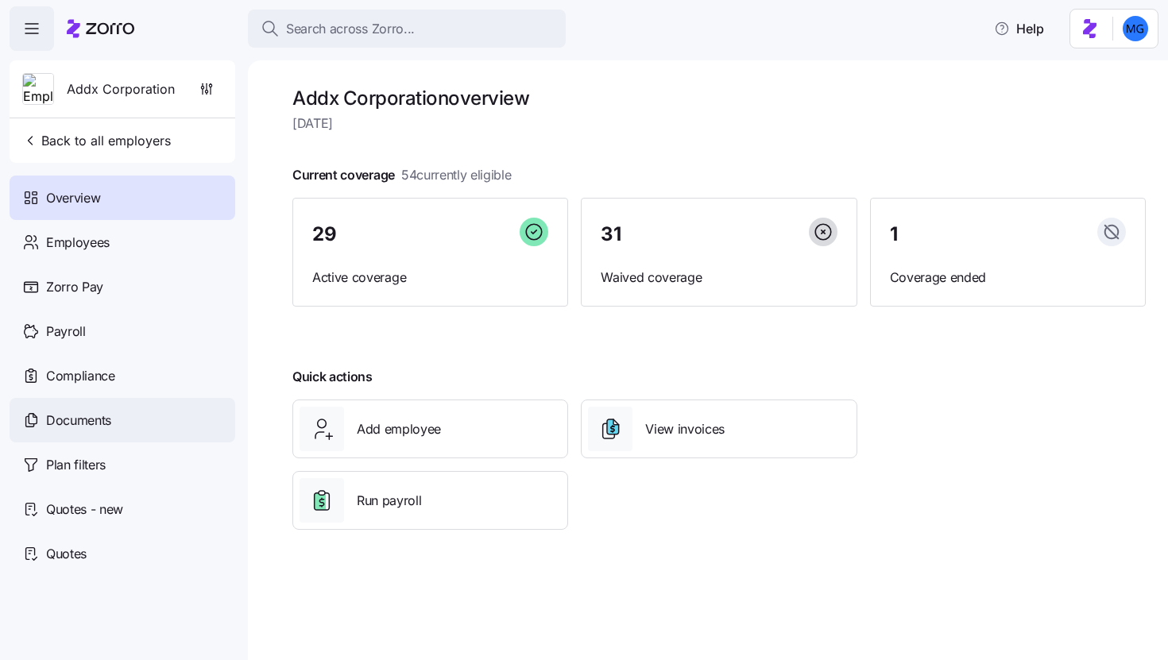
click at [132, 430] on div "Documents" at bounding box center [123, 420] width 226 height 45
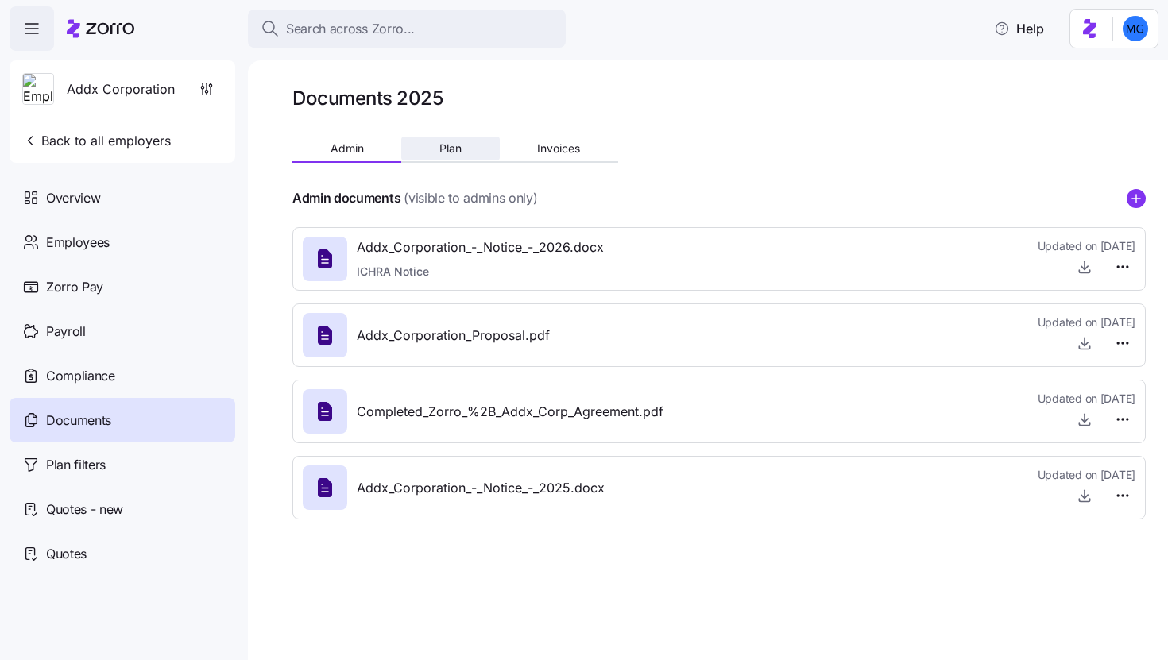
click at [458, 149] on span "Plan" at bounding box center [451, 148] width 22 height 11
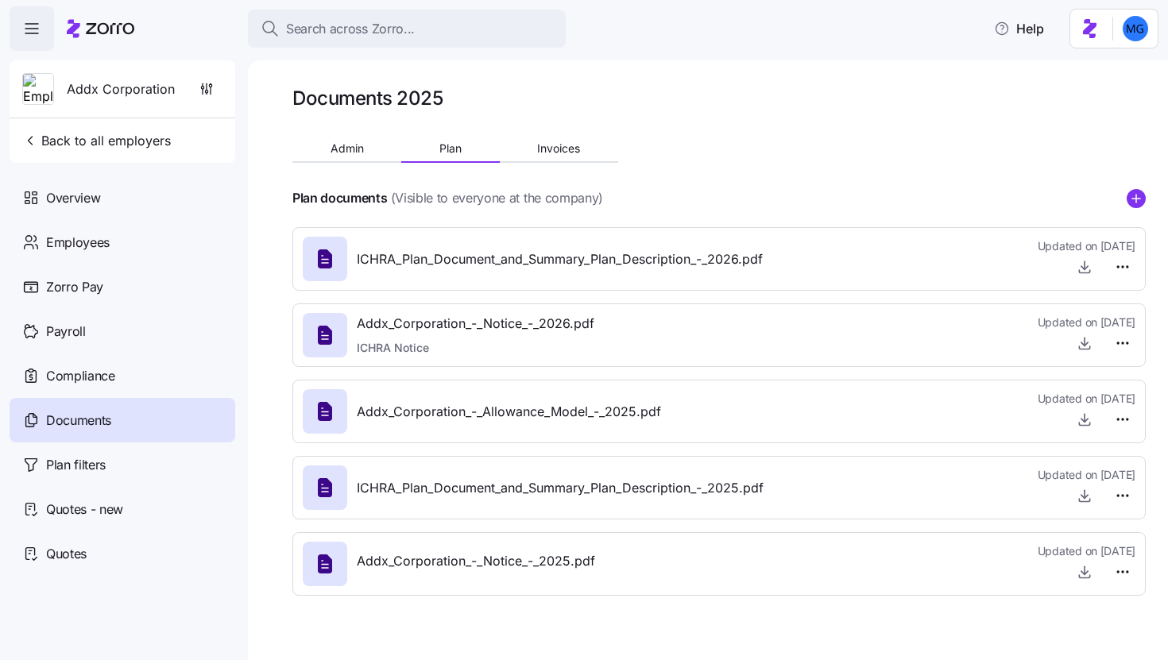
click at [796, 268] on div "ICHRA_Plan_Document_and_Summary_Plan_Description_-_2026.pdf Updated on 10/01/20…" at bounding box center [719, 259] width 833 height 43
click at [1086, 272] on icon "button" at bounding box center [1085, 267] width 16 height 16
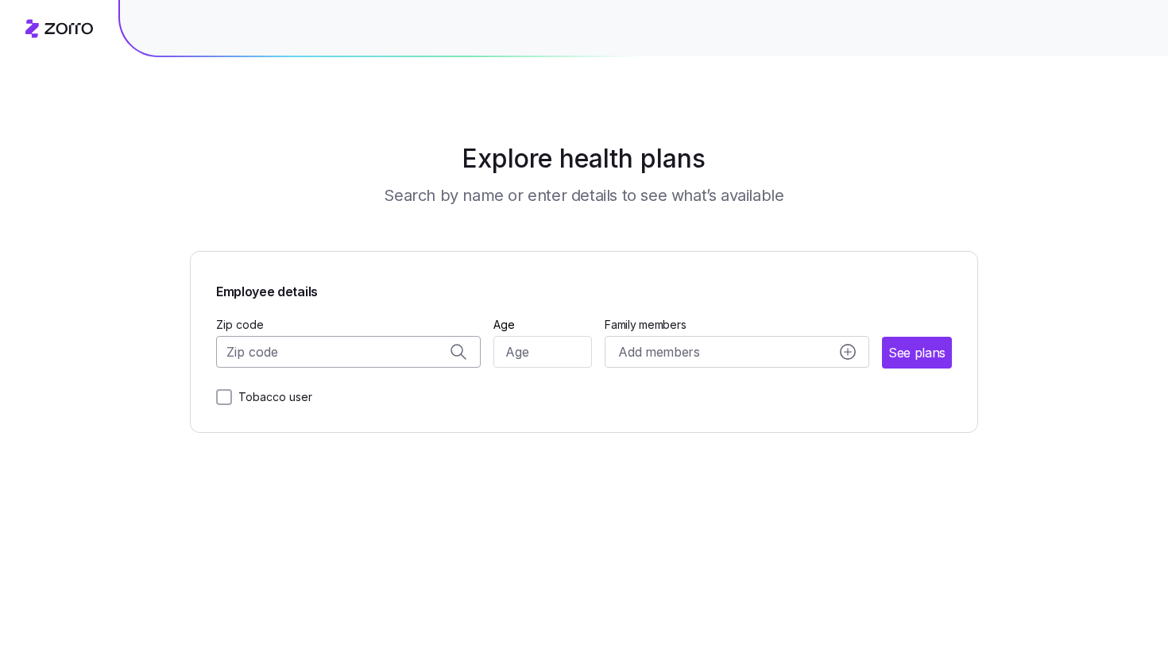
click at [351, 356] on input "Zip code" at bounding box center [348, 352] width 265 height 32
paste input "07020"
click at [345, 391] on span "07020, [GEOGRAPHIC_DATA], [GEOGRAPHIC_DATA]" at bounding box center [345, 395] width 223 height 20
type input "07020, [GEOGRAPHIC_DATA], [GEOGRAPHIC_DATA]"
click at [361, 366] on input "07020, [GEOGRAPHIC_DATA], [GEOGRAPHIC_DATA]" at bounding box center [348, 352] width 265 height 32
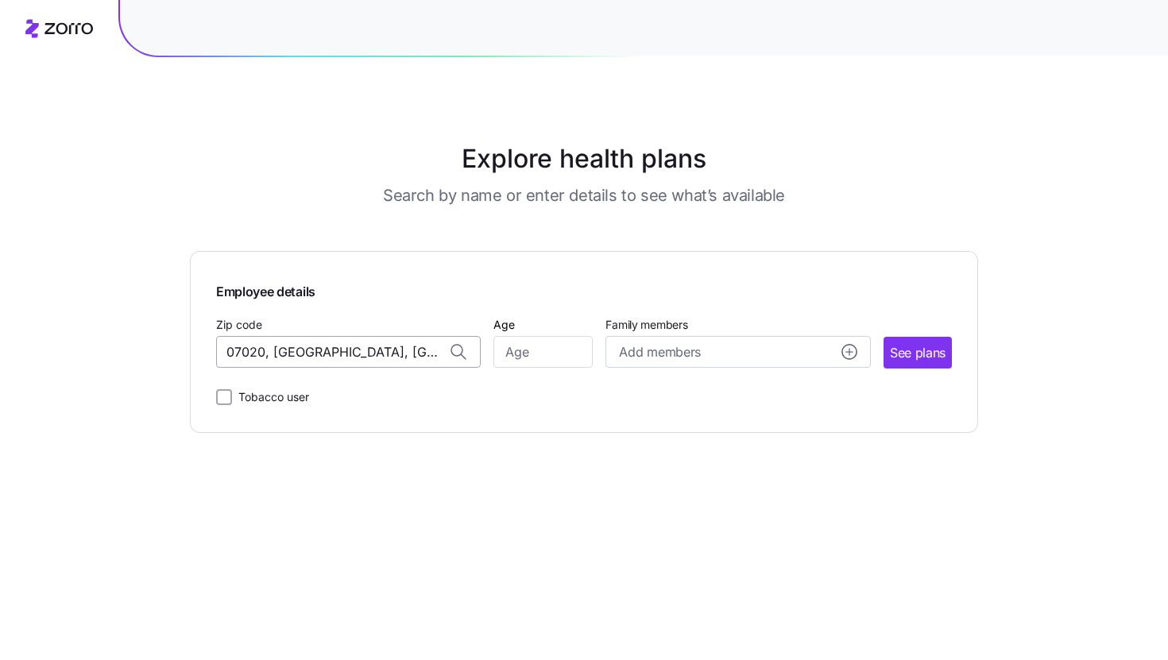
click at [361, 366] on input "07020, [GEOGRAPHIC_DATA], [GEOGRAPHIC_DATA]" at bounding box center [348, 352] width 265 height 32
paste input "10016"
click at [321, 389] on span "10016, [US_STATE][GEOGRAPHIC_DATA], [GEOGRAPHIC_DATA]" at bounding box center [345, 395] width 223 height 20
type input "10016, [US_STATE][GEOGRAPHIC_DATA], [GEOGRAPHIC_DATA]"
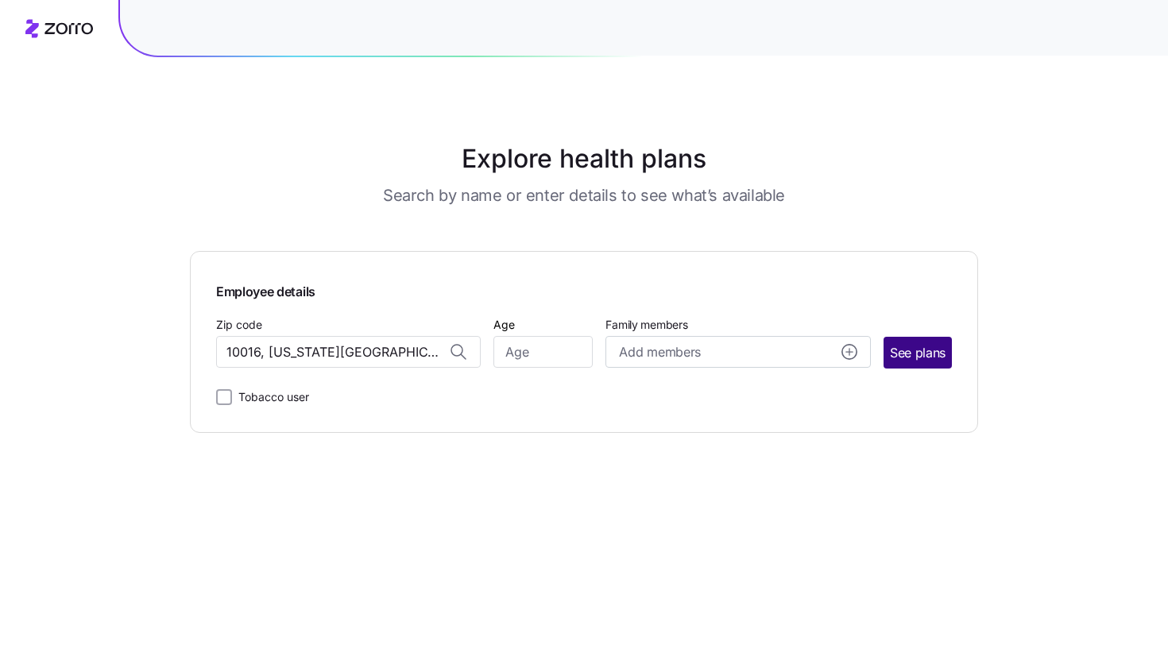
click at [939, 360] on span "See plans" at bounding box center [918, 353] width 56 height 20
click at [537, 356] on input "Age" at bounding box center [543, 352] width 99 height 32
type input "35"
click at [919, 352] on span "See plans" at bounding box center [918, 353] width 56 height 20
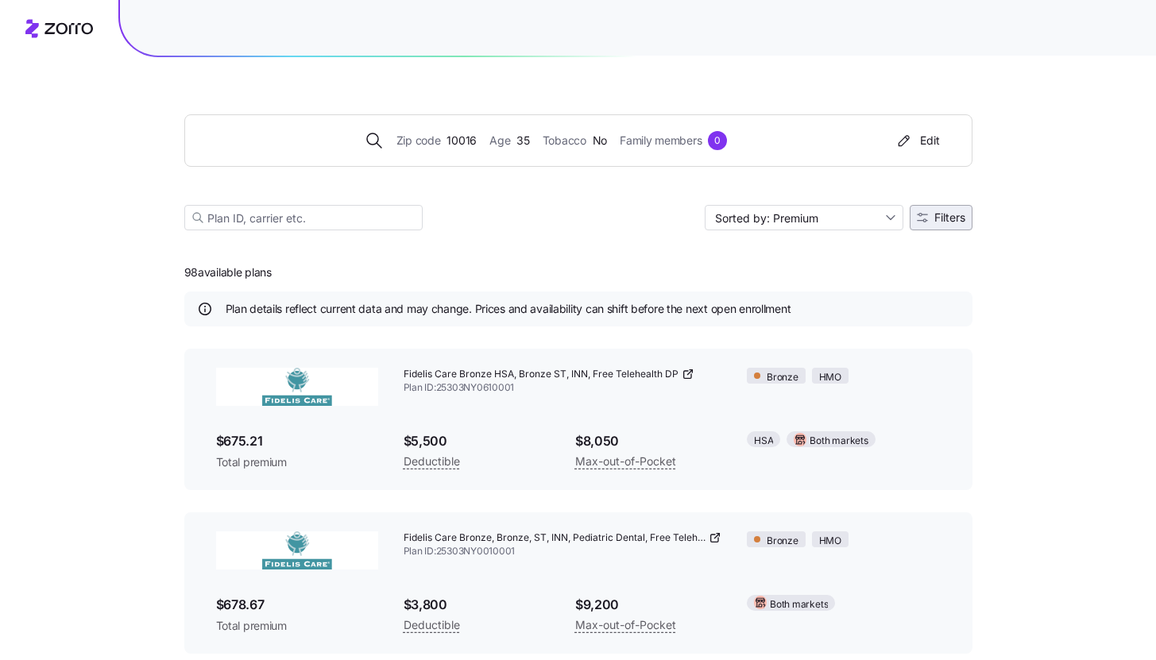
click at [963, 226] on button "Filters" at bounding box center [941, 217] width 63 height 25
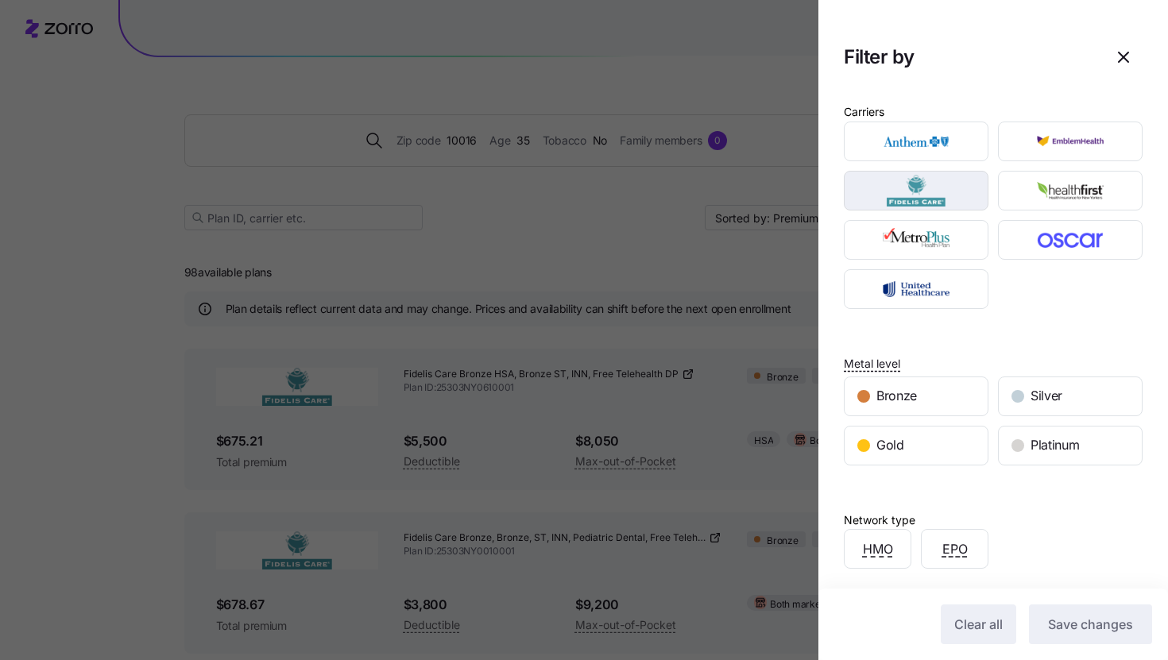
click at [935, 194] on img "button" at bounding box center [916, 191] width 117 height 32
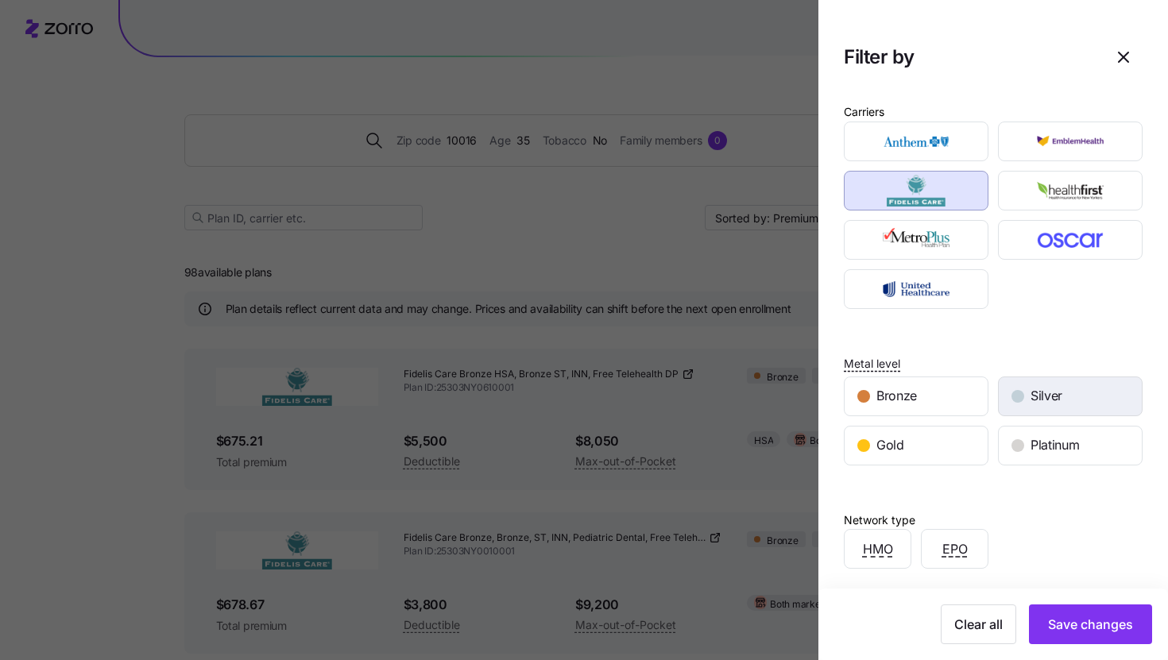
click at [1055, 397] on span "Silver" at bounding box center [1047, 396] width 32 height 20
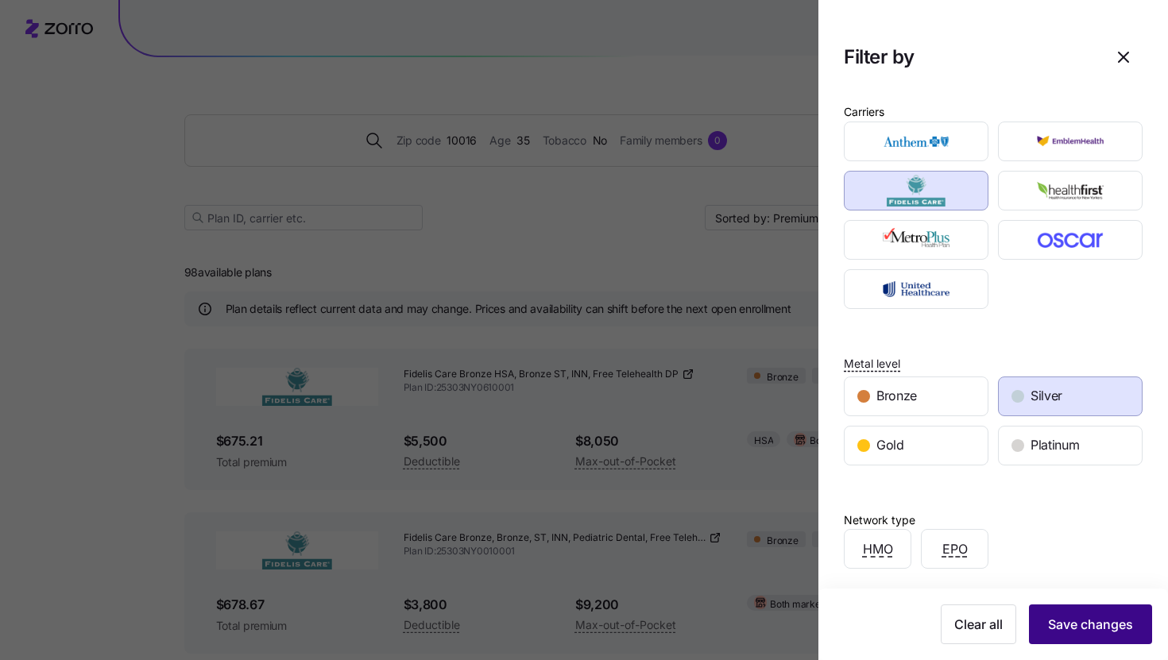
click at [1090, 631] on span "Save changes" at bounding box center [1090, 624] width 85 height 19
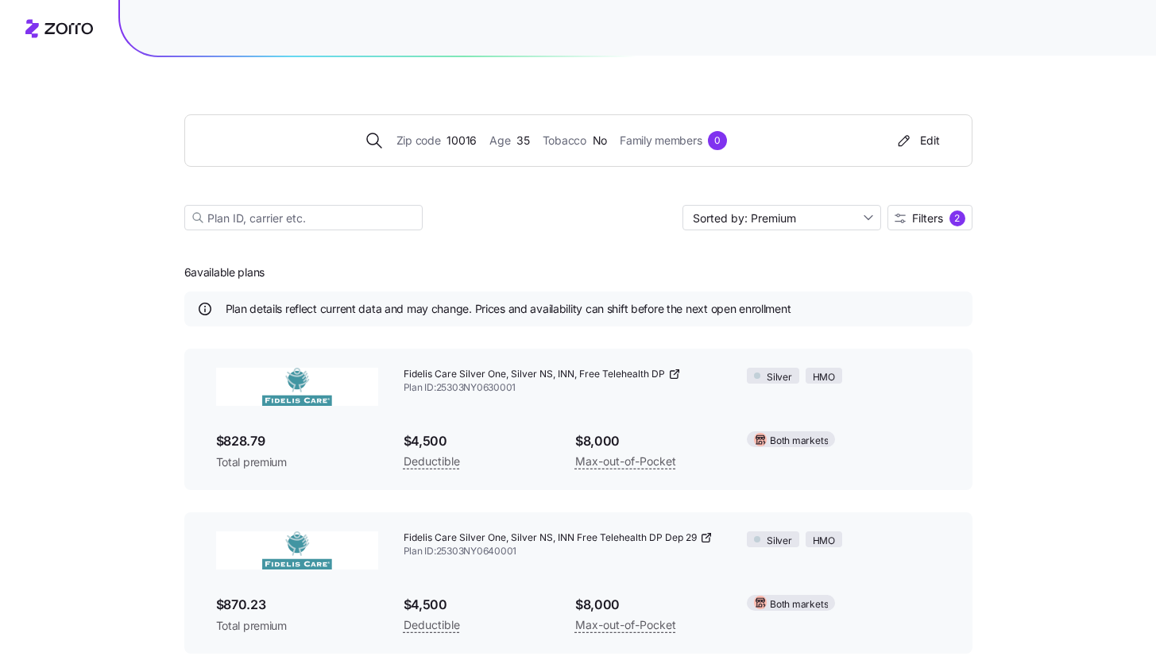
click at [674, 376] on icon at bounding box center [674, 374] width 13 height 13
